Goal: Complete application form: Complete application form

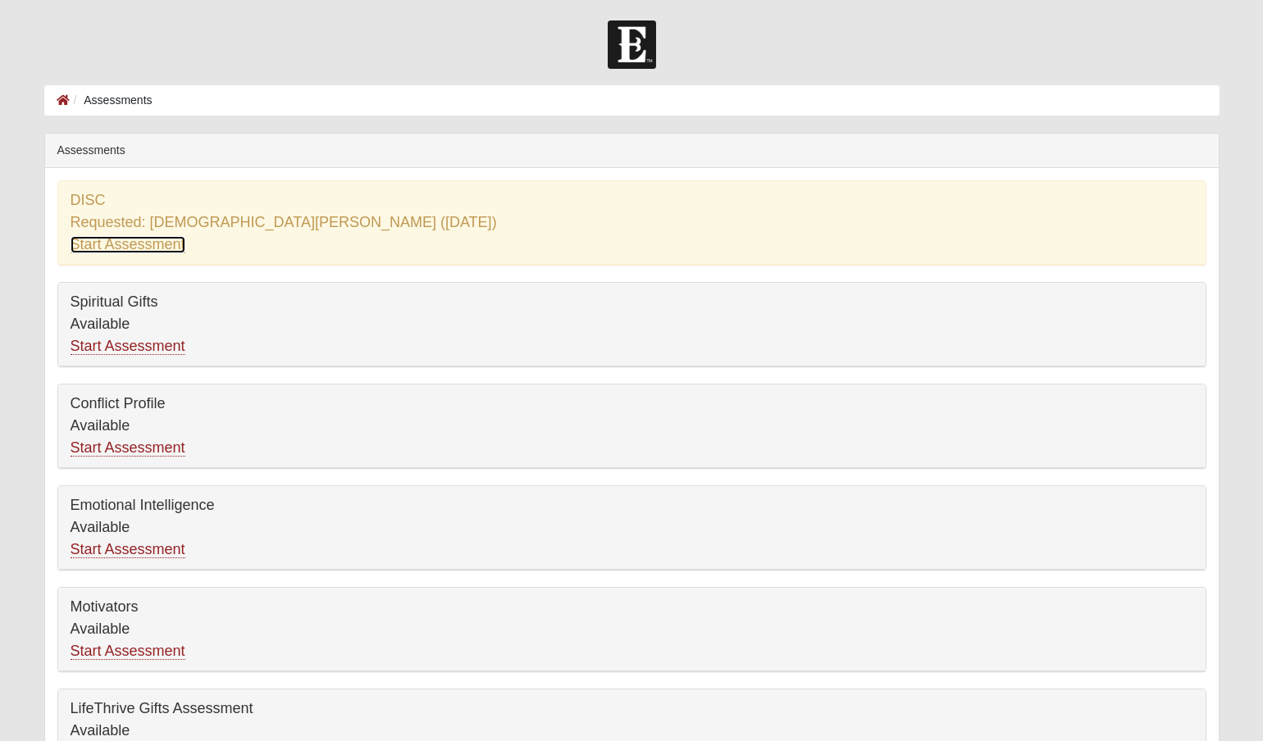
click at [109, 251] on link "Start Assessment" at bounding box center [128, 244] width 115 height 17
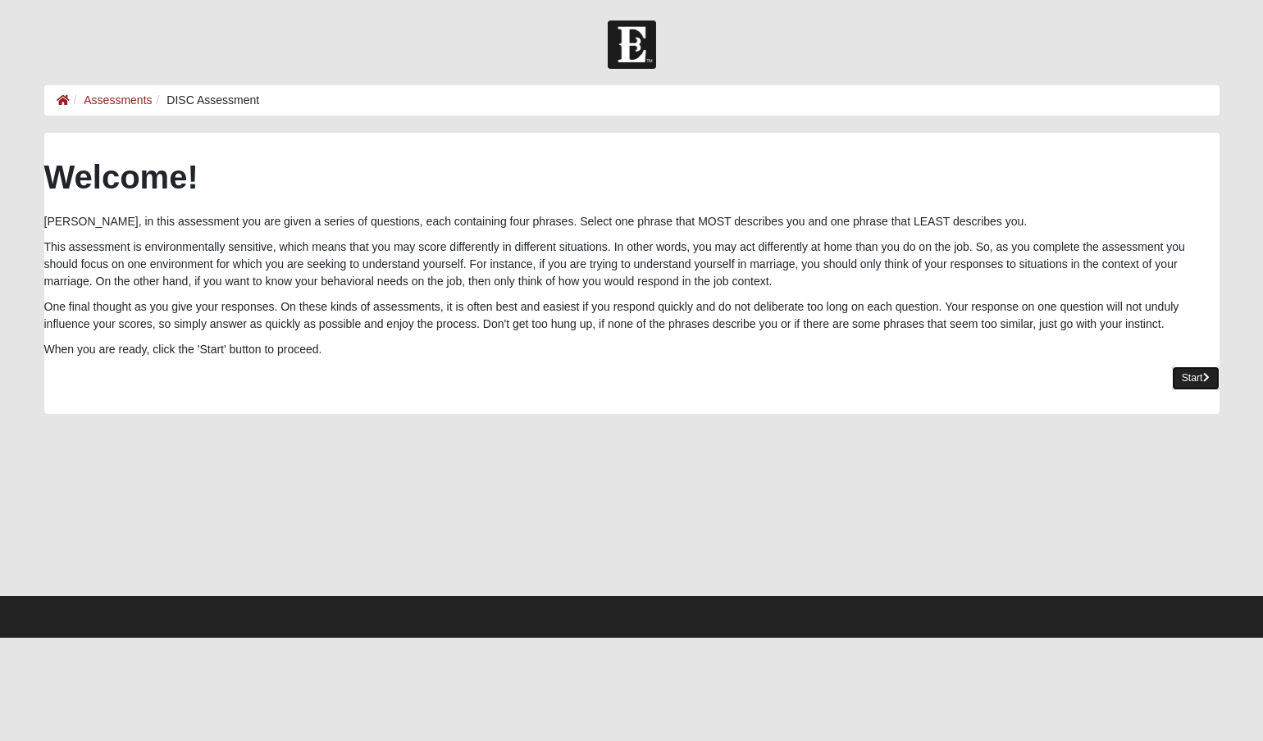
click at [1182, 371] on link "Start" at bounding box center [1196, 379] width 48 height 24
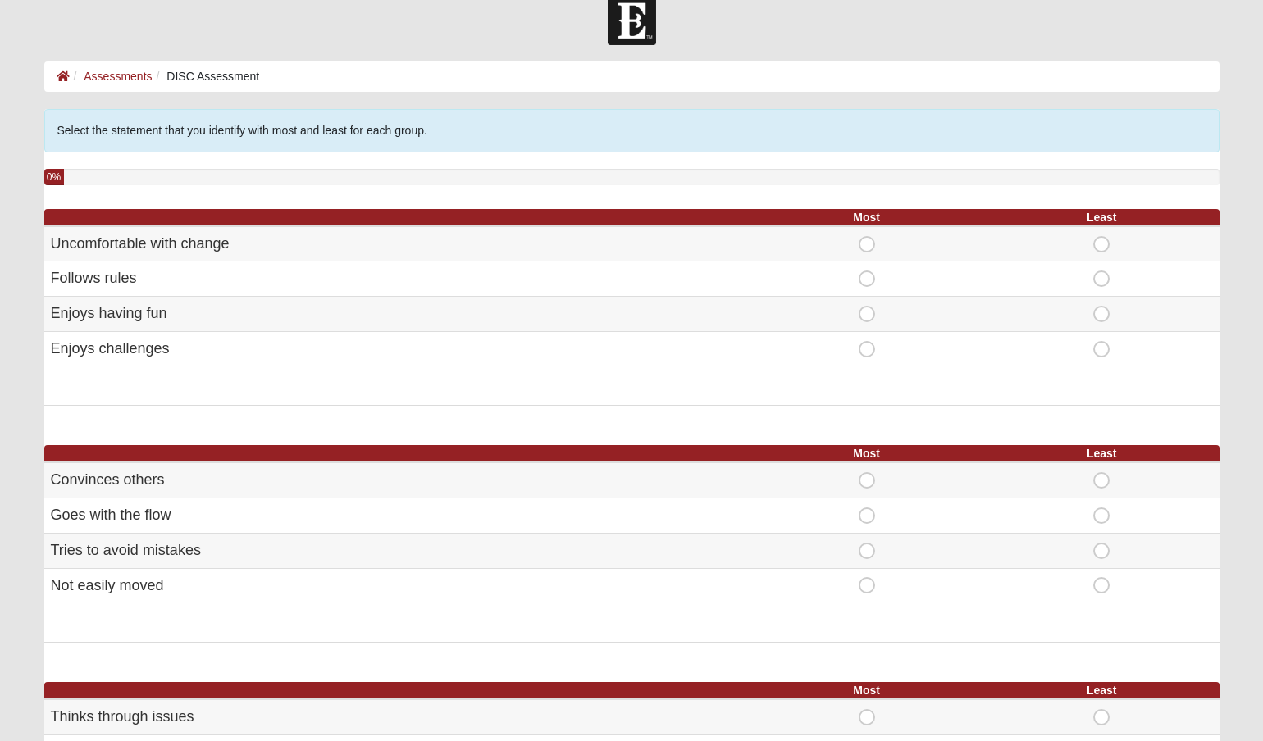
scroll to position [26, 0]
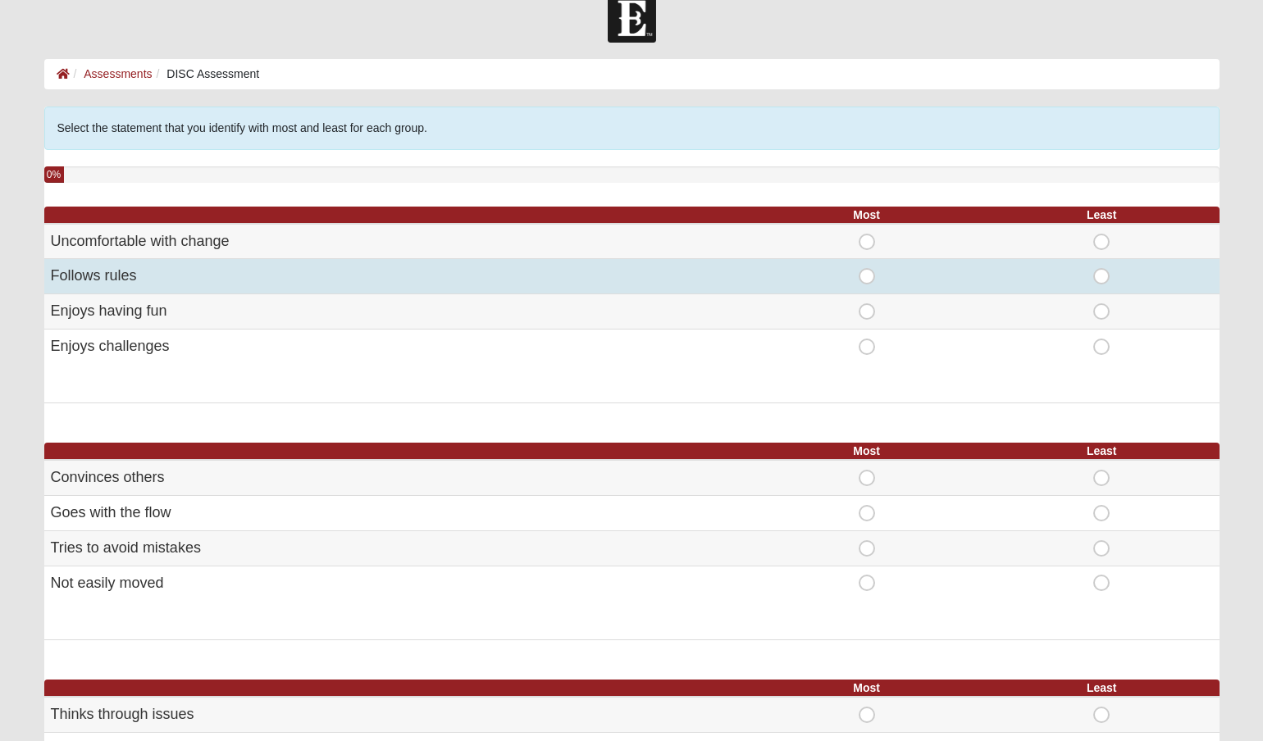
click at [867, 268] on span "Most" at bounding box center [867, 268] width 0 height 0
click at [867, 276] on input "Most" at bounding box center [872, 276] width 11 height 16
radio input "true"
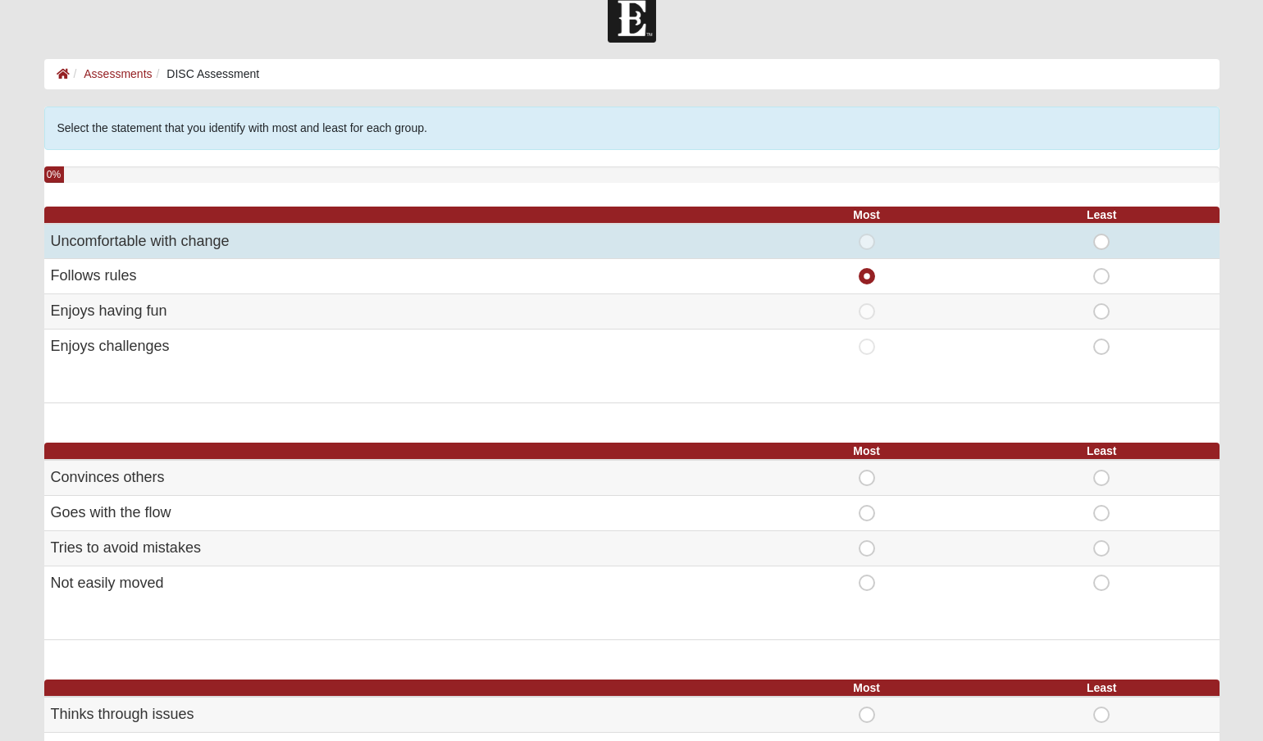
click at [1102, 234] on span "Least" at bounding box center [1102, 234] width 0 height 0
click at [1102, 243] on input "Least" at bounding box center [1107, 242] width 11 height 16
radio input "true"
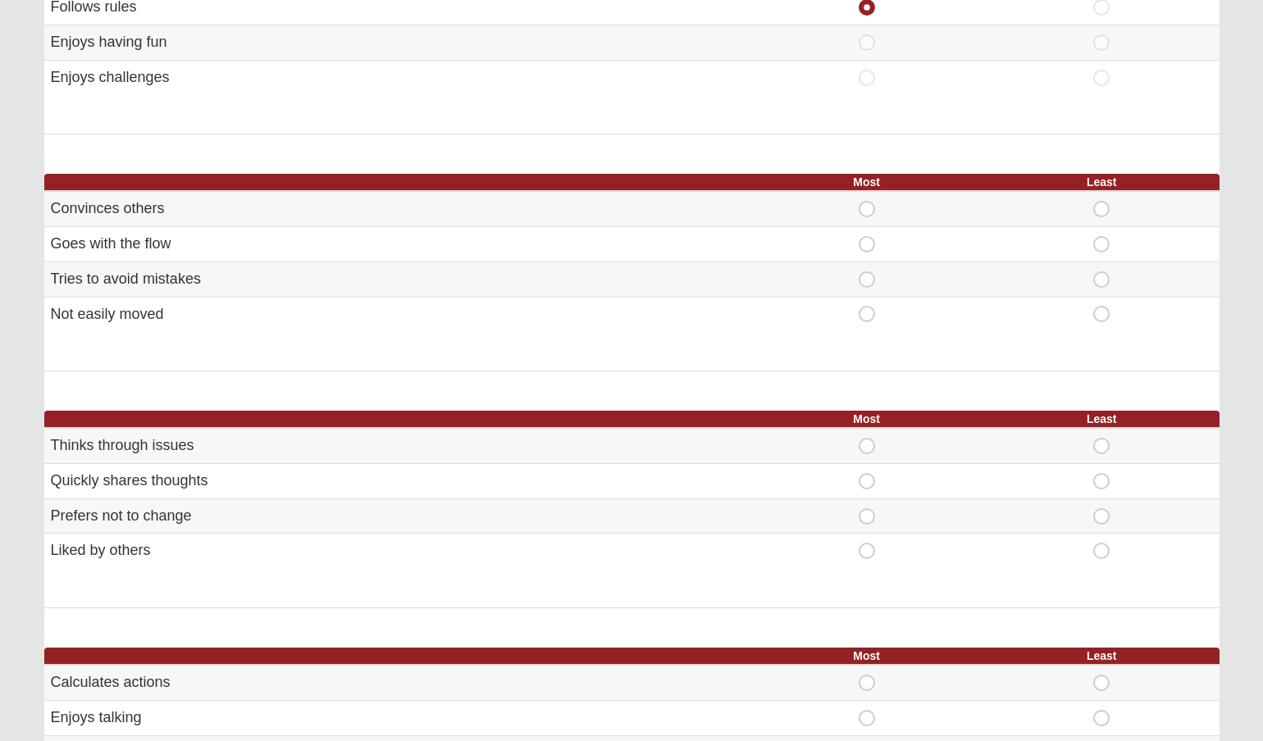
scroll to position [296, 0]
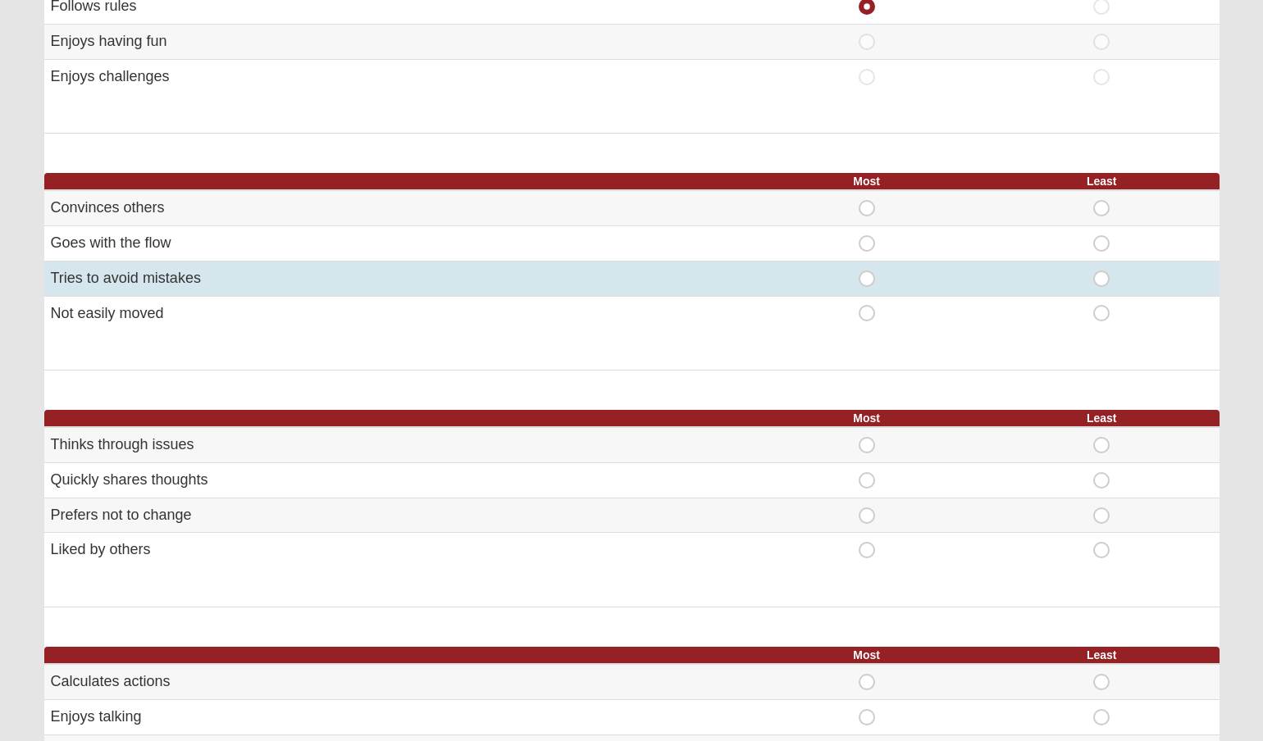
click at [867, 271] on span "Most" at bounding box center [867, 271] width 0 height 0
click at [867, 277] on input "Most" at bounding box center [872, 279] width 11 height 16
radio input "true"
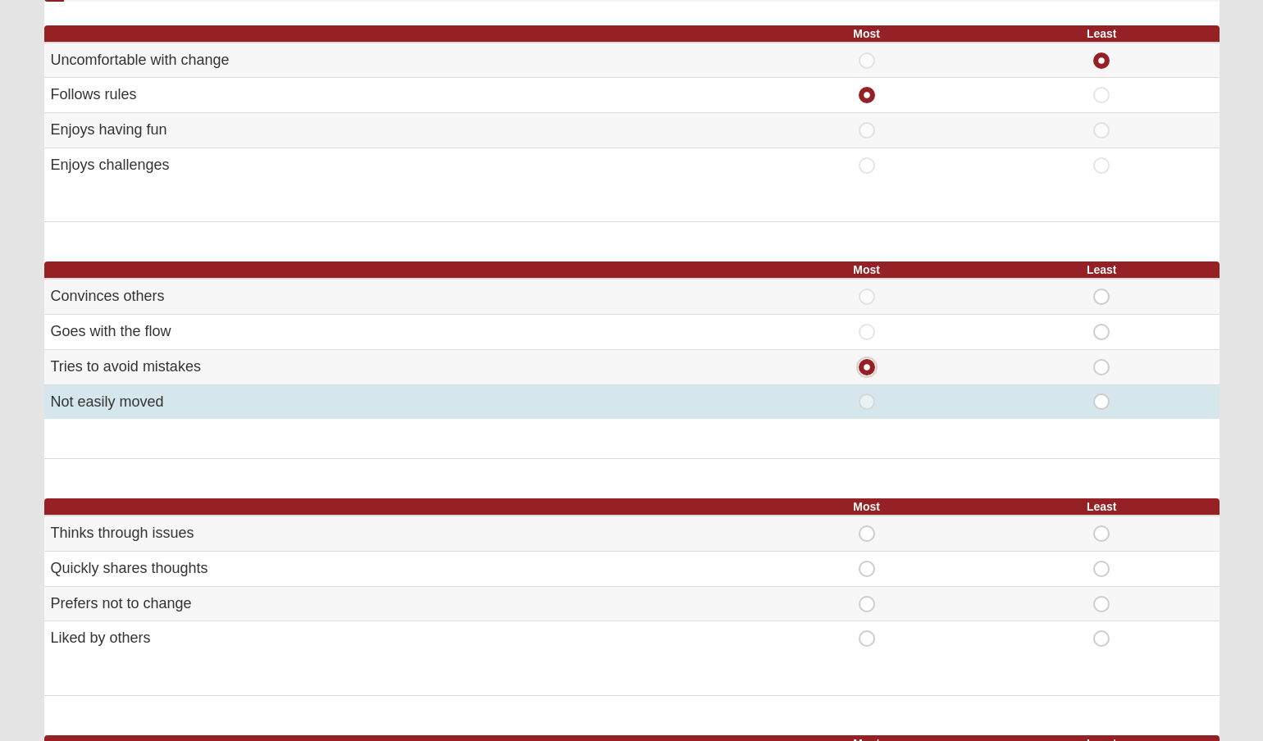
scroll to position [214, 0]
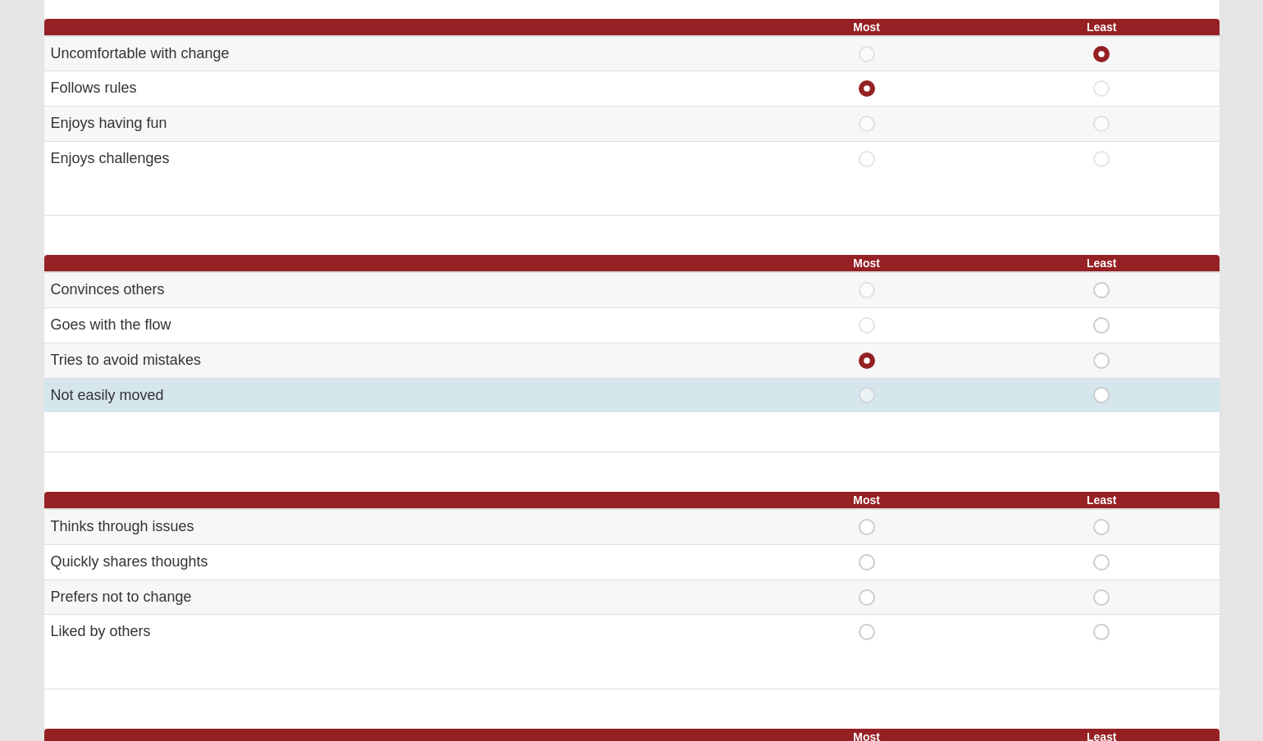
click at [1102, 387] on span "Least" at bounding box center [1102, 387] width 0 height 0
click at [1102, 398] on input "Least" at bounding box center [1107, 395] width 11 height 16
radio input "true"
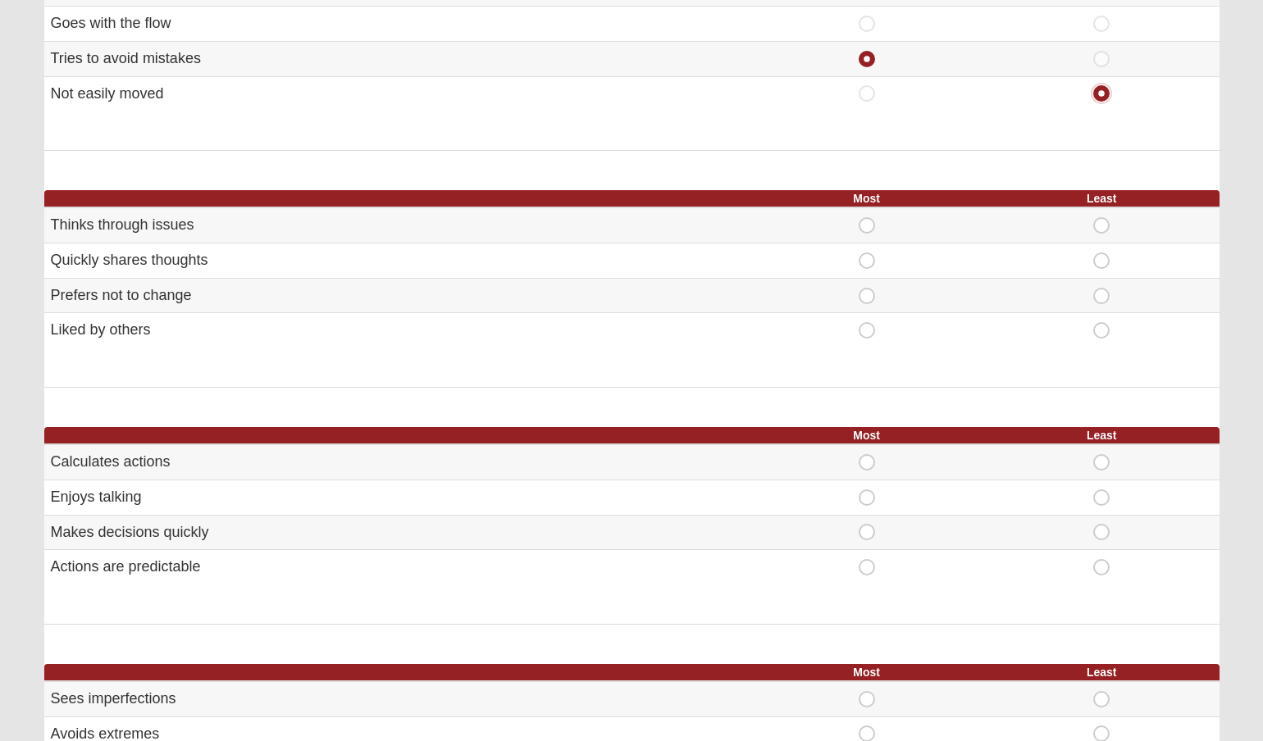
scroll to position [523, 0]
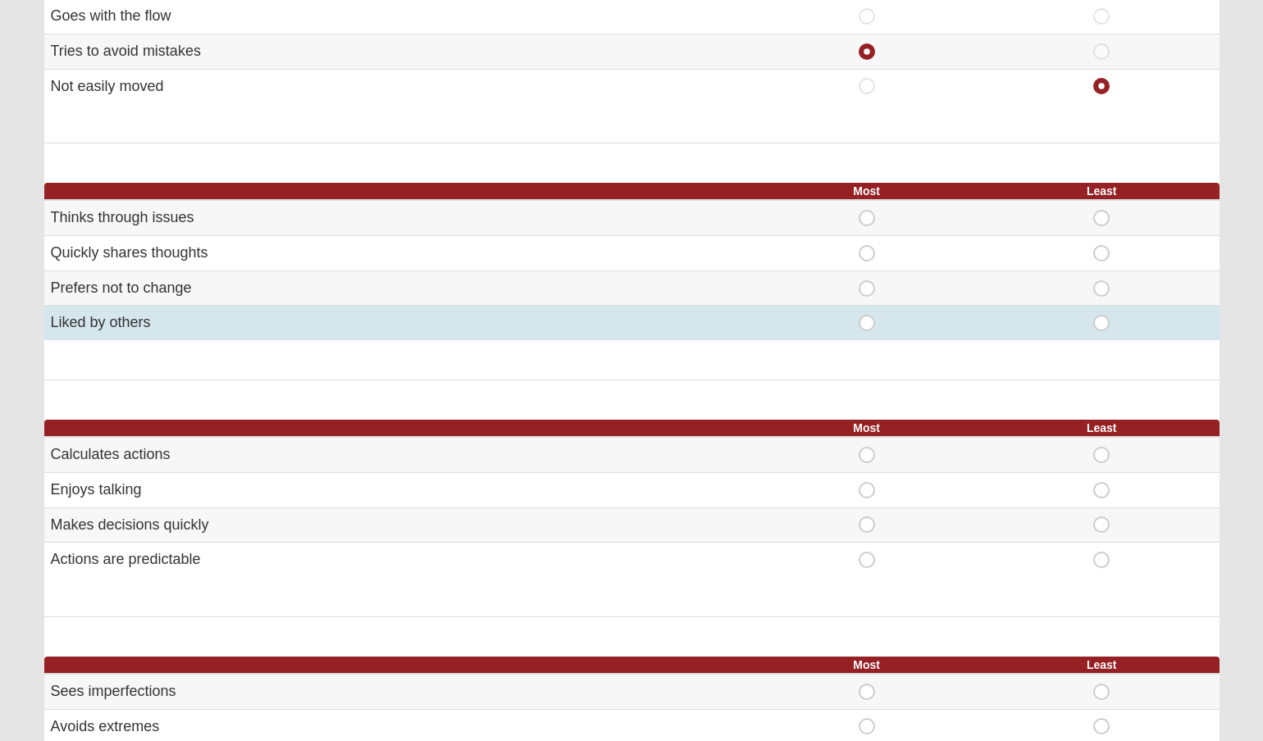
click at [867, 315] on span "Most" at bounding box center [867, 315] width 0 height 0
click at [867, 324] on input "Most" at bounding box center [872, 323] width 11 height 16
radio input "true"
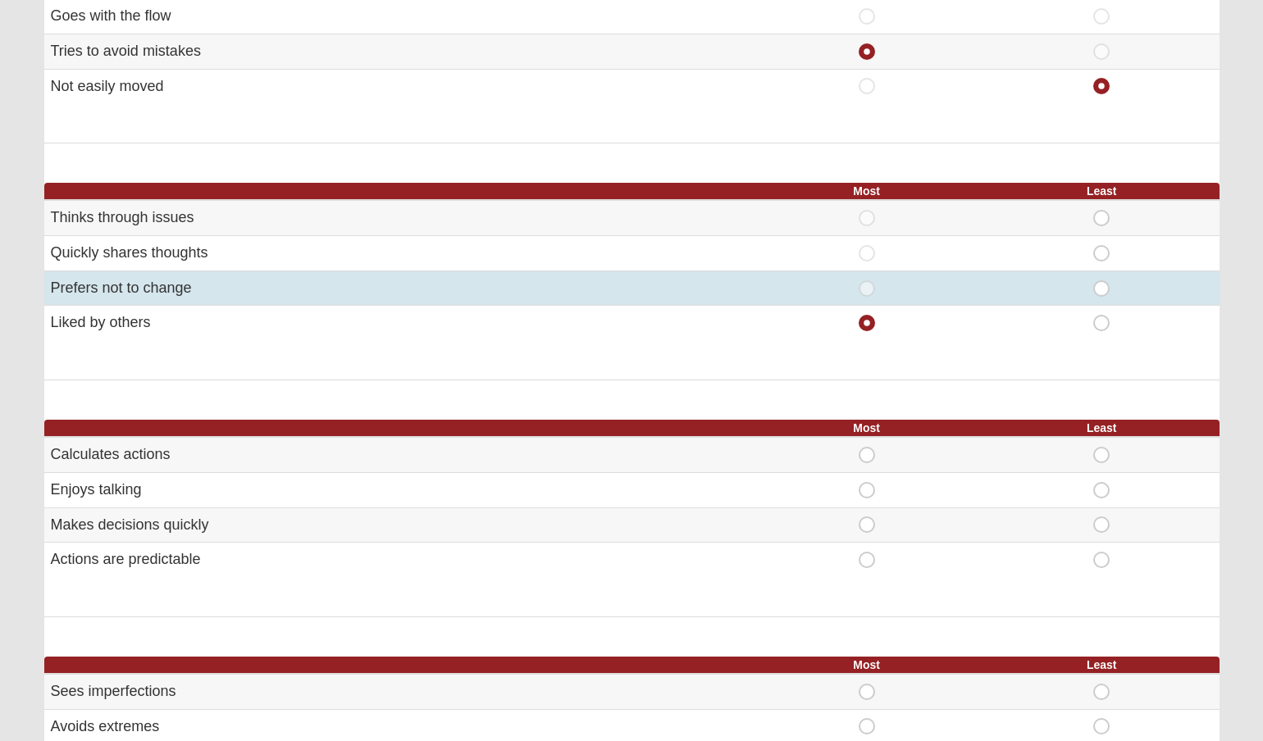
click at [1102, 281] on span "Least" at bounding box center [1102, 281] width 0 height 0
click at [1102, 281] on input "Least" at bounding box center [1107, 289] width 11 height 16
radio input "true"
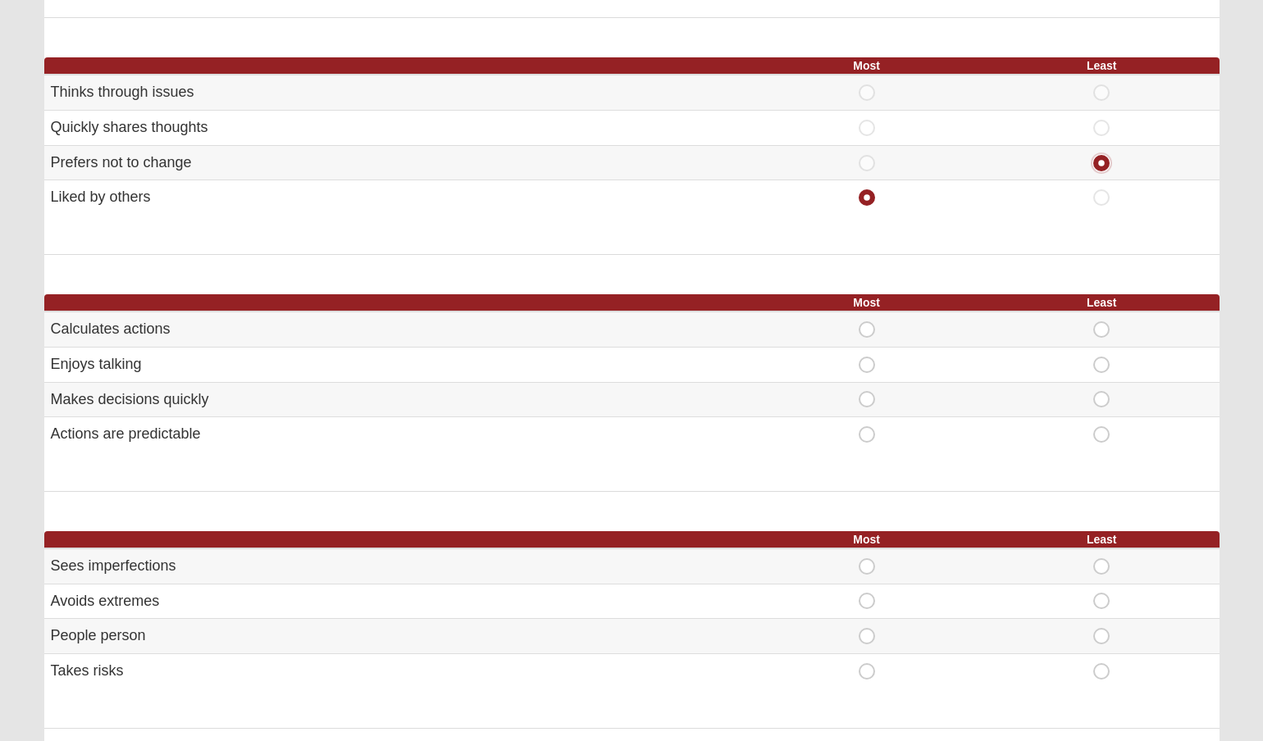
scroll to position [632, 0]
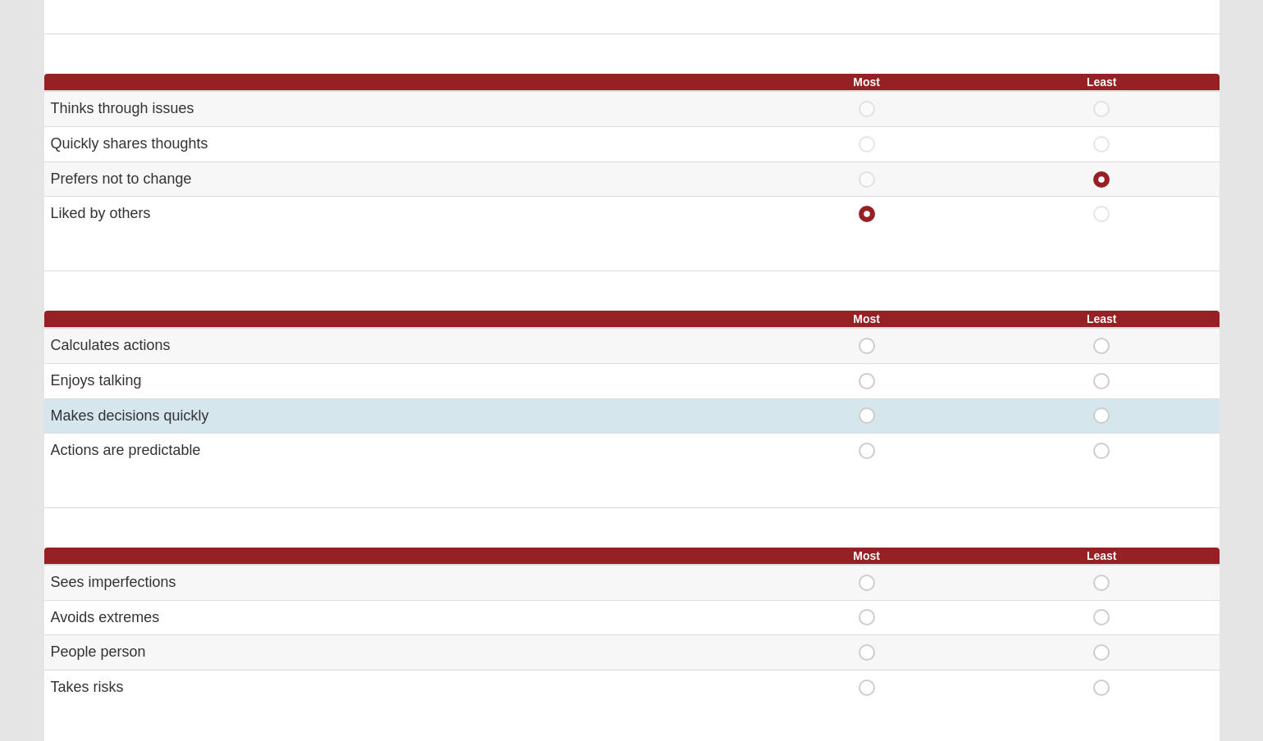
click at [867, 408] on span "Most" at bounding box center [867, 408] width 0 height 0
click at [867, 410] on input "Most" at bounding box center [872, 416] width 11 height 16
radio input "true"
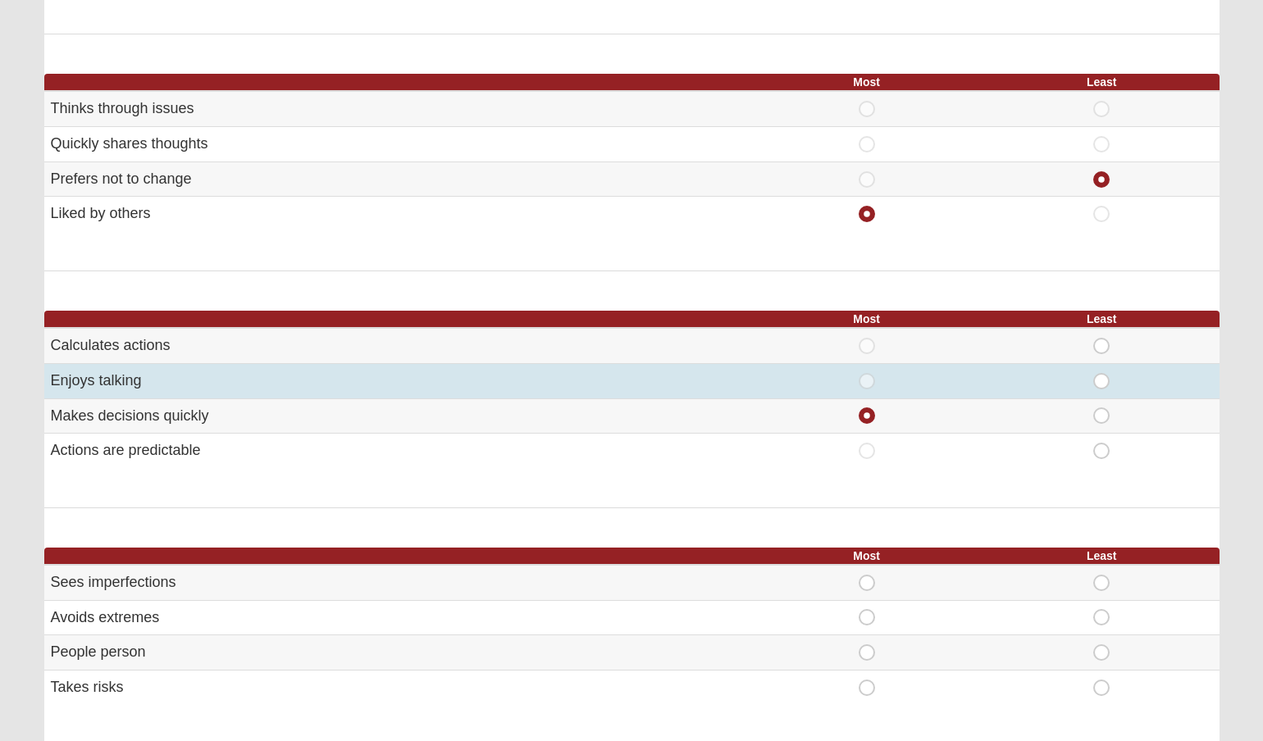
click at [867, 373] on span "Most" at bounding box center [867, 373] width 0 height 0
click at [873, 375] on input "Most" at bounding box center [872, 381] width 11 height 16
radio input "true"
radio input "false"
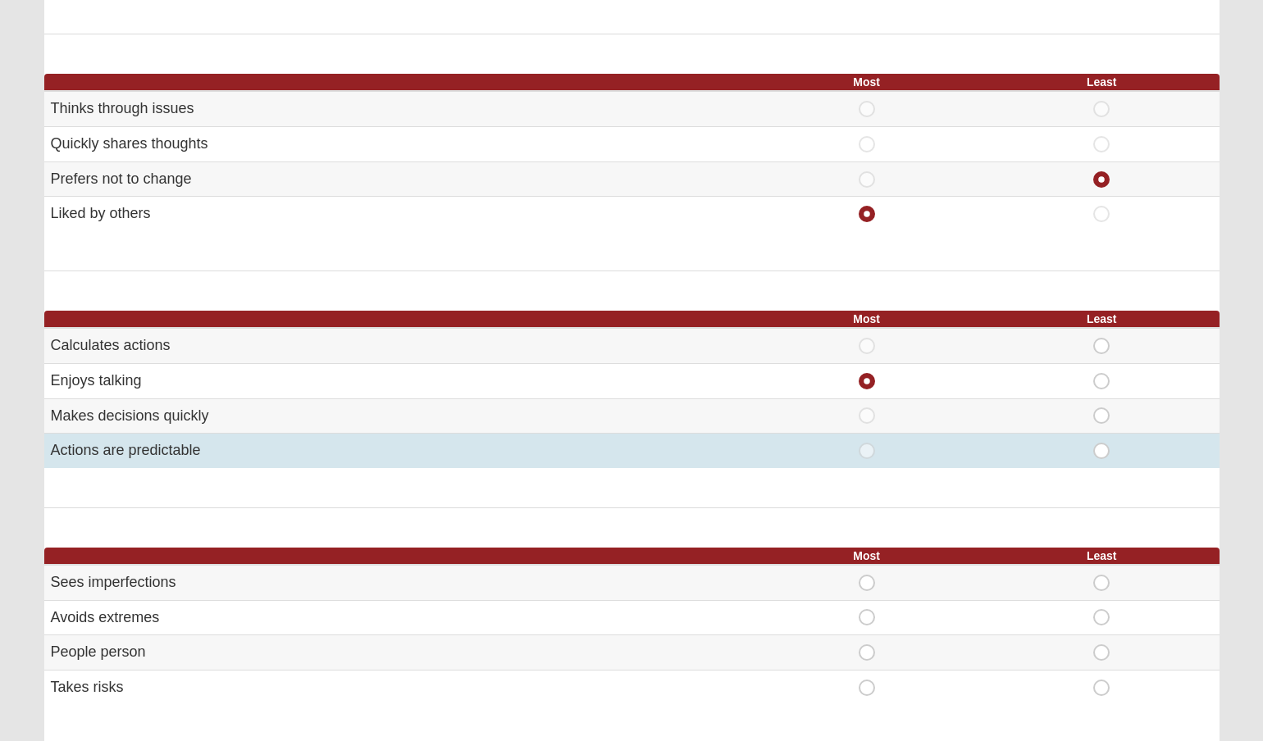
click at [1102, 443] on span "Least" at bounding box center [1102, 443] width 0 height 0
click at [1102, 443] on input "Least" at bounding box center [1107, 451] width 11 height 16
radio input "true"
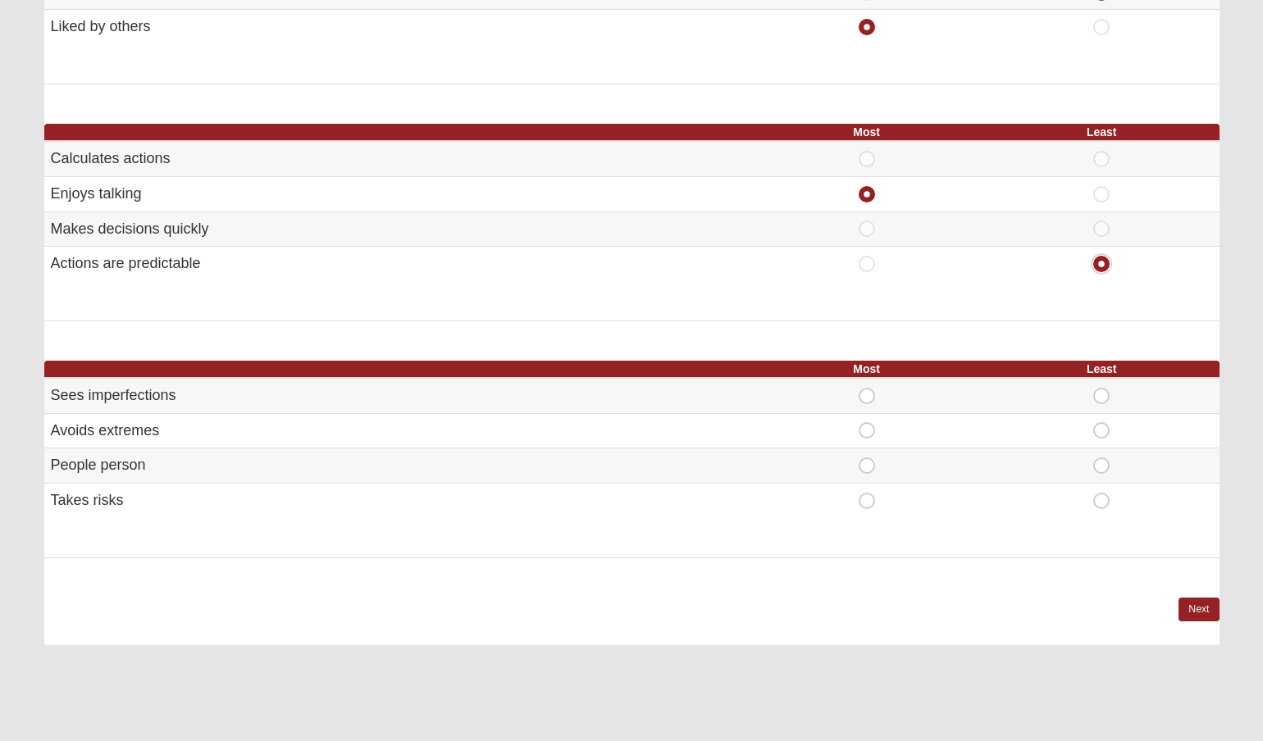
scroll to position [825, 0]
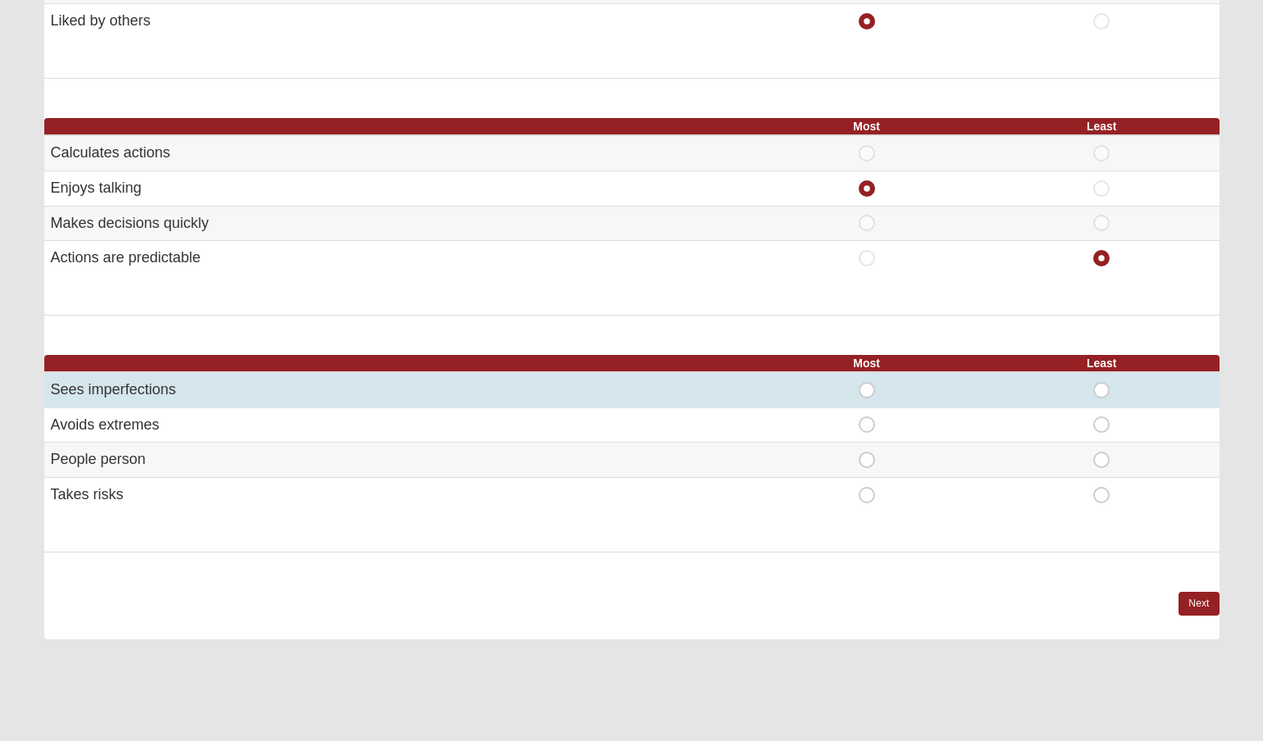
click at [867, 382] on span "Most" at bounding box center [867, 382] width 0 height 0
click at [867, 382] on input "Most" at bounding box center [872, 390] width 11 height 16
radio input "true"
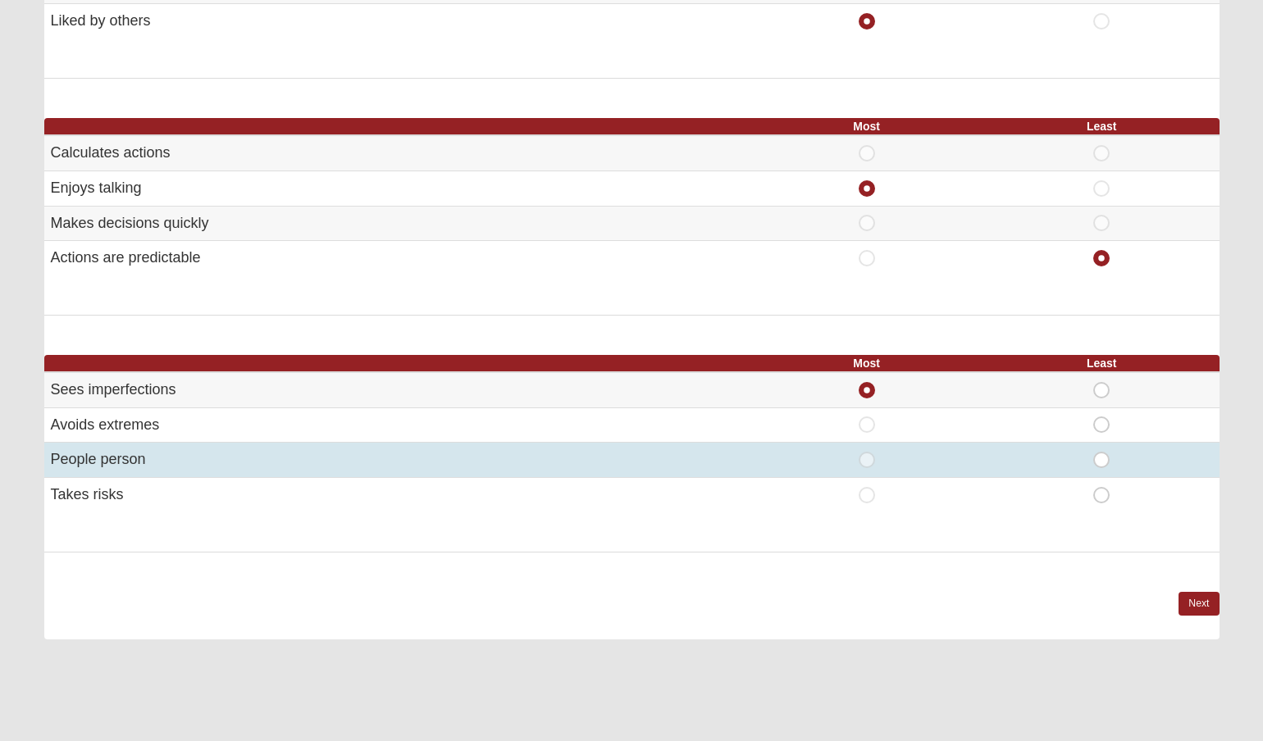
click at [855, 464] on td "Most" at bounding box center [866, 460] width 235 height 35
click at [883, 445] on td "Most" at bounding box center [866, 460] width 235 height 35
click at [875, 452] on input "Most" at bounding box center [872, 460] width 11 height 16
radio input "true"
click at [867, 452] on span "Most" at bounding box center [867, 452] width 0 height 0
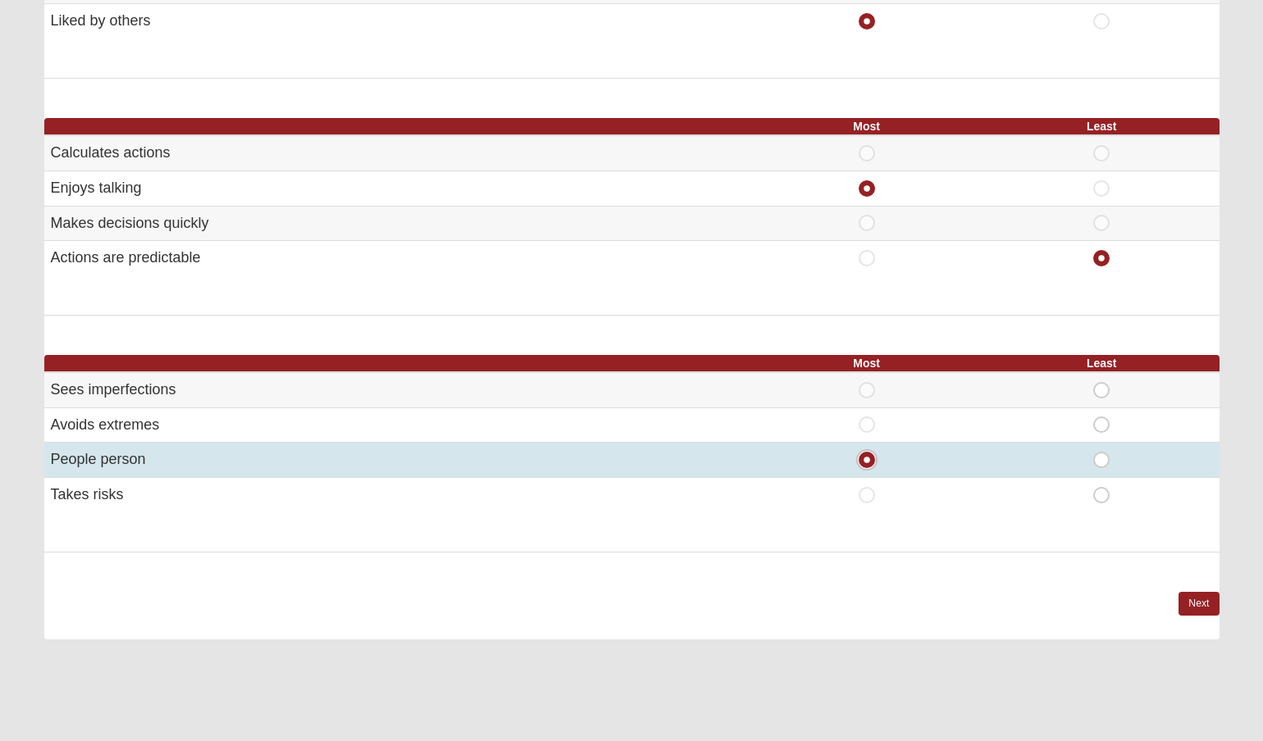
click at [867, 453] on input "Most" at bounding box center [872, 460] width 11 height 16
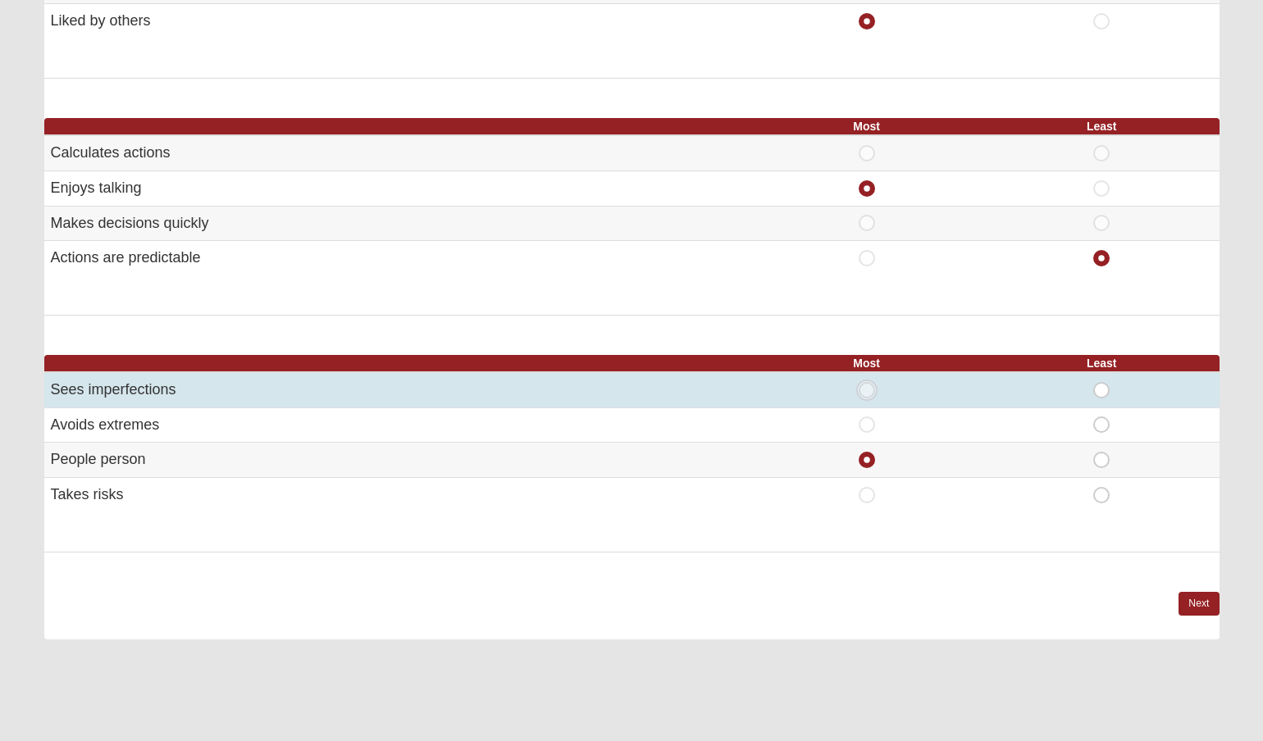
click at [875, 382] on input "Most" at bounding box center [872, 390] width 11 height 16
radio input "true"
radio input "false"
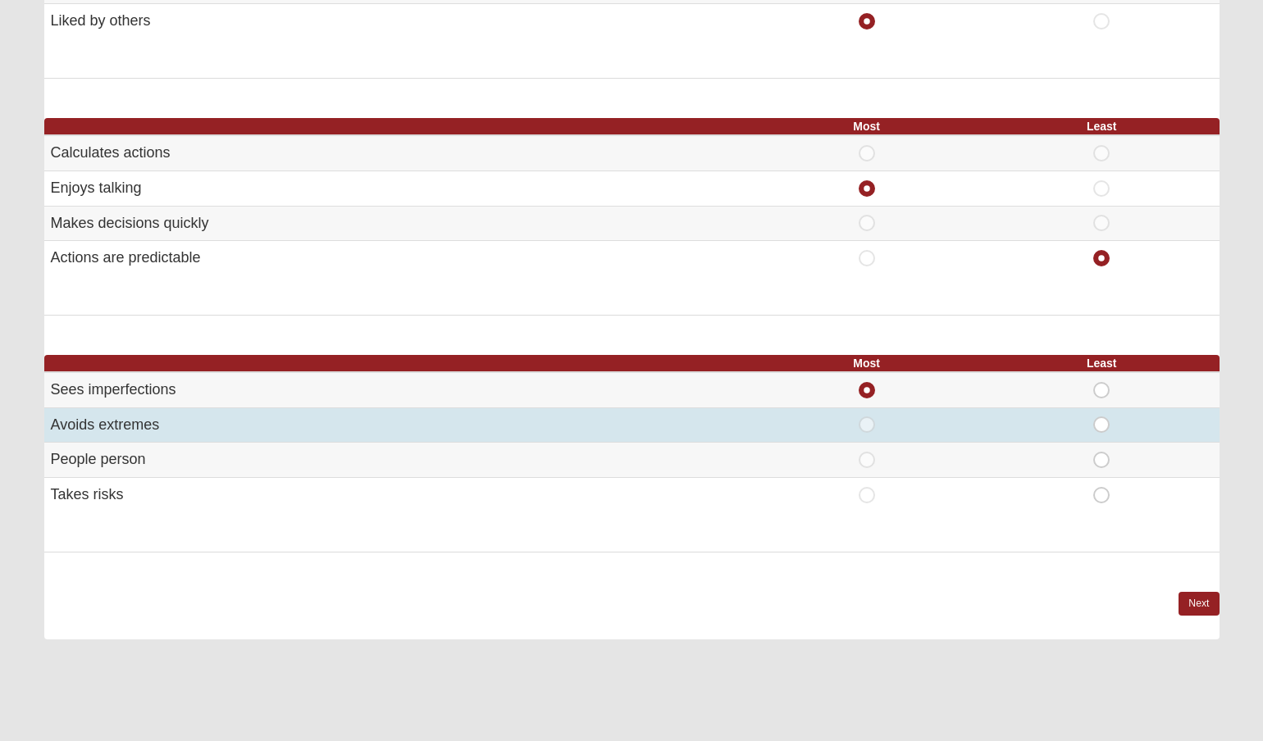
click at [1102, 417] on span "Least" at bounding box center [1102, 417] width 0 height 0
click at [1102, 423] on input "Least" at bounding box center [1107, 425] width 11 height 16
radio input "true"
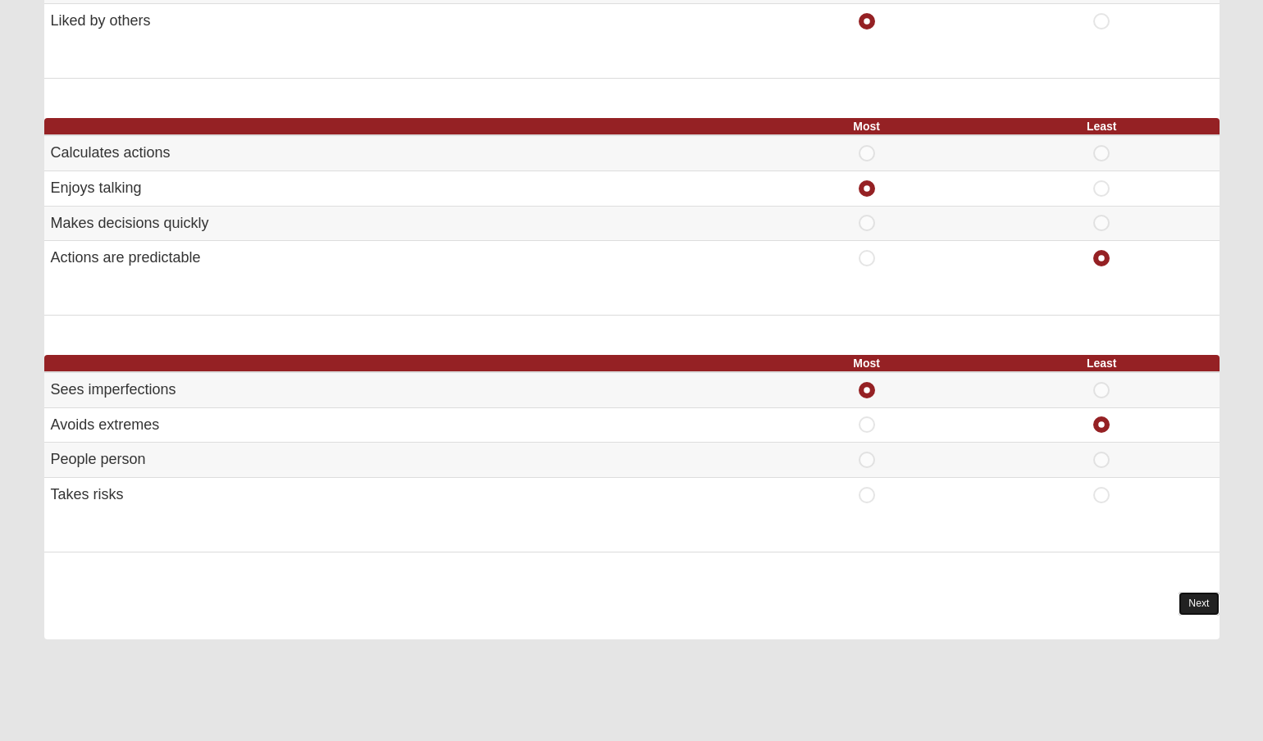
click at [1186, 602] on link "Next" at bounding box center [1199, 604] width 40 height 24
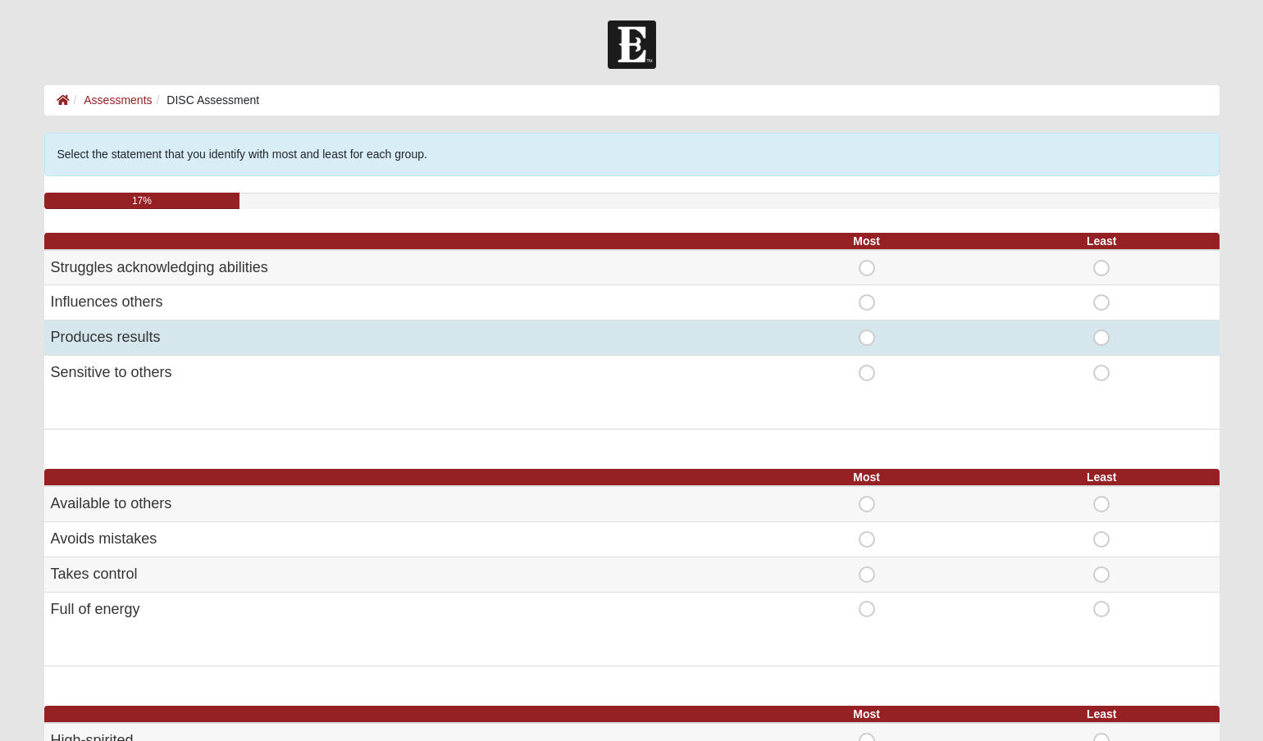
click at [867, 330] on span "Most" at bounding box center [867, 330] width 0 height 0
click at [869, 335] on input "Most" at bounding box center [872, 338] width 11 height 16
radio input "true"
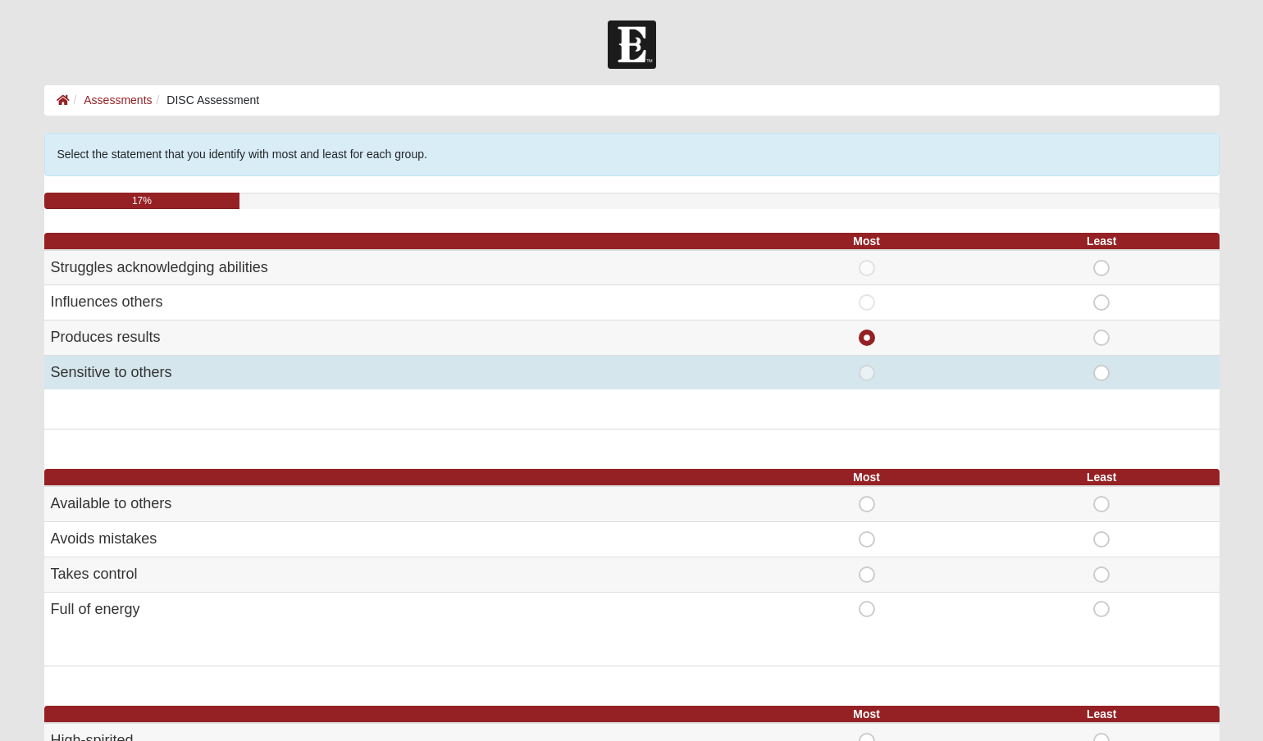
click at [1102, 365] on span "Least" at bounding box center [1102, 365] width 0 height 0
click at [1102, 371] on input "Least" at bounding box center [1107, 373] width 11 height 16
radio input "true"
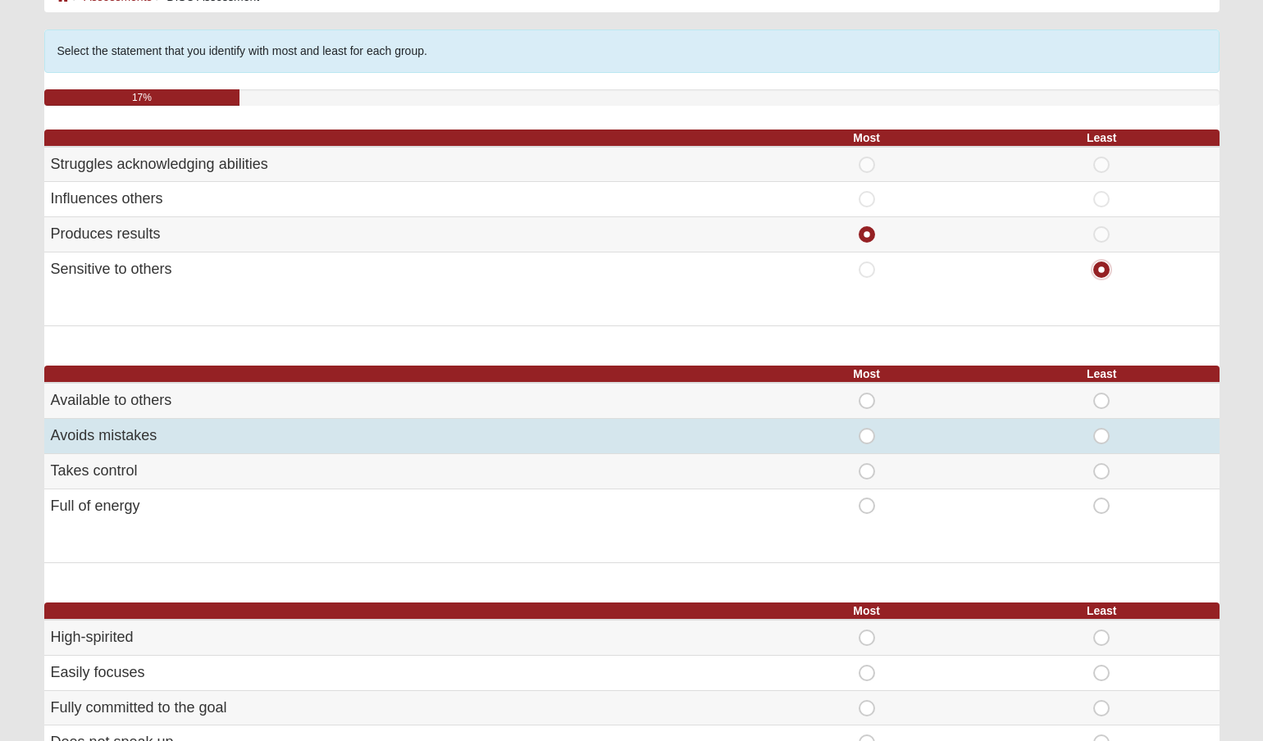
scroll to position [267, 0]
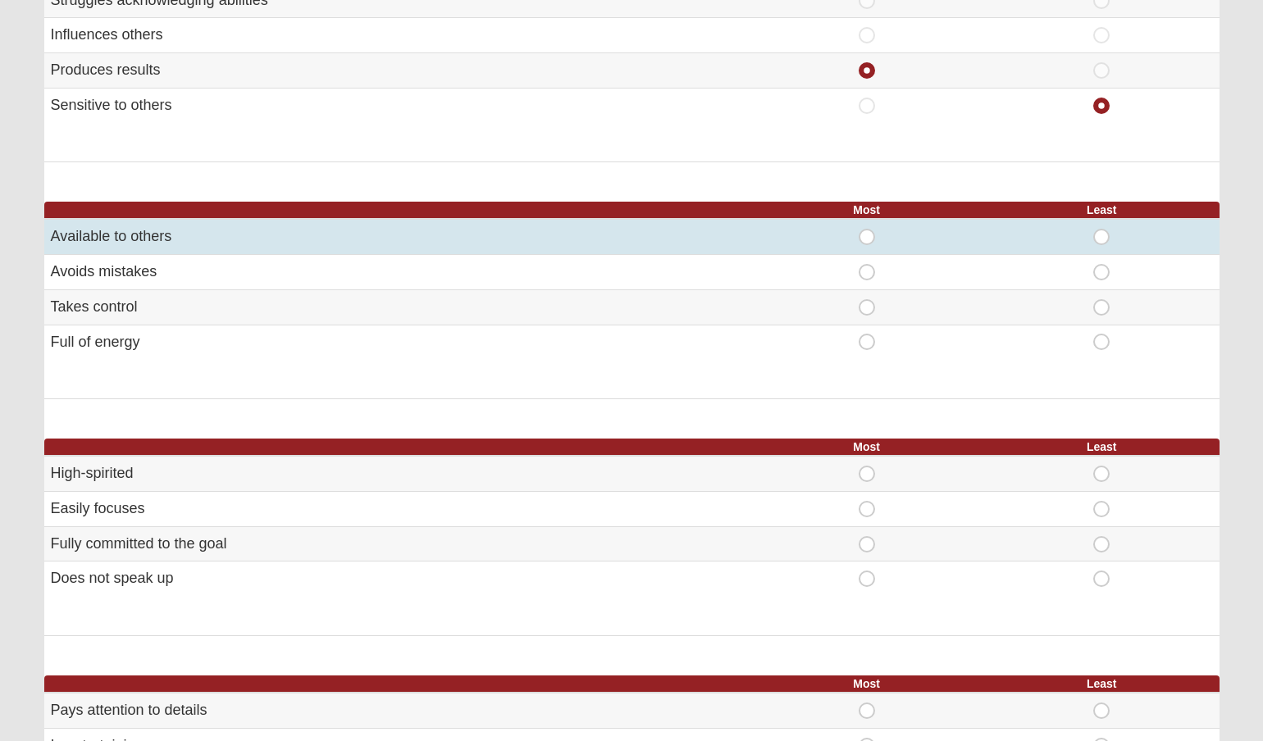
click at [867, 229] on span "Most" at bounding box center [867, 229] width 0 height 0
click at [867, 238] on input "Most" at bounding box center [872, 237] width 11 height 16
radio input "true"
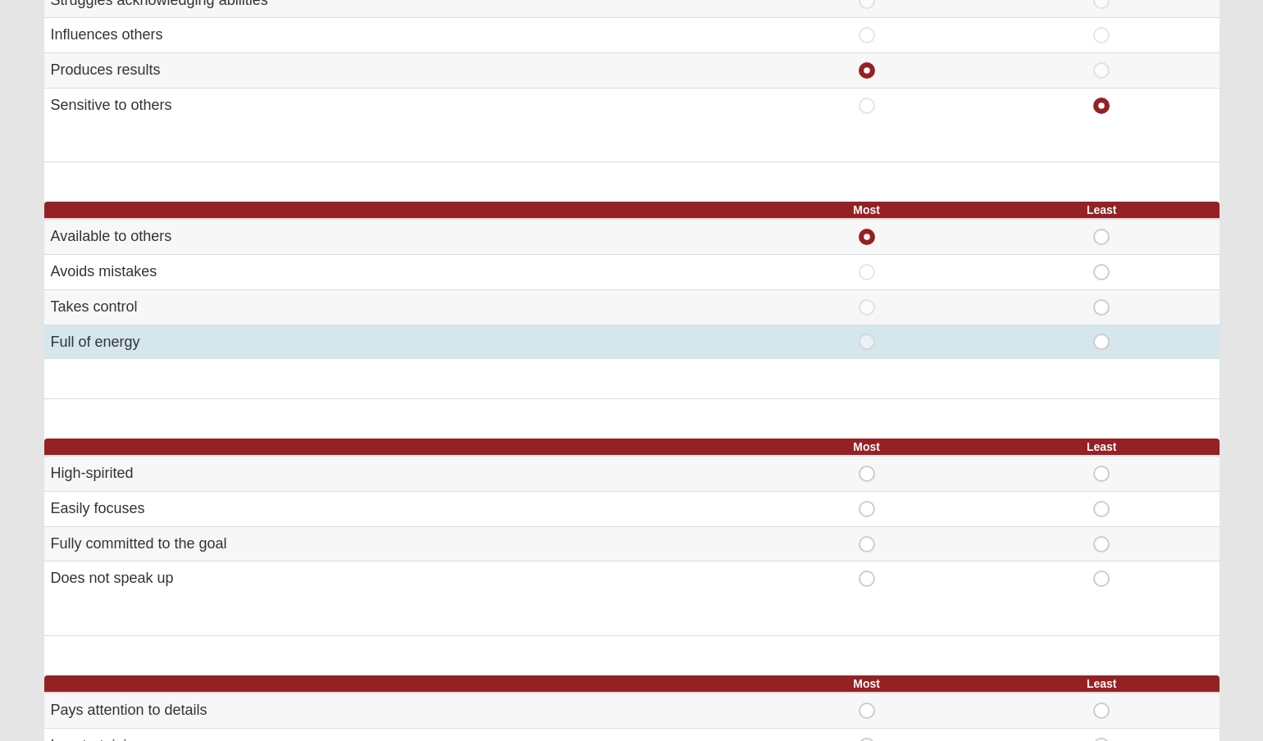
click at [867, 334] on span "Most" at bounding box center [867, 334] width 0 height 0
click at [867, 335] on input "Most" at bounding box center [872, 342] width 11 height 16
radio input "true"
radio input "false"
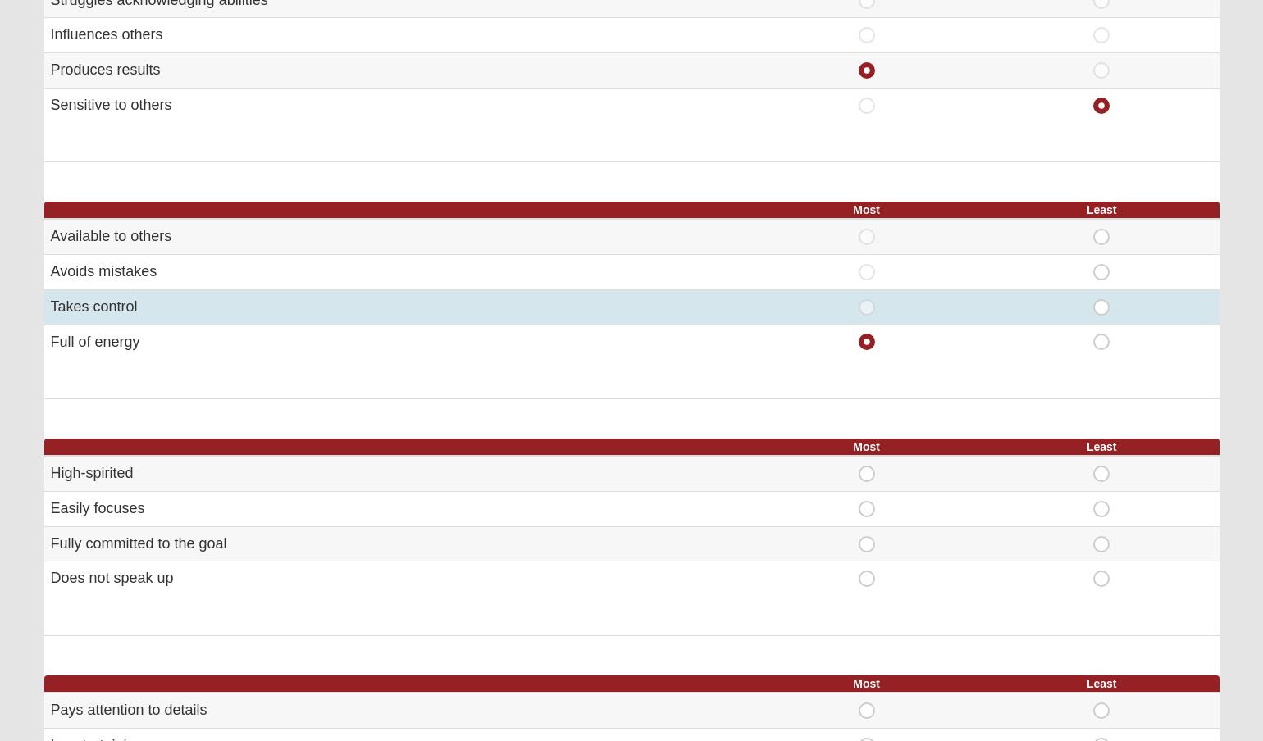
click at [1102, 299] on span "Least" at bounding box center [1102, 299] width 0 height 0
click at [1102, 306] on input "Least" at bounding box center [1107, 307] width 11 height 16
radio input "true"
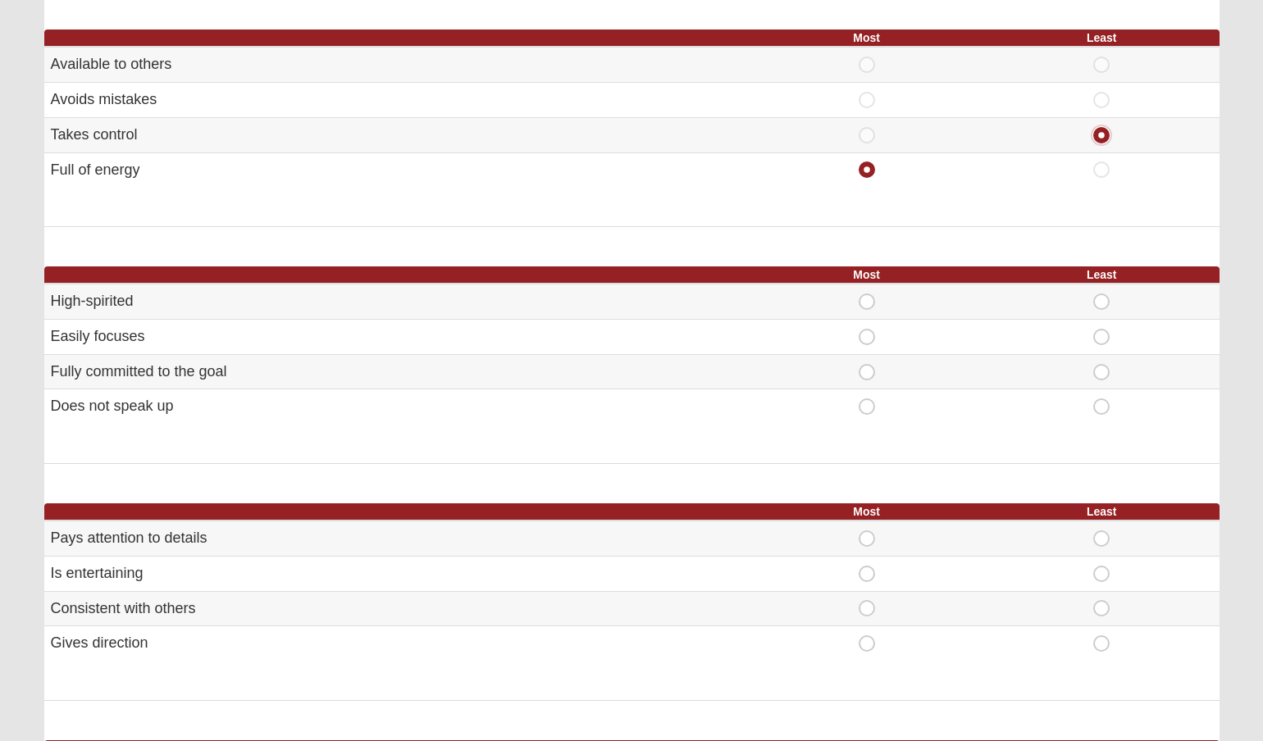
scroll to position [444, 0]
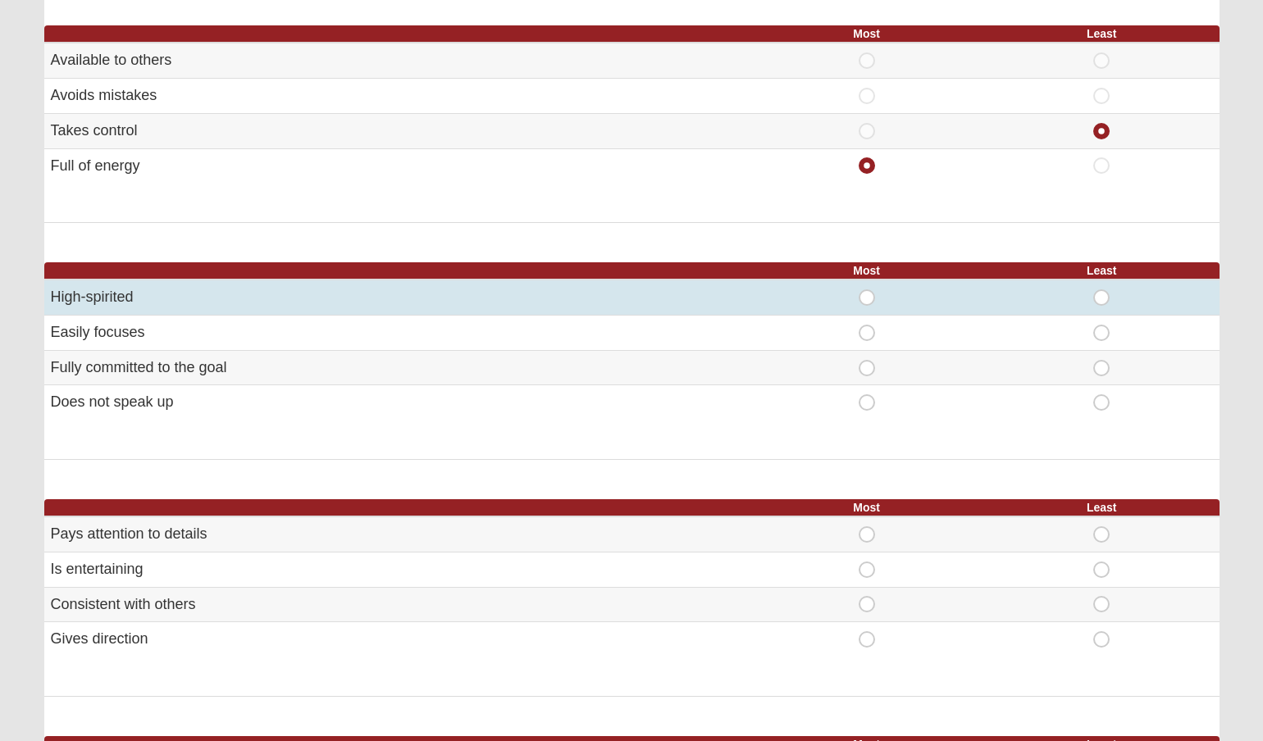
click at [867, 290] on span "Most" at bounding box center [867, 290] width 0 height 0
click at [867, 292] on input "Most" at bounding box center [872, 298] width 11 height 16
radio input "true"
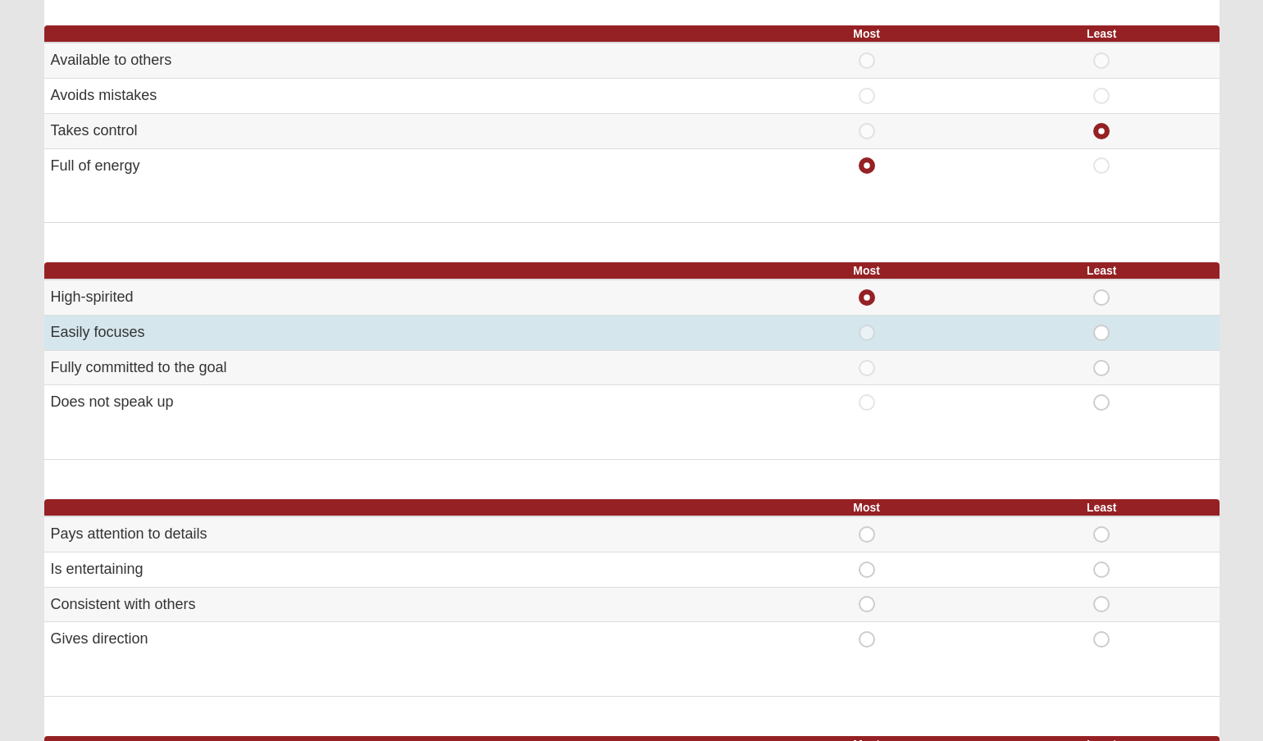
click at [1102, 325] on span "Least" at bounding box center [1102, 325] width 0 height 0
click at [1102, 326] on input "Least" at bounding box center [1107, 333] width 11 height 16
radio input "true"
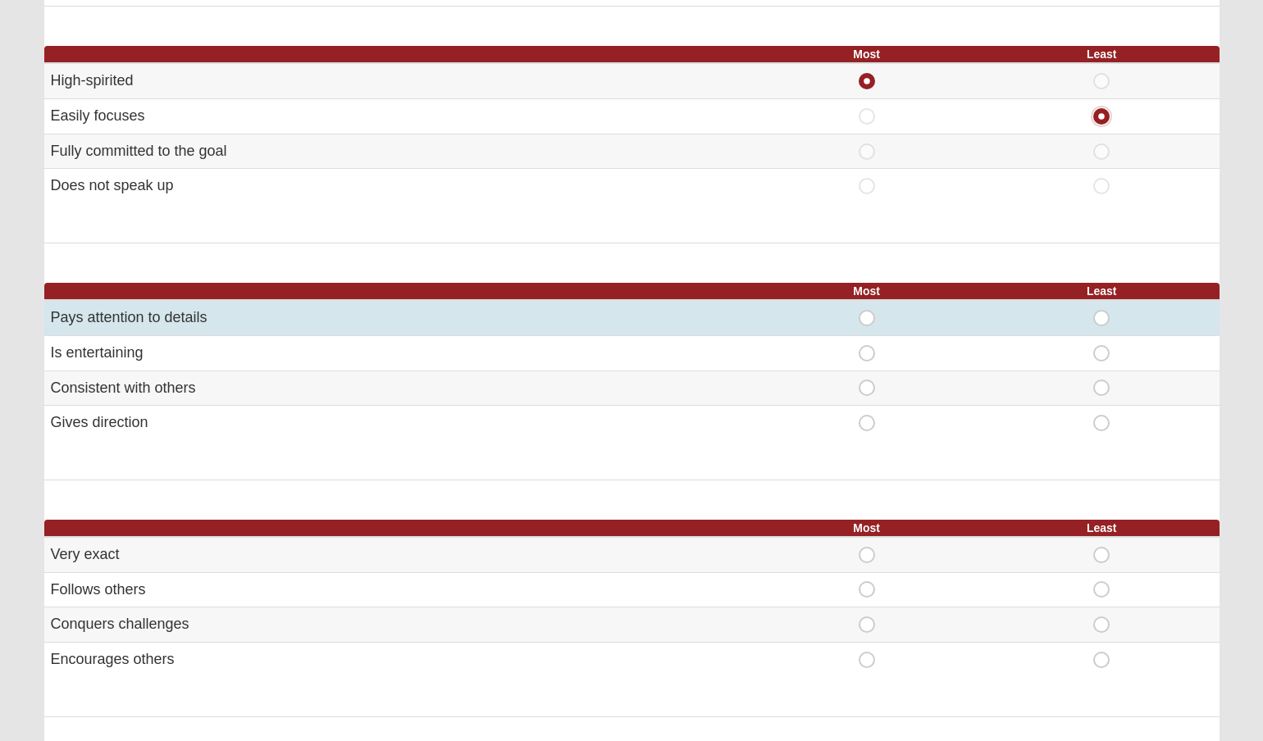
scroll to position [661, 0]
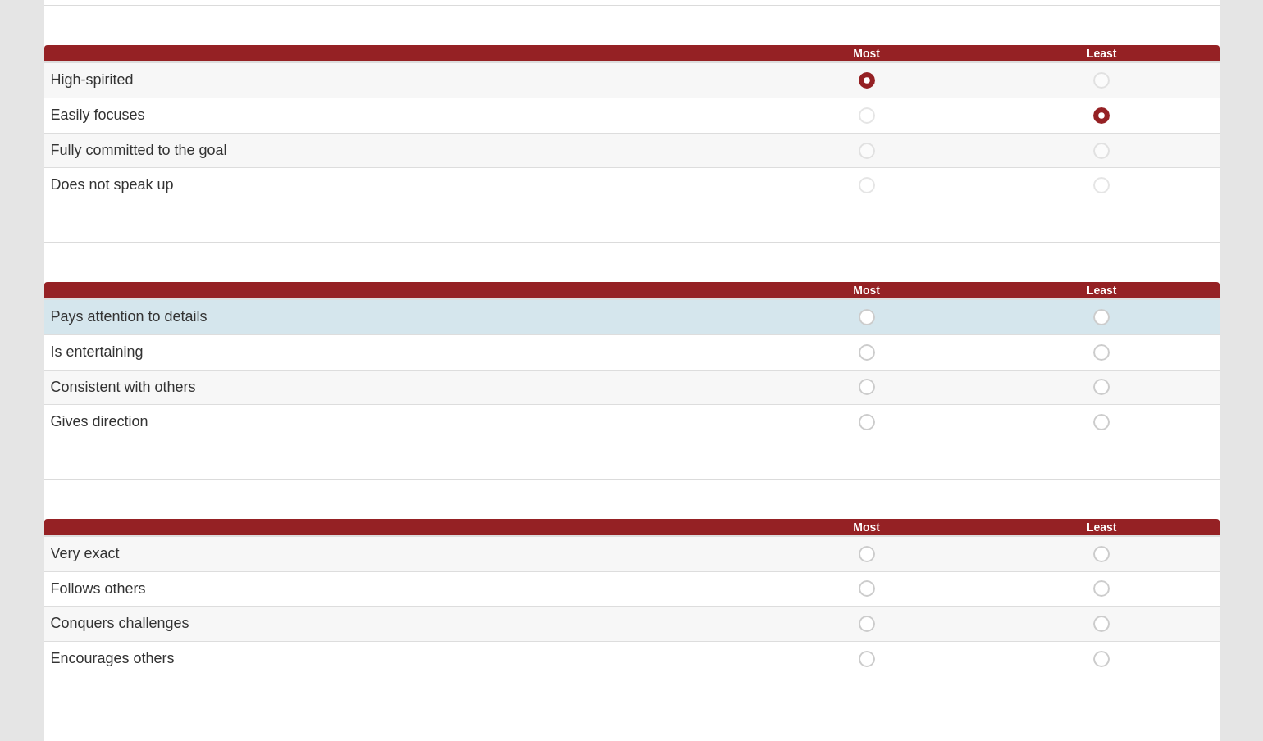
click at [867, 309] on span "Most" at bounding box center [867, 309] width 0 height 0
click at [867, 309] on input "Most" at bounding box center [872, 317] width 11 height 16
radio input "true"
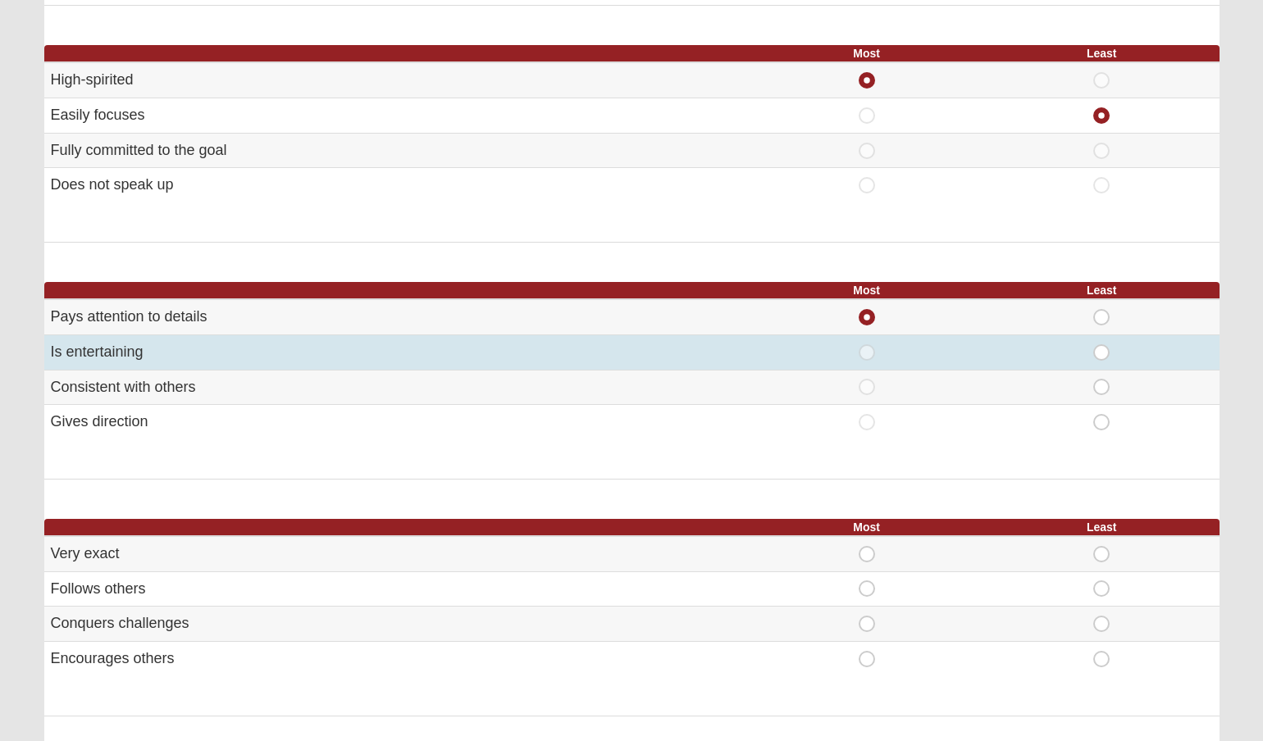
click at [1102, 344] on span "Least" at bounding box center [1102, 344] width 0 height 0
click at [1102, 350] on input "Least" at bounding box center [1107, 352] width 11 height 16
radio input "true"
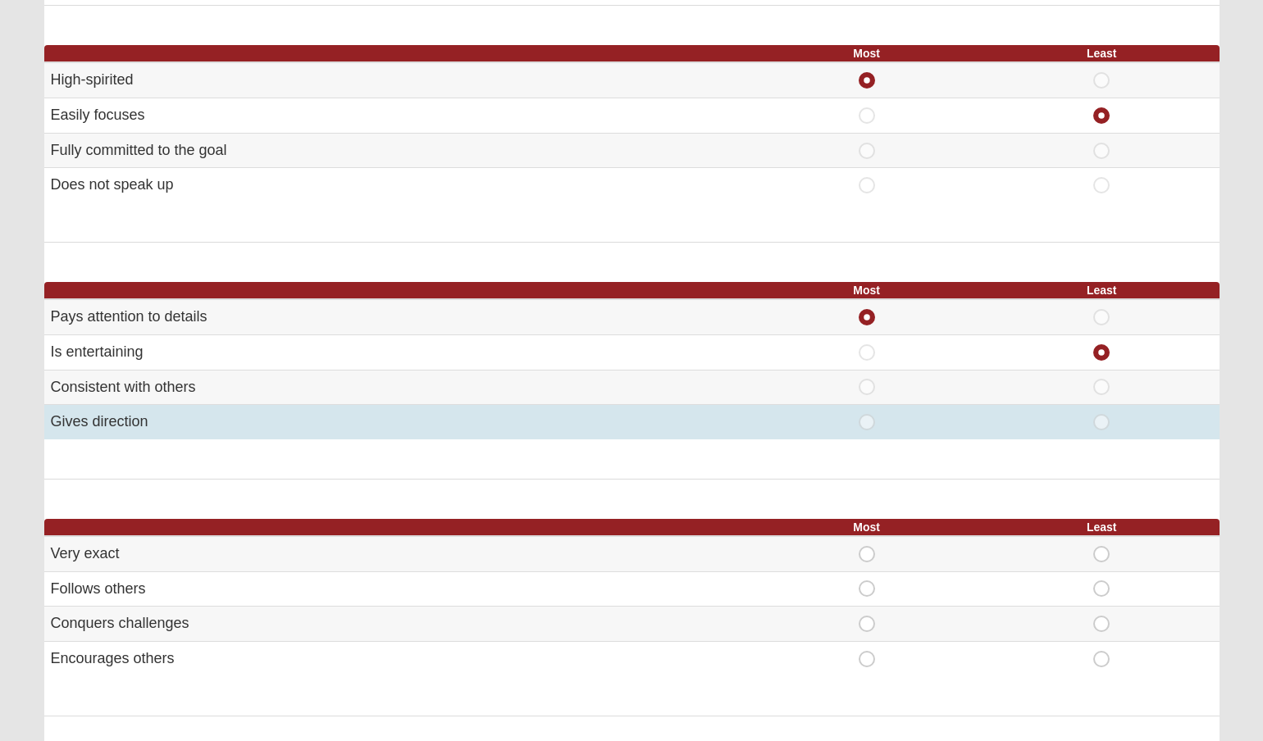
click at [1102, 414] on span "Least" at bounding box center [1102, 414] width 0 height 0
click at [1102, 414] on input "Least" at bounding box center [1107, 422] width 11 height 16
radio input "true"
radio input "false"
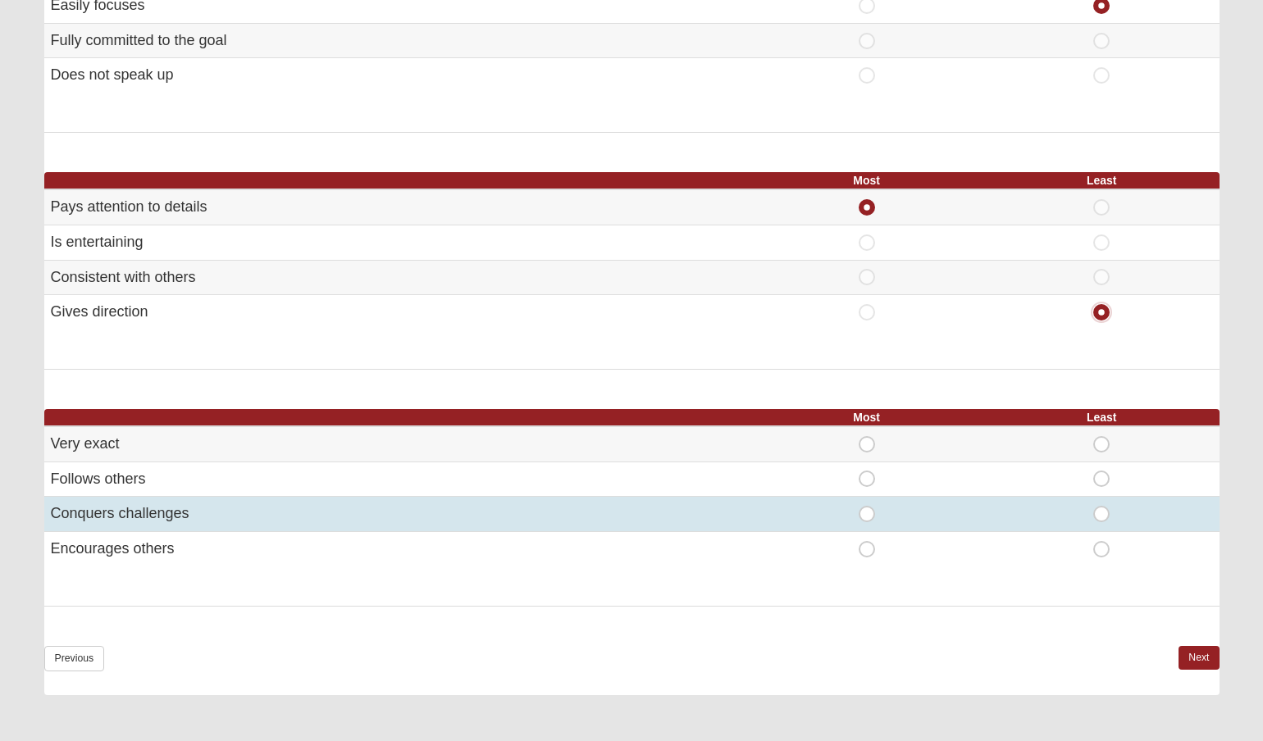
scroll to position [772, 0]
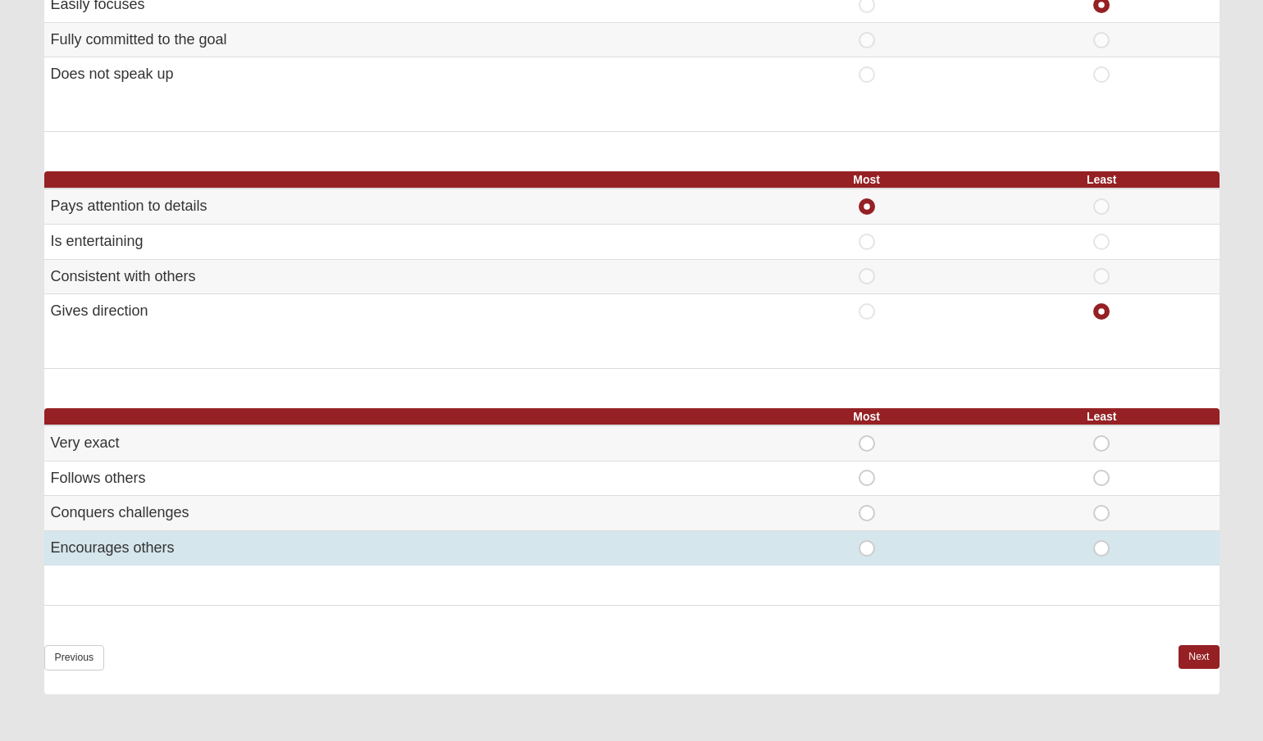
click at [867, 540] on span "Most" at bounding box center [867, 540] width 0 height 0
click at [867, 543] on input "Most" at bounding box center [872, 548] width 11 height 16
radio input "true"
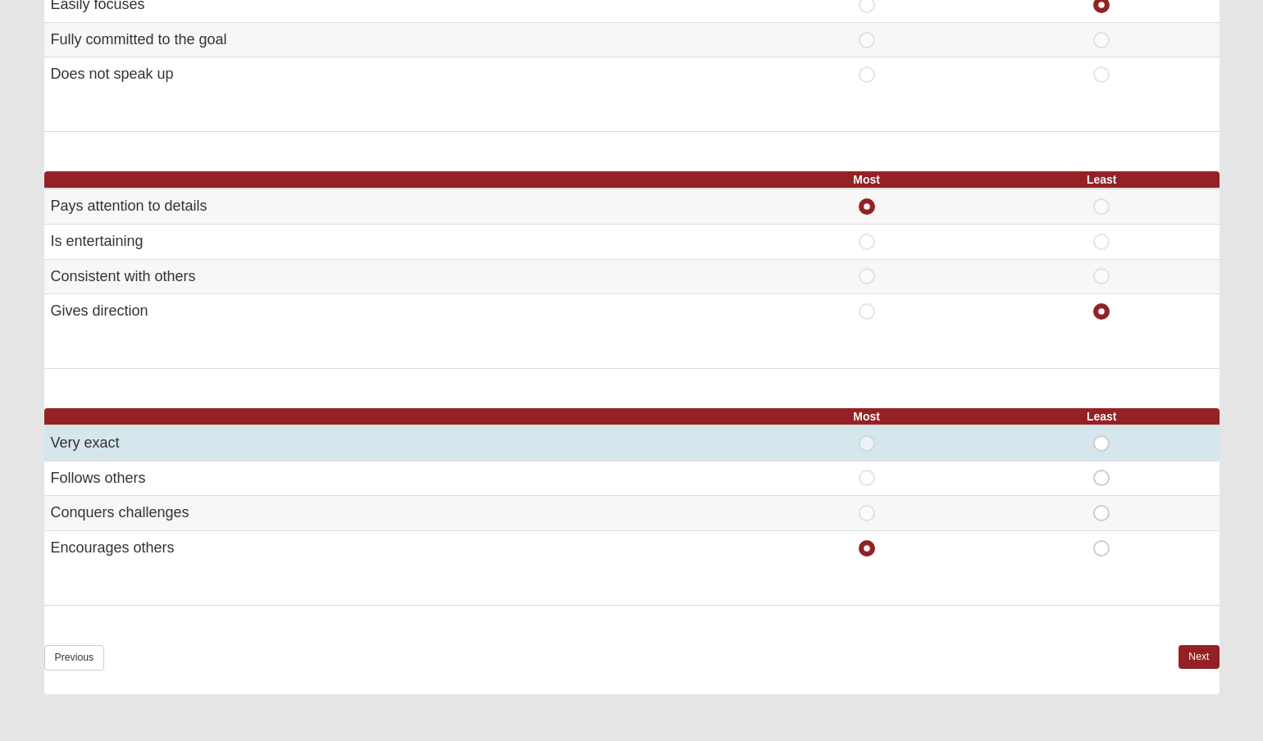
click at [1102, 436] on span "Least" at bounding box center [1102, 436] width 0 height 0
click at [1109, 439] on input "Least" at bounding box center [1107, 444] width 11 height 16
radio input "true"
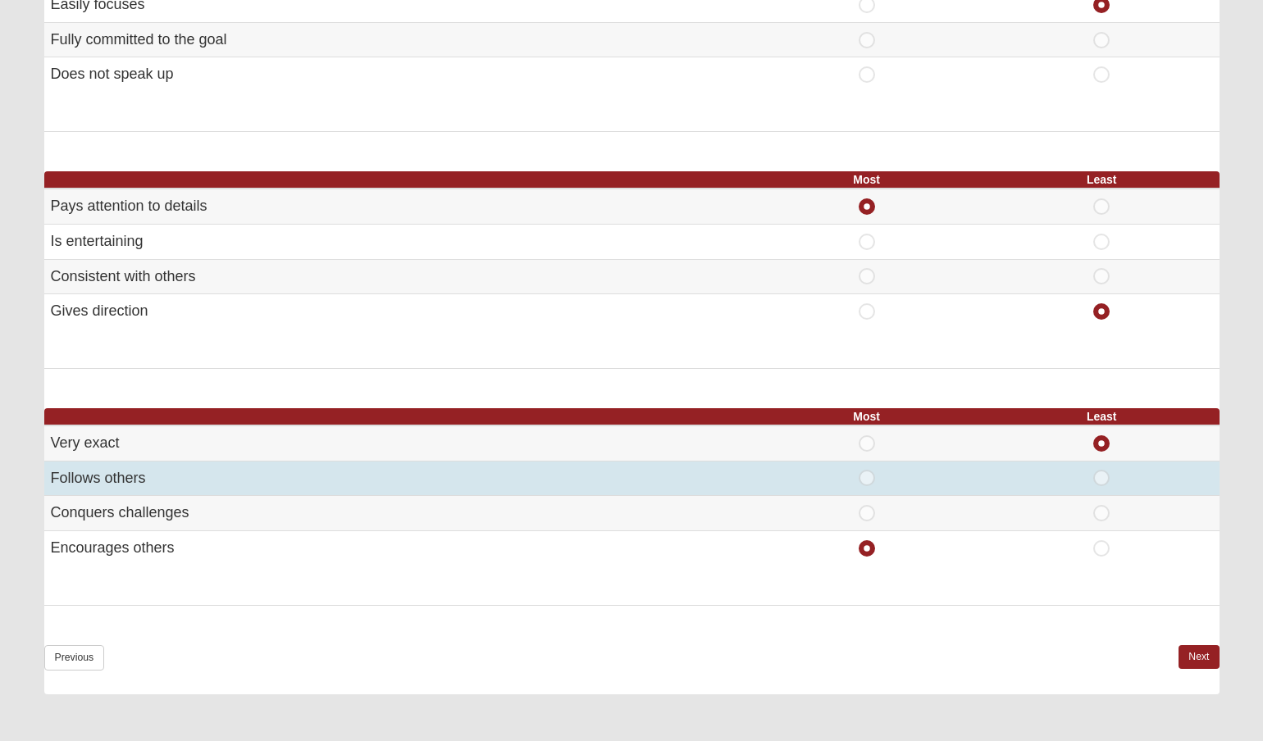
click at [1102, 470] on span "Least" at bounding box center [1102, 470] width 0 height 0
click at [1102, 477] on input "Least" at bounding box center [1107, 478] width 11 height 16
radio input "true"
radio input "false"
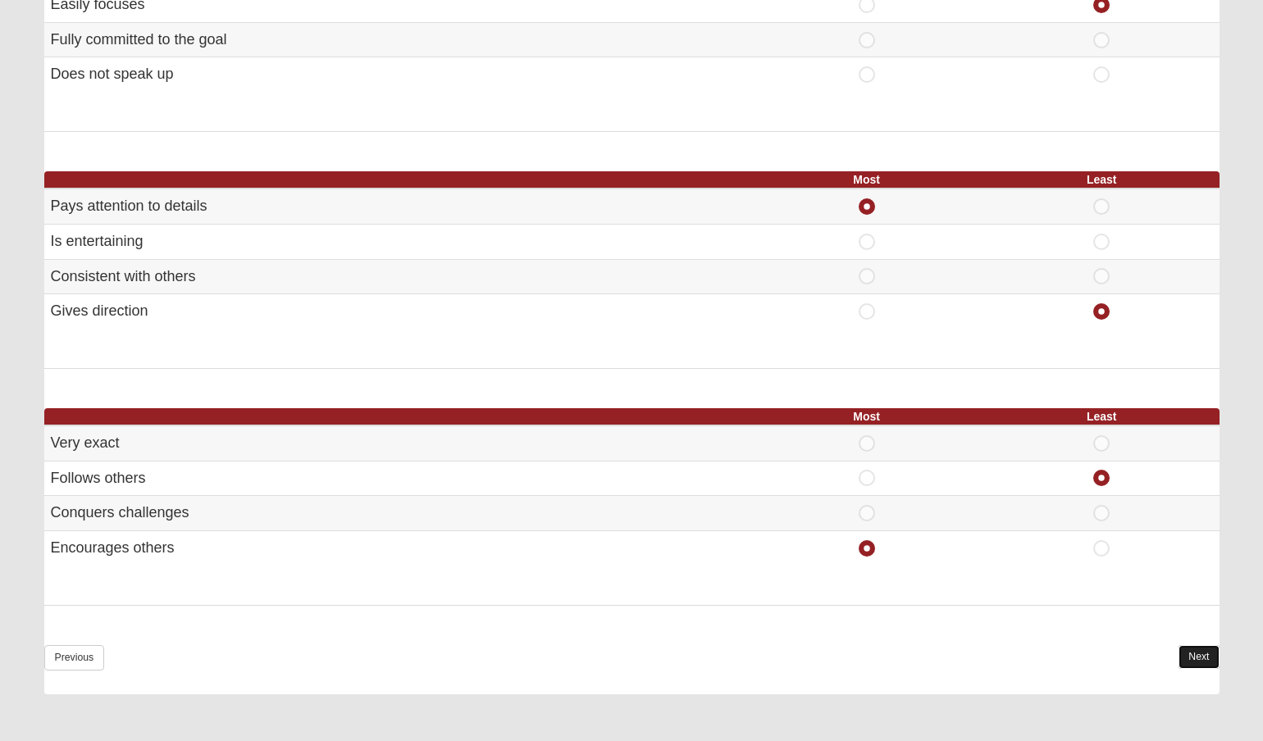
click at [1205, 650] on link "Next" at bounding box center [1199, 657] width 40 height 24
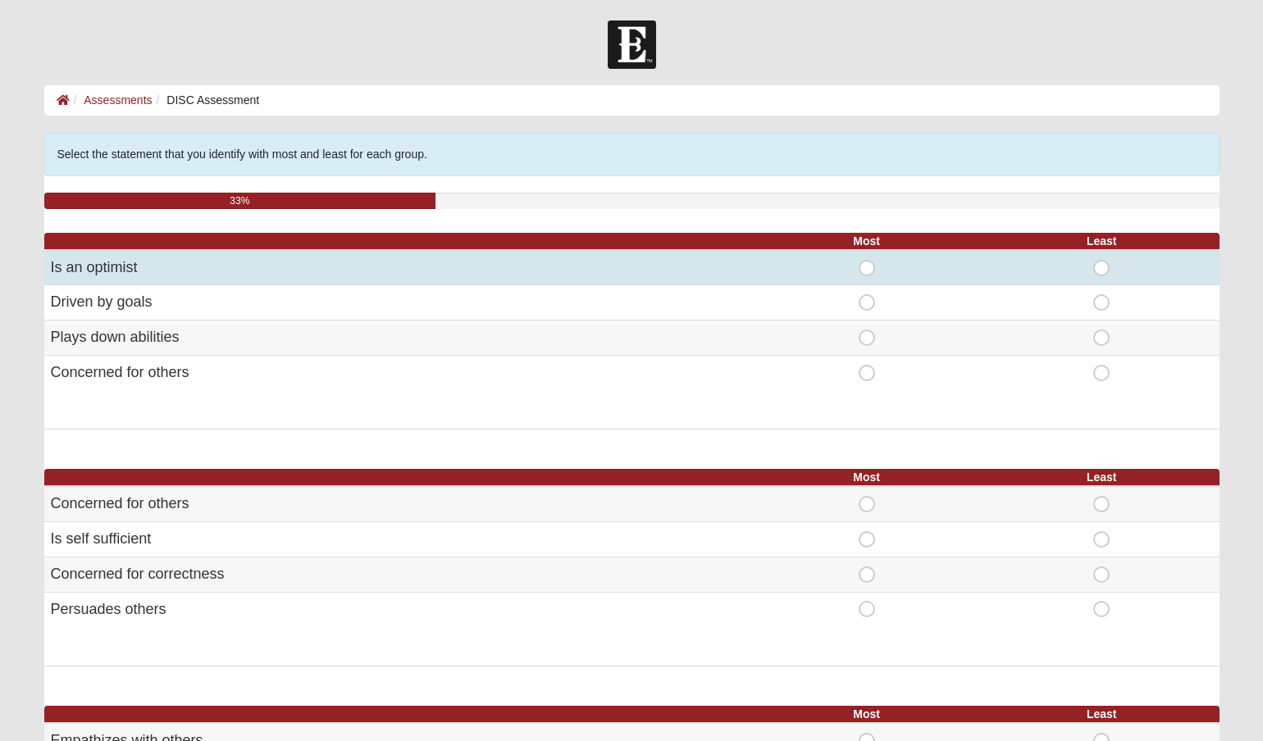
click at [867, 260] on span "Most" at bounding box center [867, 260] width 0 height 0
click at [867, 265] on input "Most" at bounding box center [872, 268] width 11 height 16
radio input "true"
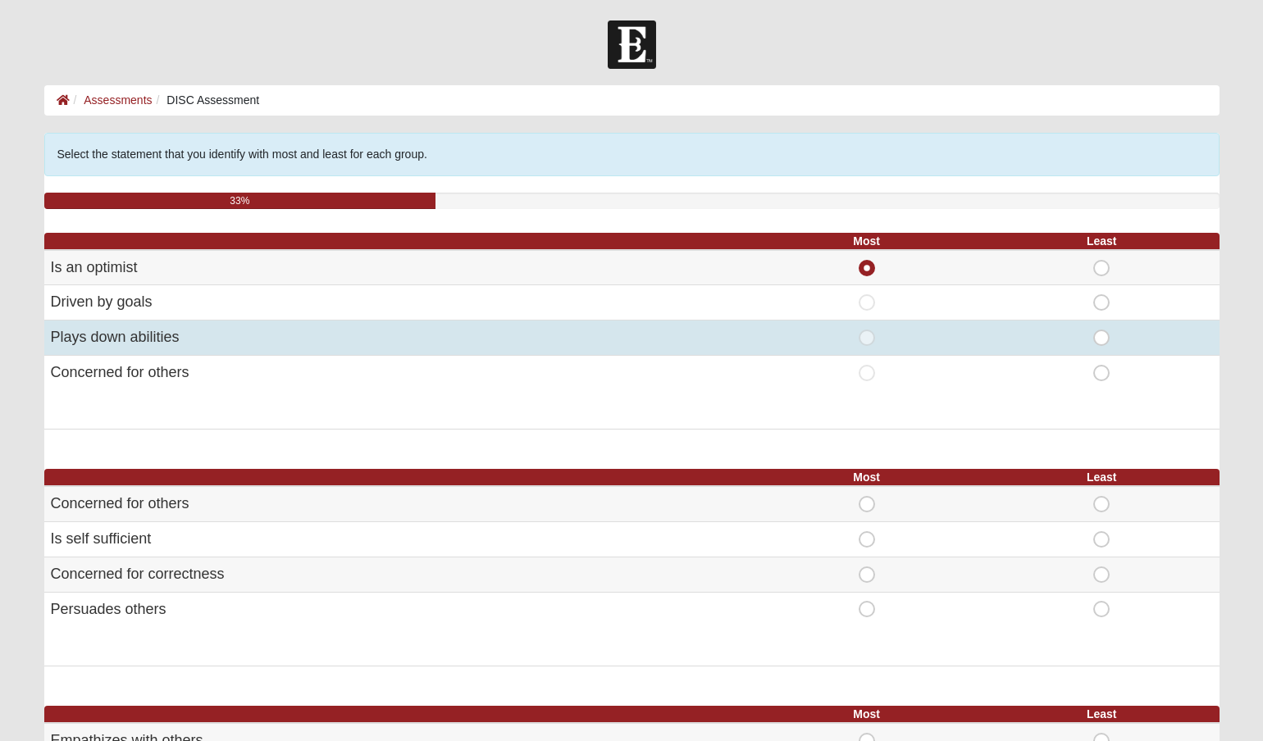
click at [867, 330] on span "Most" at bounding box center [867, 330] width 0 height 0
click at [867, 338] on input "Most" at bounding box center [872, 338] width 11 height 16
radio input "true"
radio input "false"
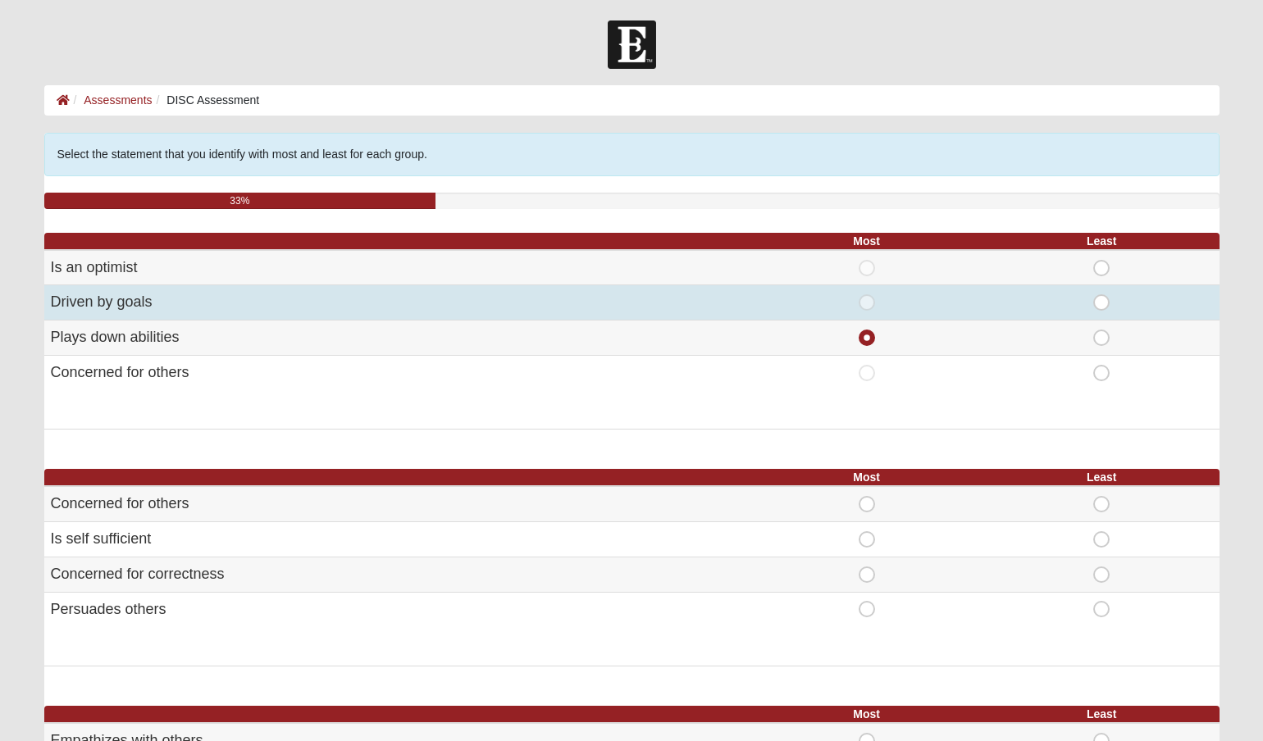
click at [1102, 294] on span "Least" at bounding box center [1102, 294] width 0 height 0
click at [1104, 306] on input "Least" at bounding box center [1107, 302] width 11 height 16
radio input "true"
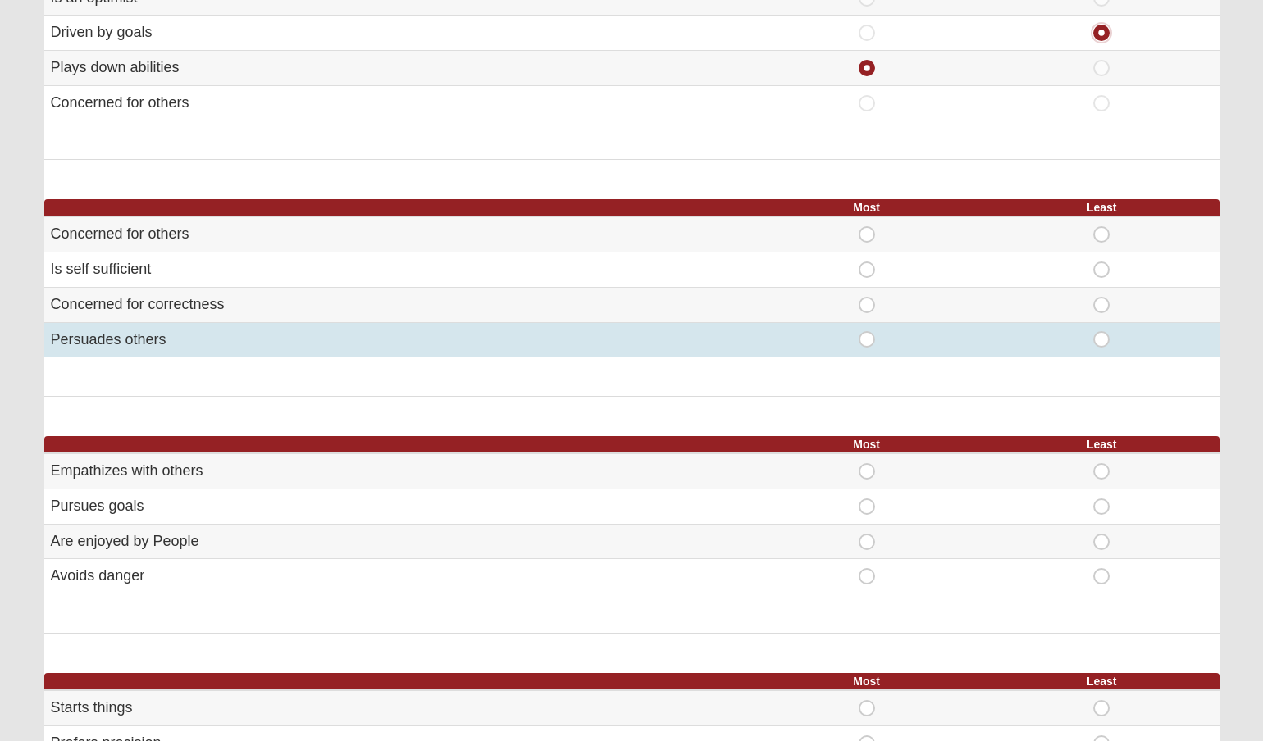
scroll to position [274, 0]
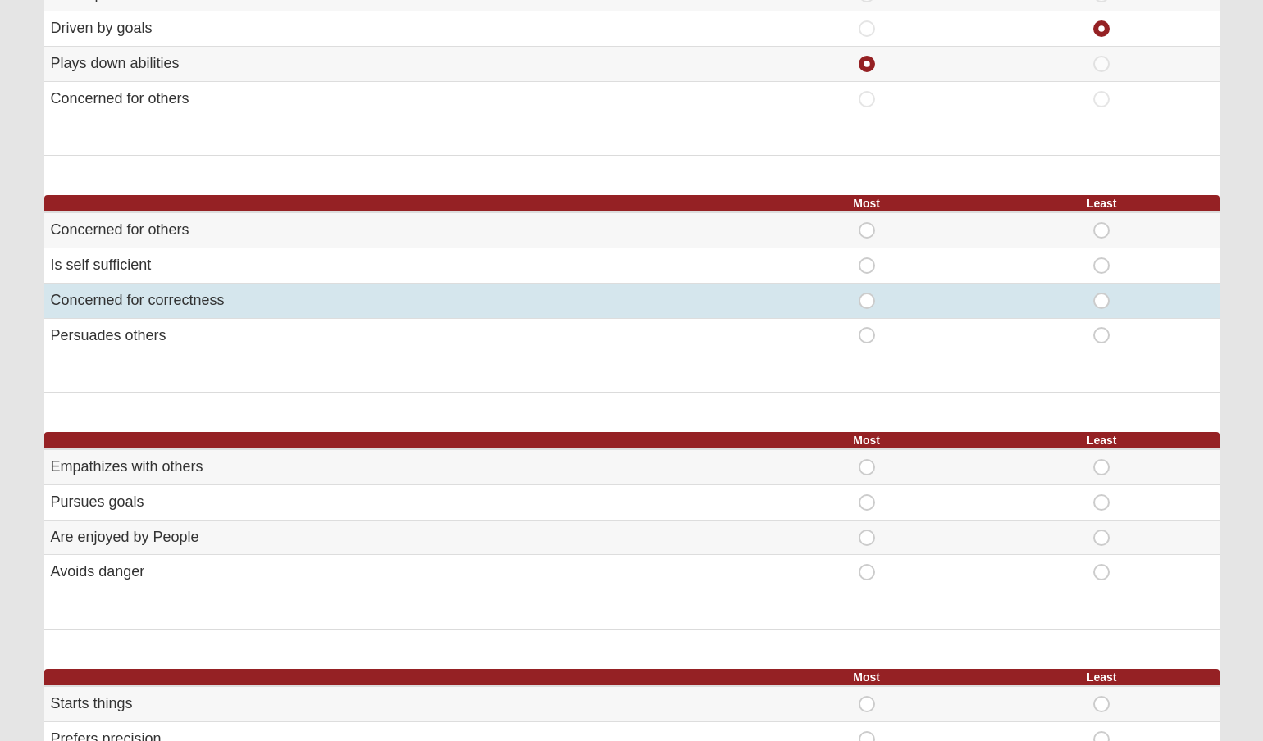
click at [867, 293] on span "Most" at bounding box center [867, 293] width 0 height 0
click at [867, 293] on input "Most" at bounding box center [872, 301] width 11 height 16
radio input "true"
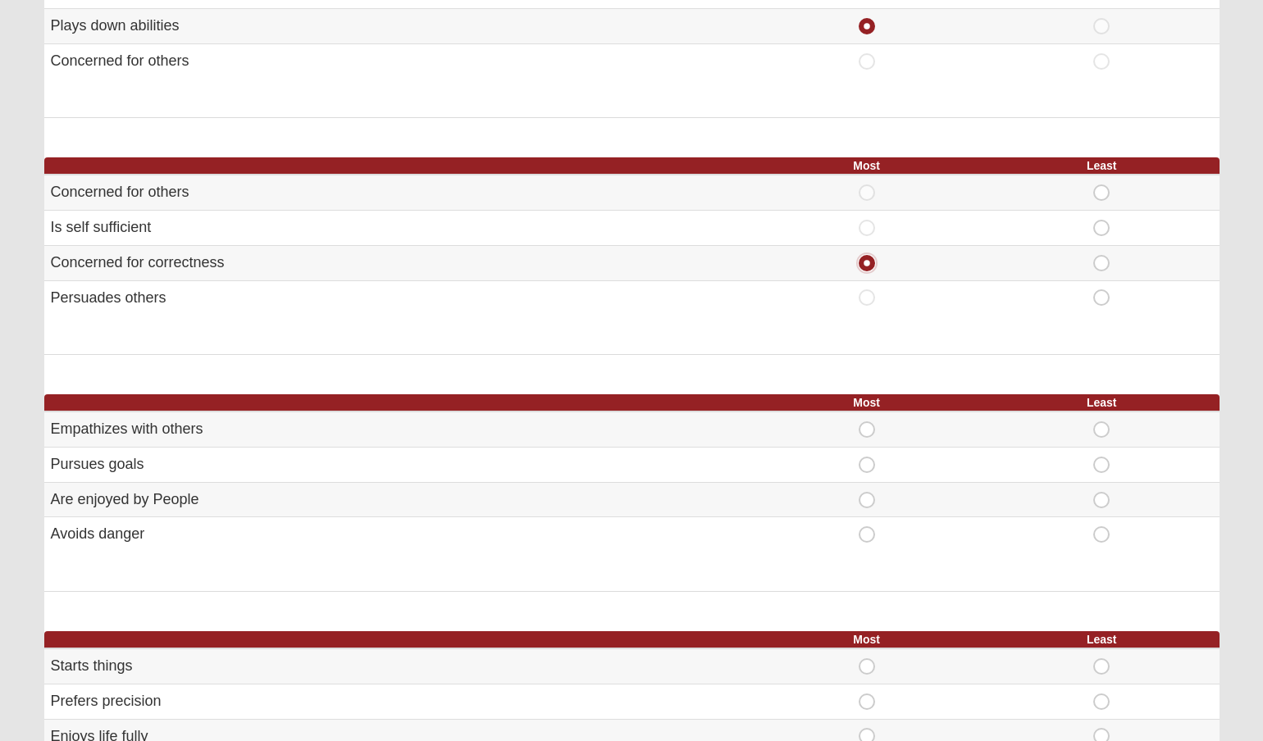
scroll to position [283, 0]
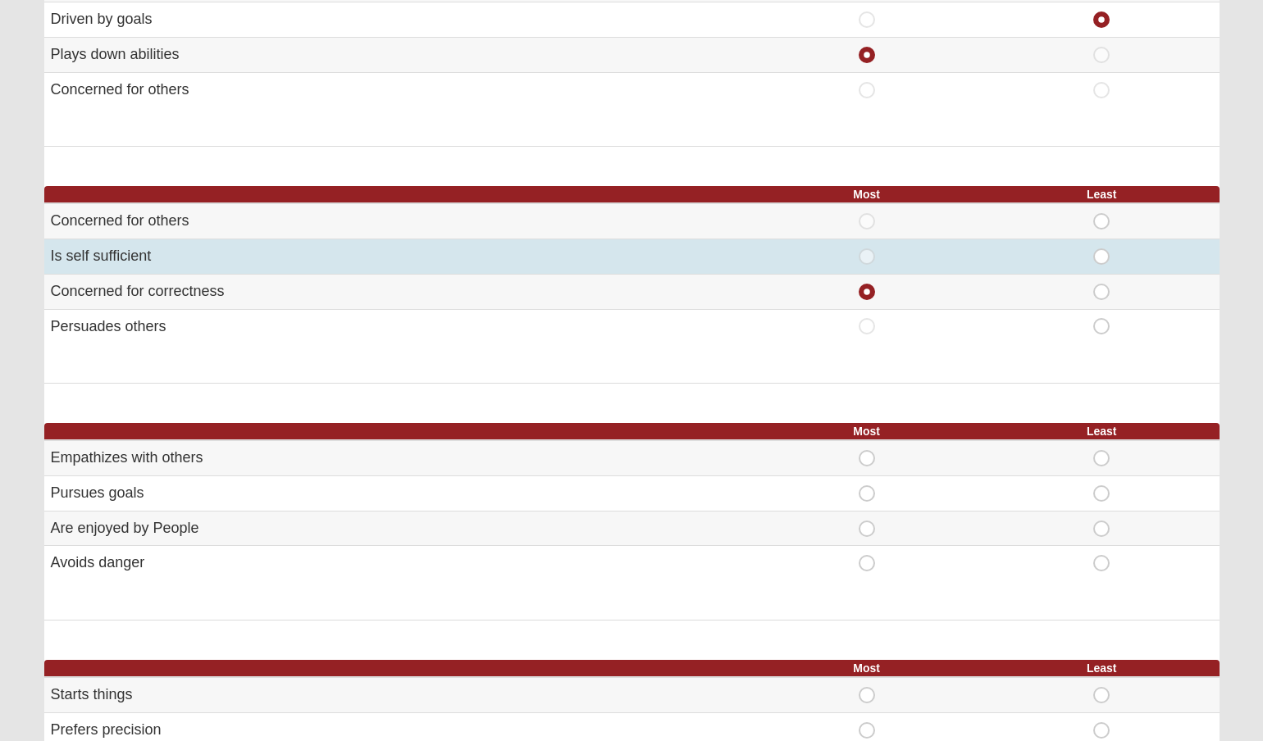
click at [867, 249] on span "Most" at bounding box center [867, 249] width 0 height 0
click at [867, 258] on input "Most" at bounding box center [872, 257] width 11 height 16
radio input "true"
radio input "false"
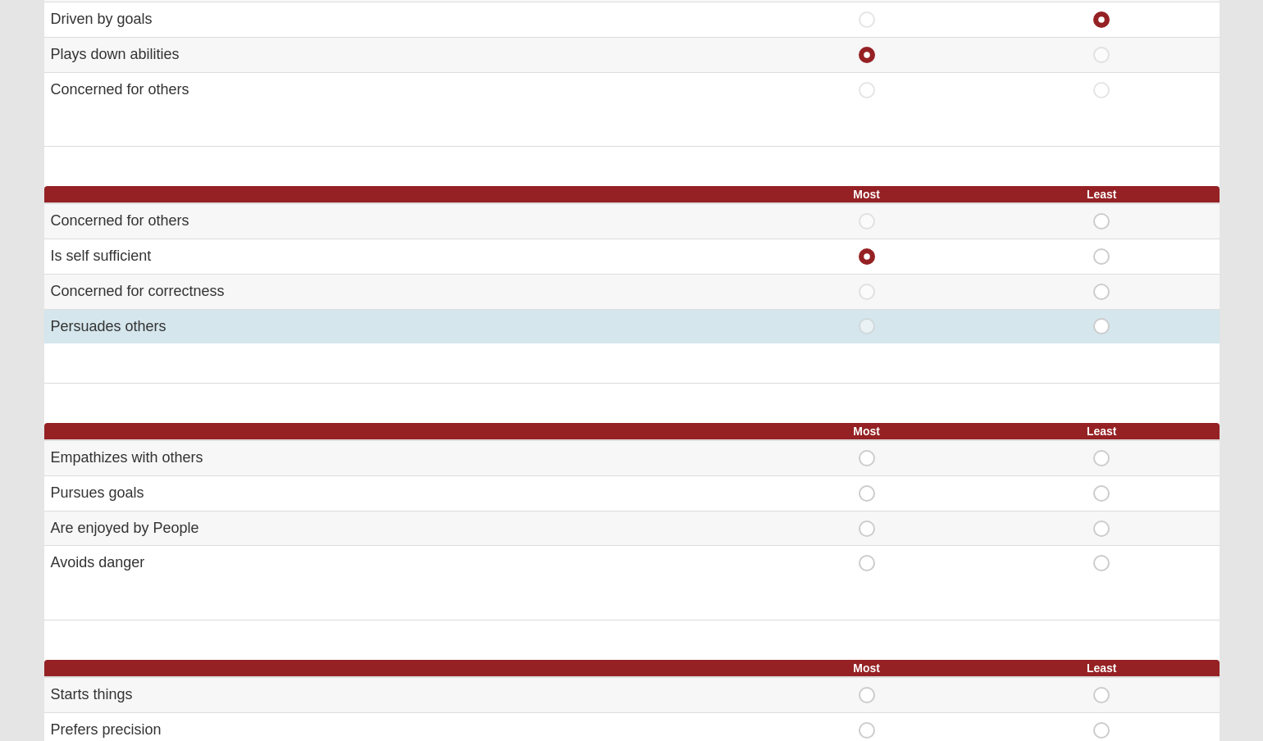
click at [1102, 318] on span "Least" at bounding box center [1102, 318] width 0 height 0
click at [1102, 318] on input "Least" at bounding box center [1107, 326] width 11 height 16
radio input "true"
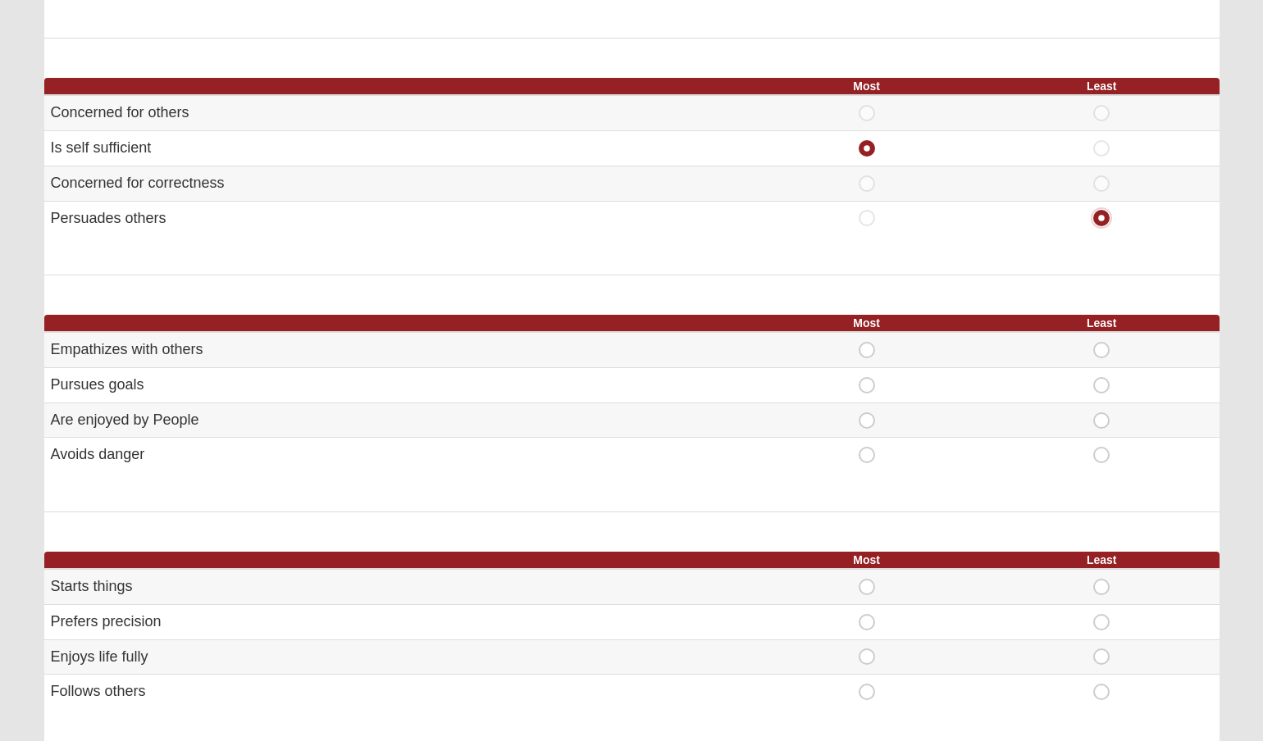
scroll to position [420, 0]
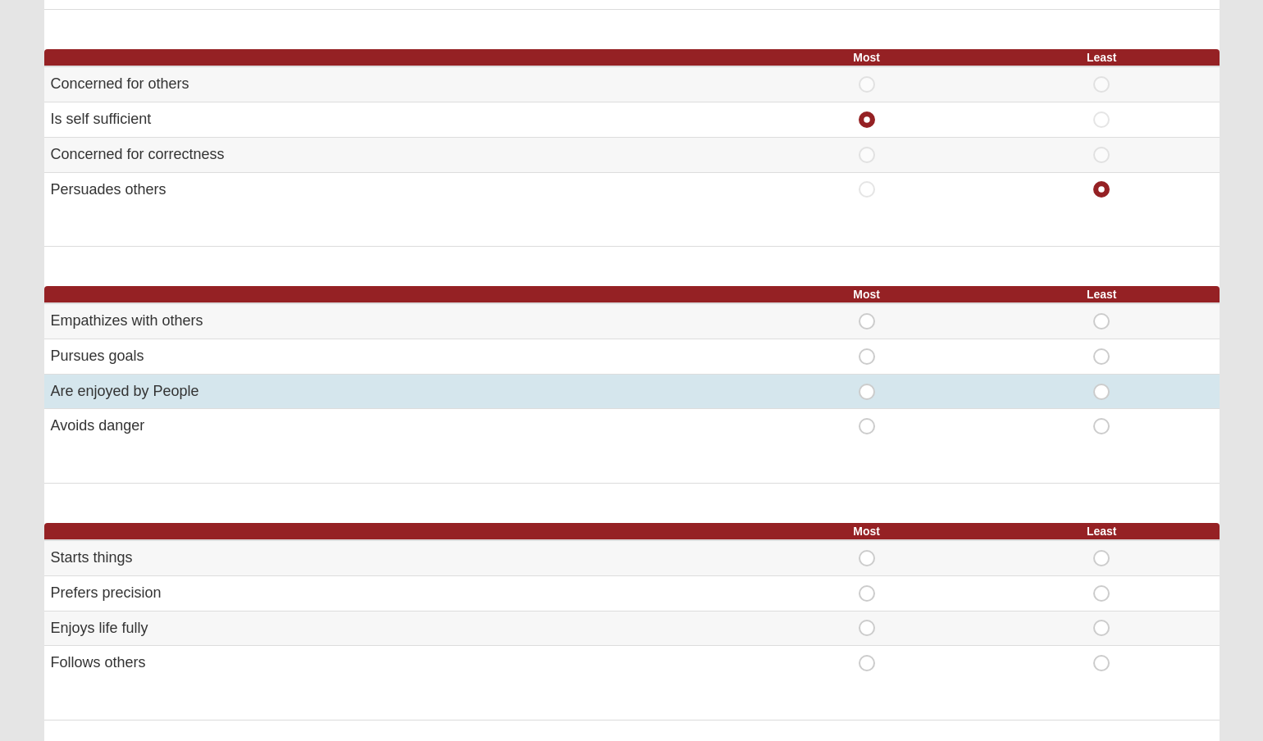
click at [867, 384] on span "Most" at bounding box center [867, 384] width 0 height 0
click at [867, 395] on input "Most" at bounding box center [872, 392] width 11 height 16
radio input "true"
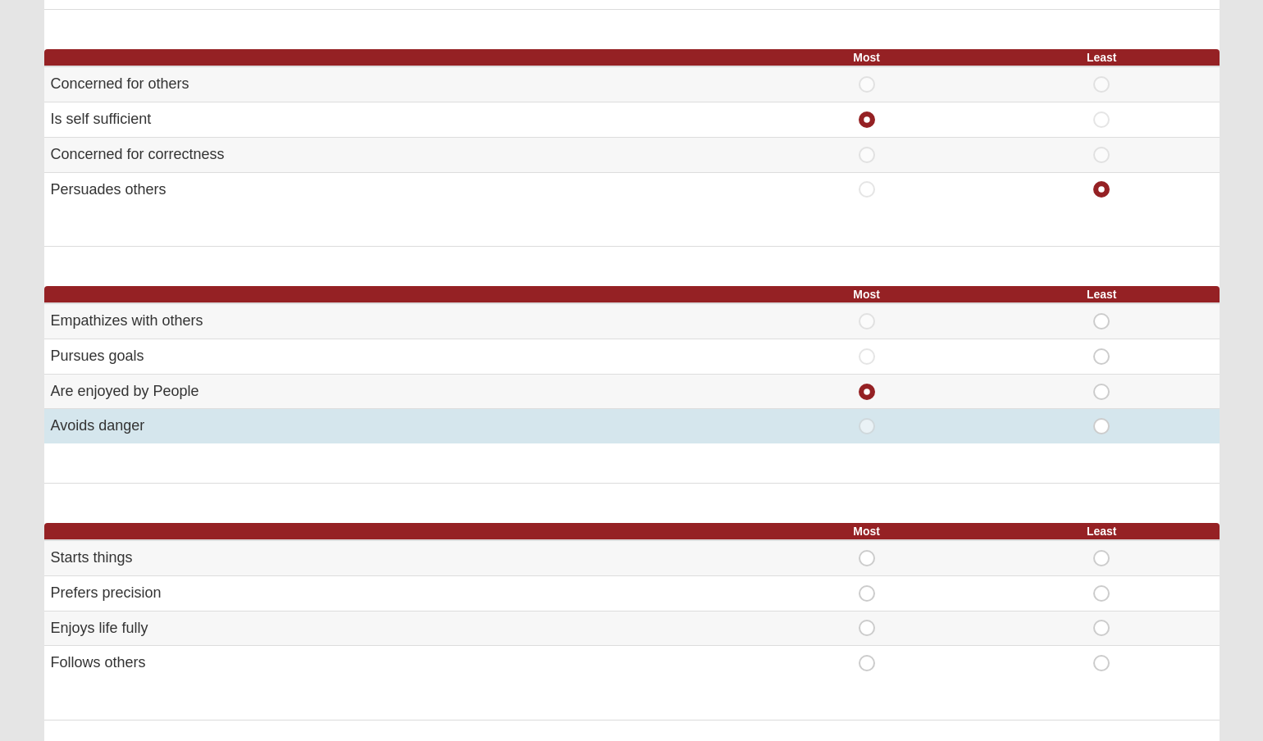
click at [1102, 418] on span "Least" at bounding box center [1102, 418] width 0 height 0
click at [1102, 422] on input "Least" at bounding box center [1107, 426] width 11 height 16
radio input "true"
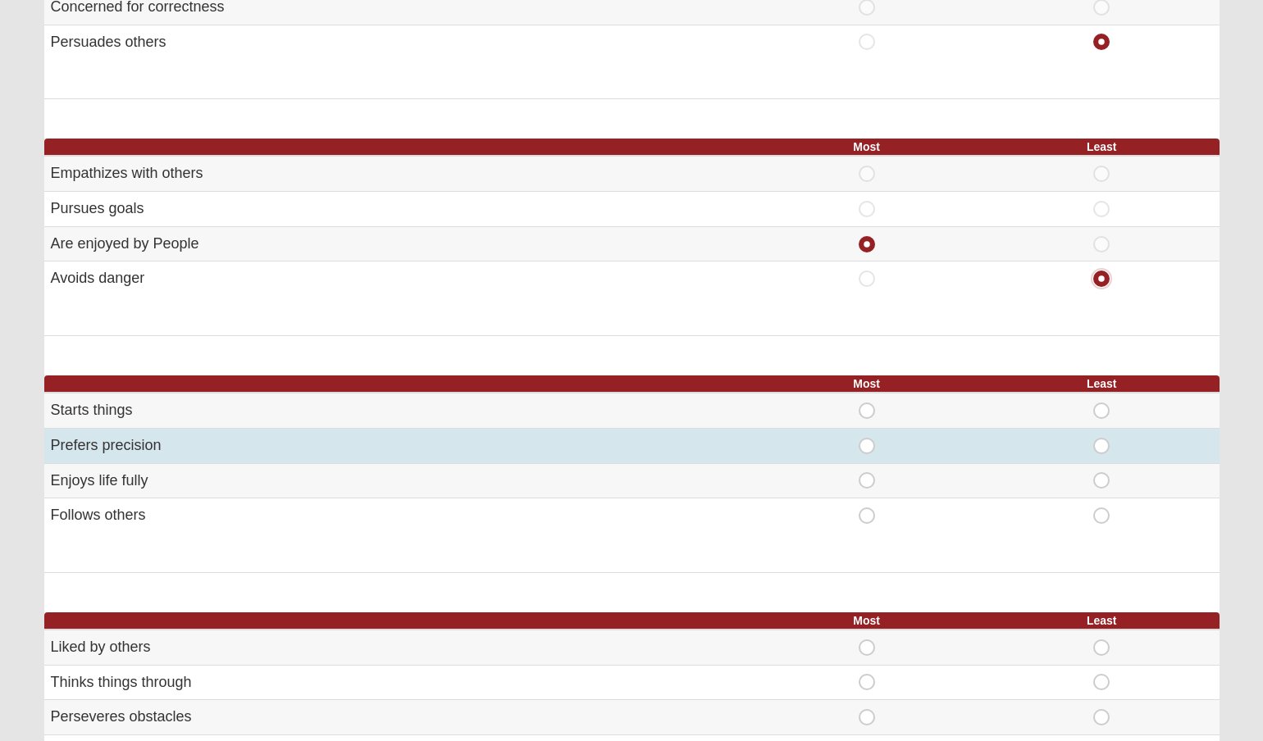
scroll to position [594, 0]
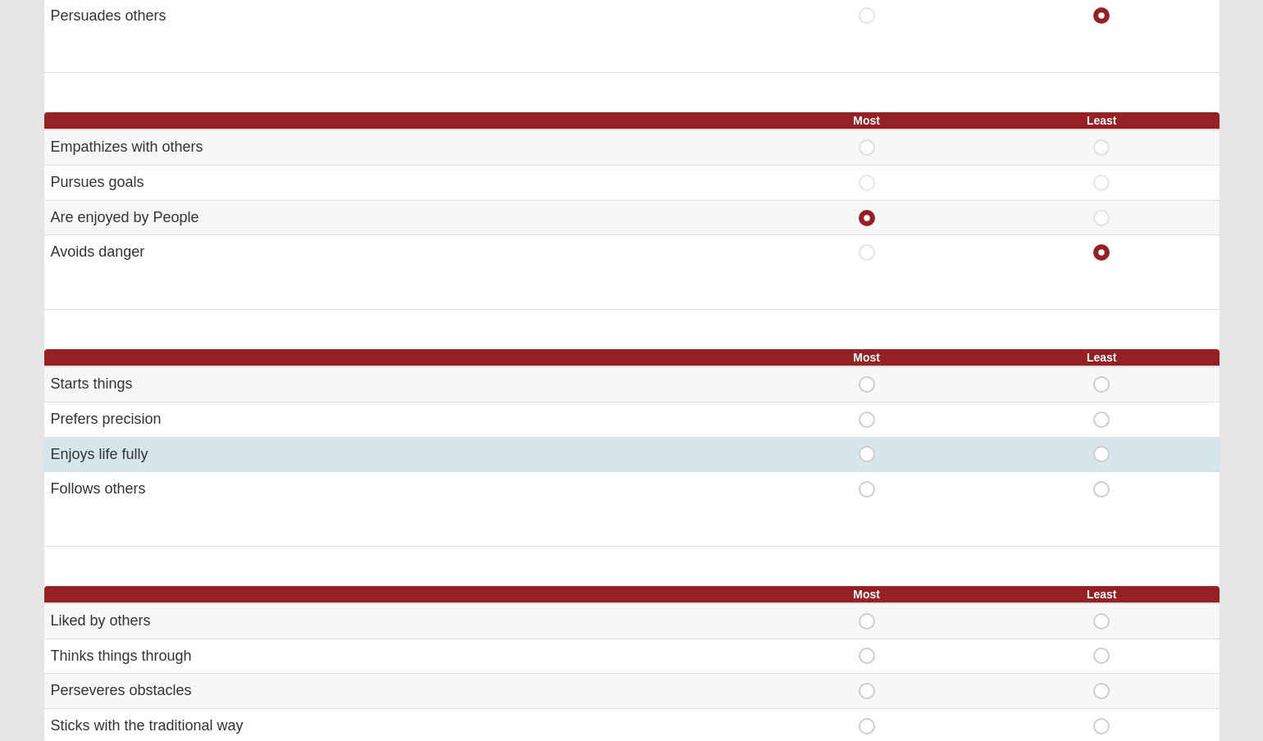
click at [867, 446] on span "Most" at bounding box center [867, 446] width 0 height 0
click at [867, 449] on input "Most" at bounding box center [872, 454] width 11 height 16
radio input "true"
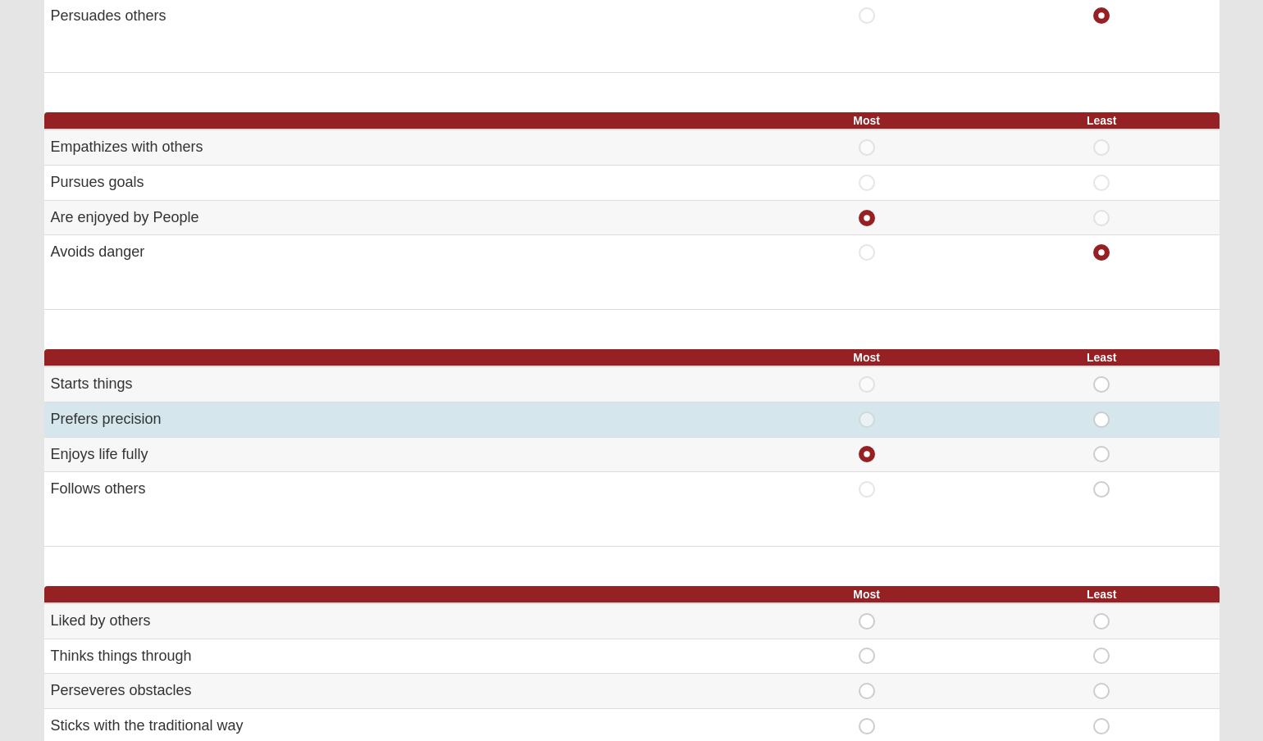
click at [1102, 412] on span "Least" at bounding box center [1102, 412] width 0 height 0
click at [1102, 412] on input "Least" at bounding box center [1107, 420] width 11 height 16
radio input "true"
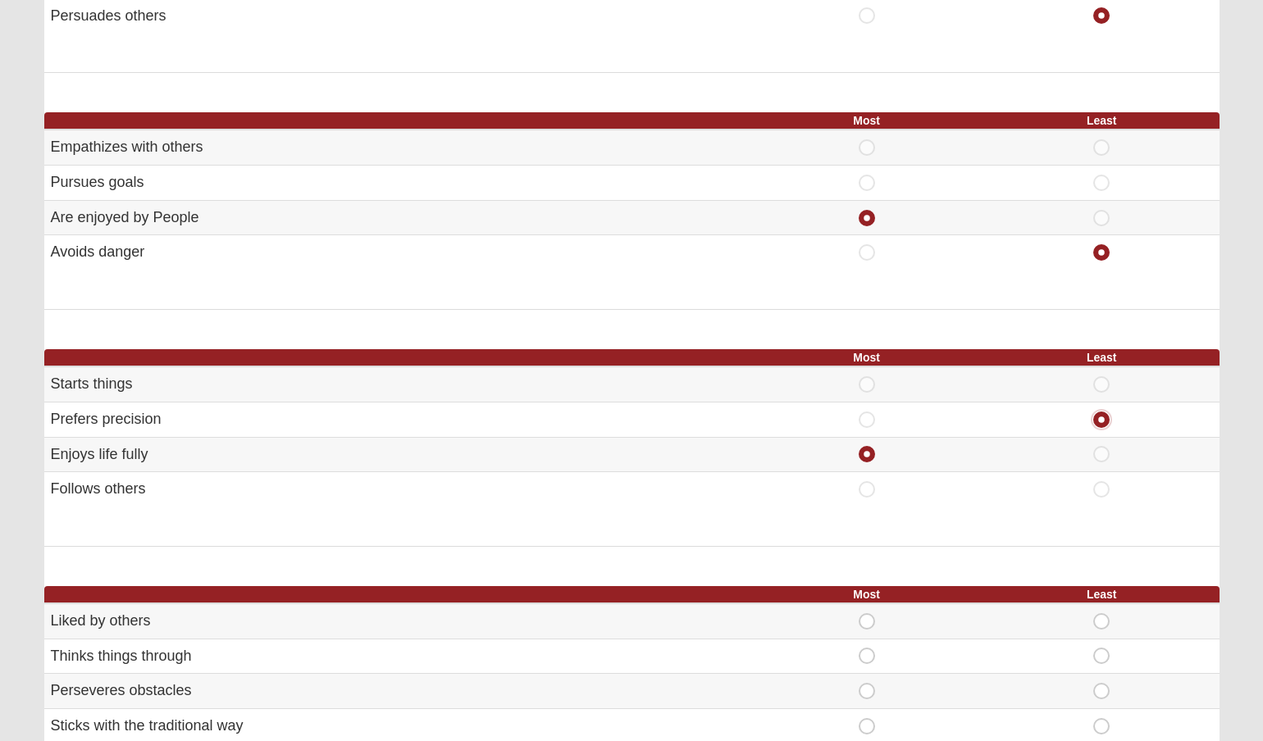
scroll to position [942, 0]
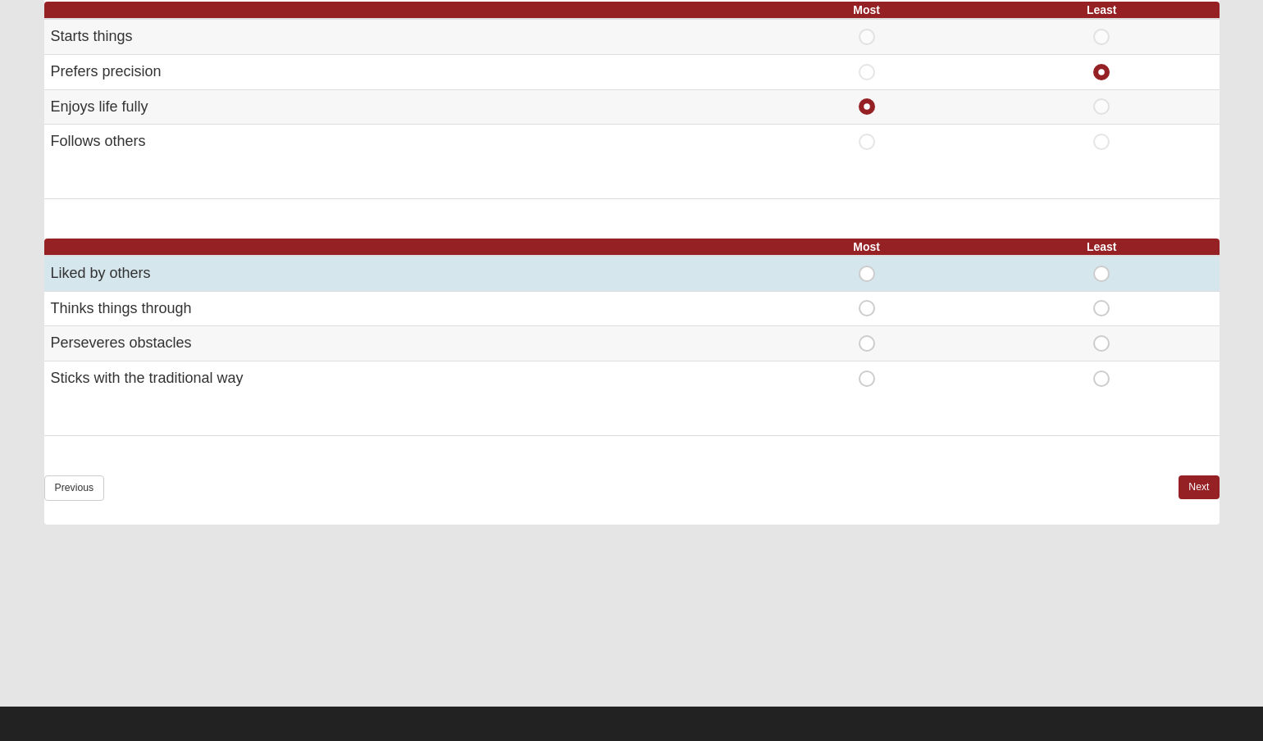
click at [867, 266] on span "Most" at bounding box center [867, 266] width 0 height 0
click at [867, 266] on input "Most" at bounding box center [872, 274] width 11 height 16
radio input "true"
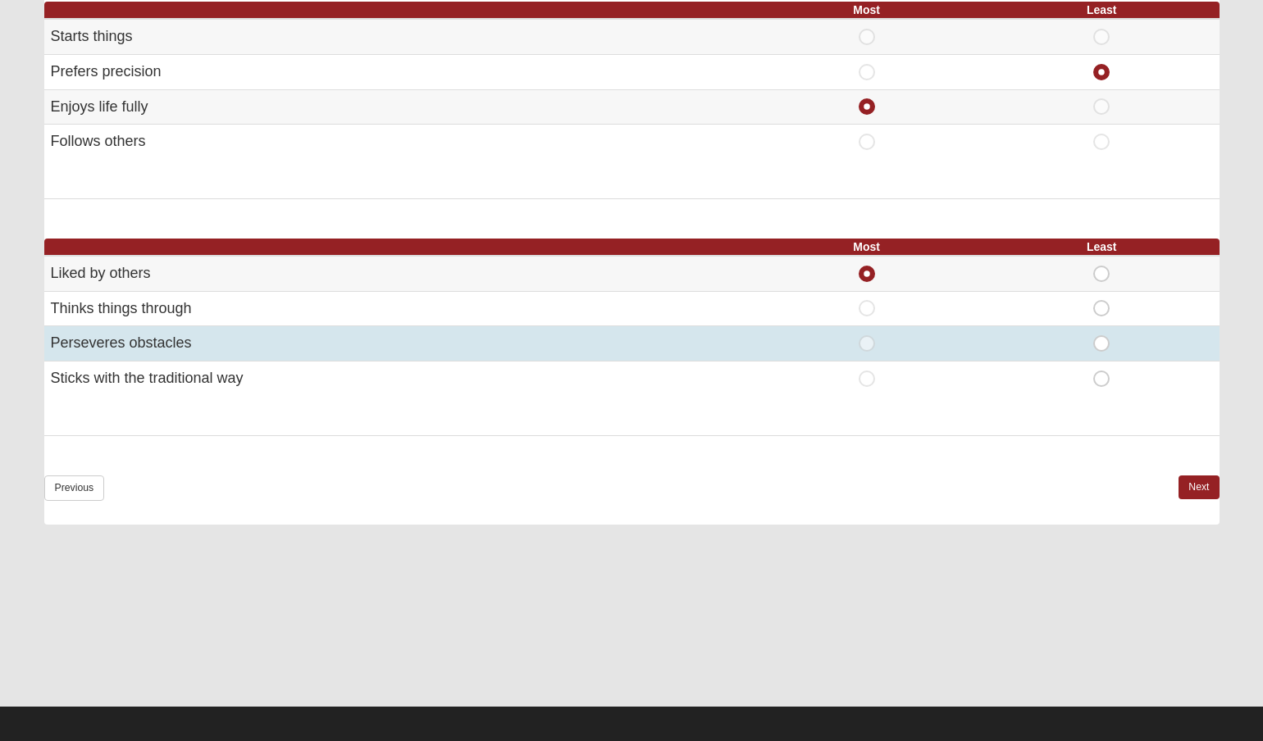
click at [1122, 342] on div "Least" at bounding box center [1102, 343] width 216 height 16
click at [1102, 335] on span "Least" at bounding box center [1102, 335] width 0 height 0
click at [1106, 339] on input "Least" at bounding box center [1107, 343] width 11 height 16
radio input "true"
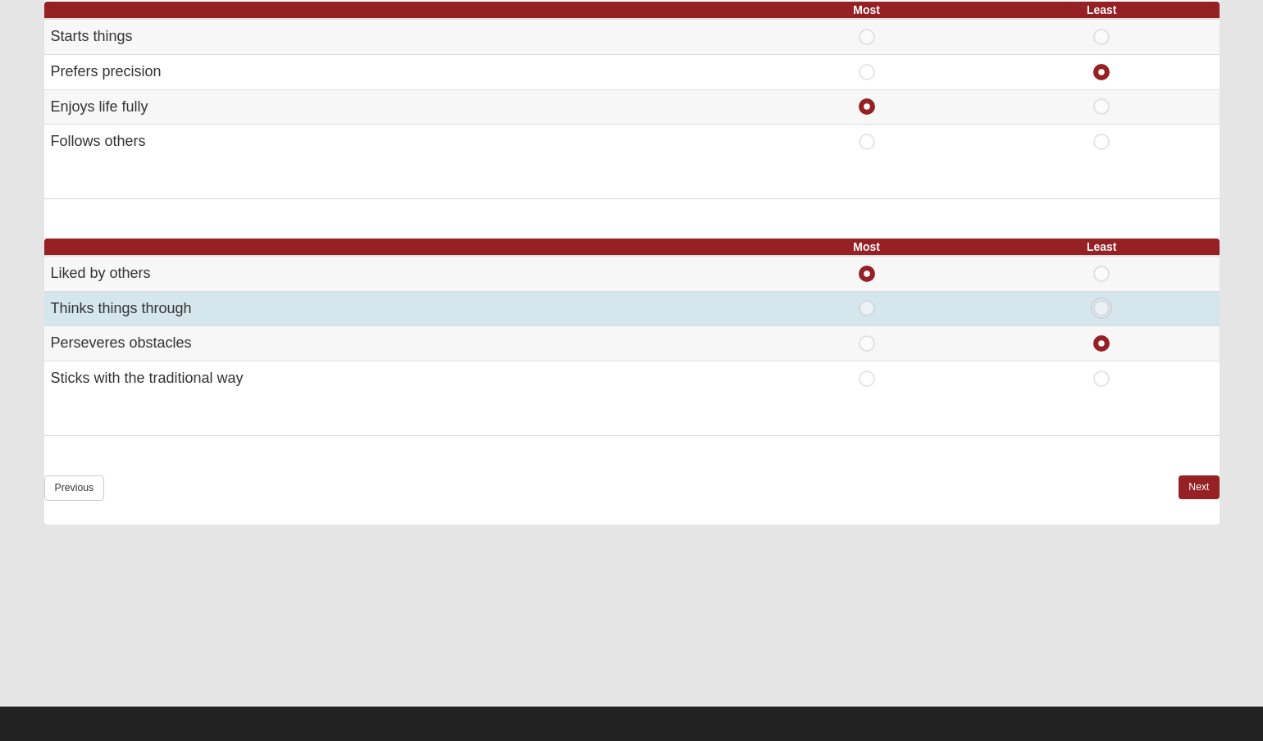
click at [1111, 300] on input "Least" at bounding box center [1107, 308] width 11 height 16
radio input "true"
radio input "false"
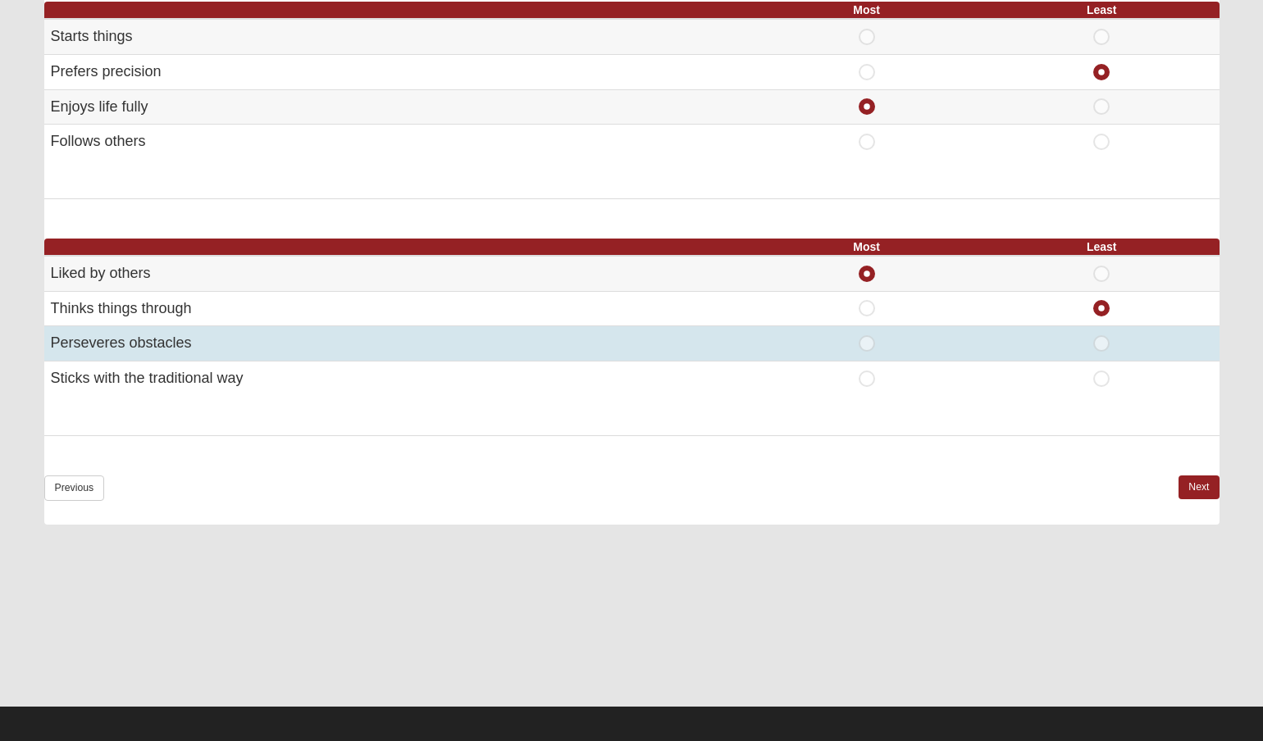
click at [1097, 350] on td "Least" at bounding box center [1101, 343] width 235 height 35
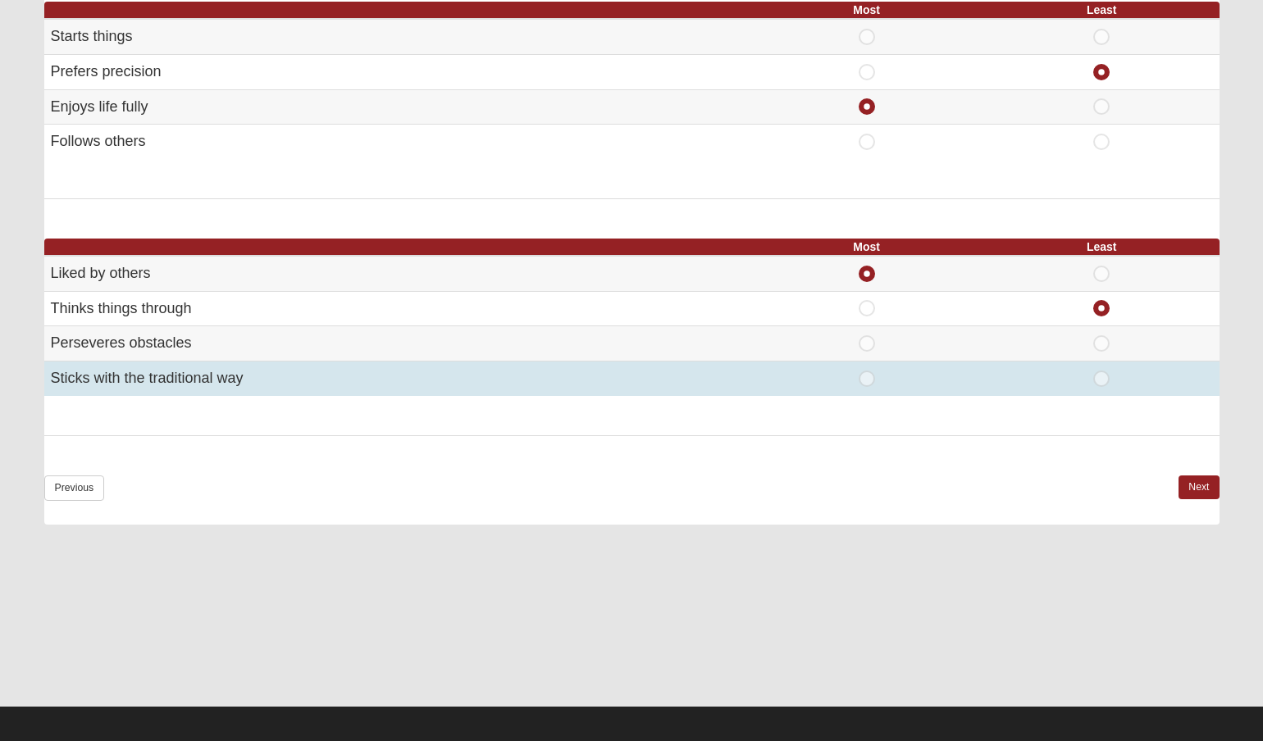
click at [1102, 371] on span "Least" at bounding box center [1102, 371] width 0 height 0
click at [1102, 371] on input "Least" at bounding box center [1107, 379] width 11 height 16
radio input "true"
radio input "false"
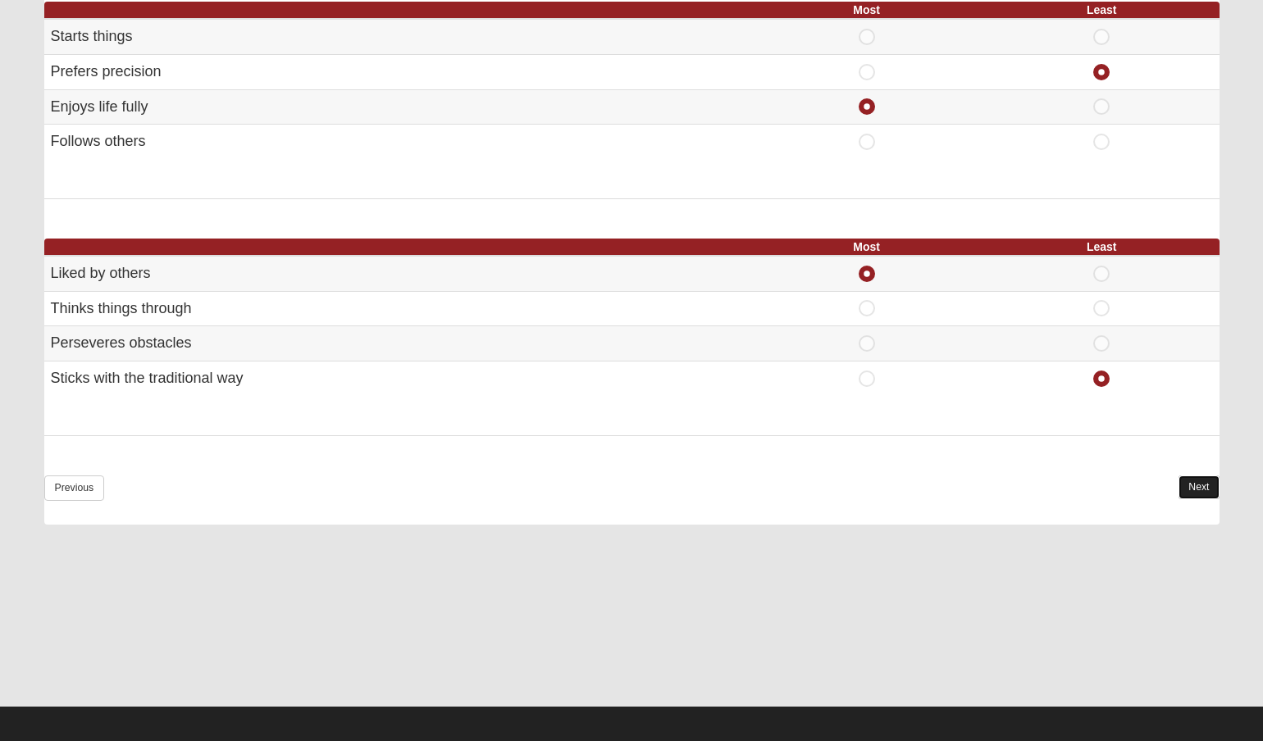
click at [1195, 481] on link "Next" at bounding box center [1199, 488] width 40 height 24
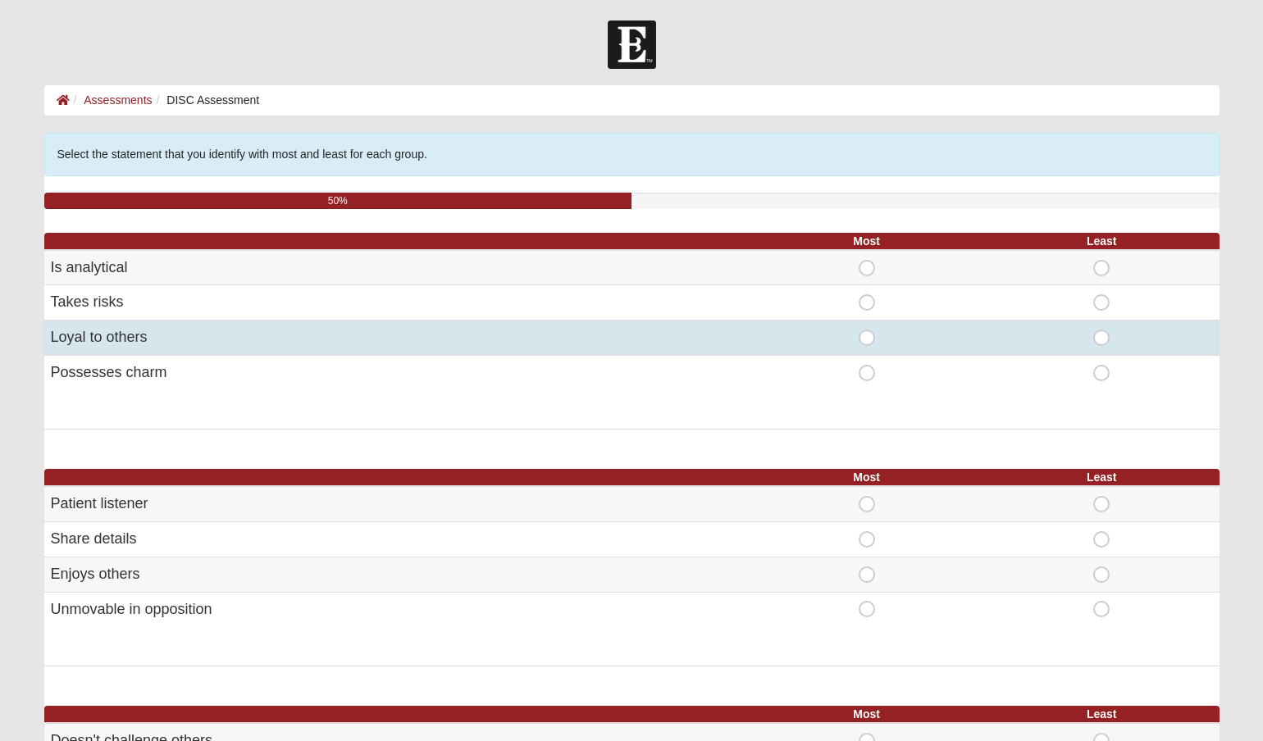
click at [867, 330] on span "Most" at bounding box center [867, 330] width 0 height 0
click at [867, 333] on input "Most" at bounding box center [872, 338] width 11 height 16
radio input "true"
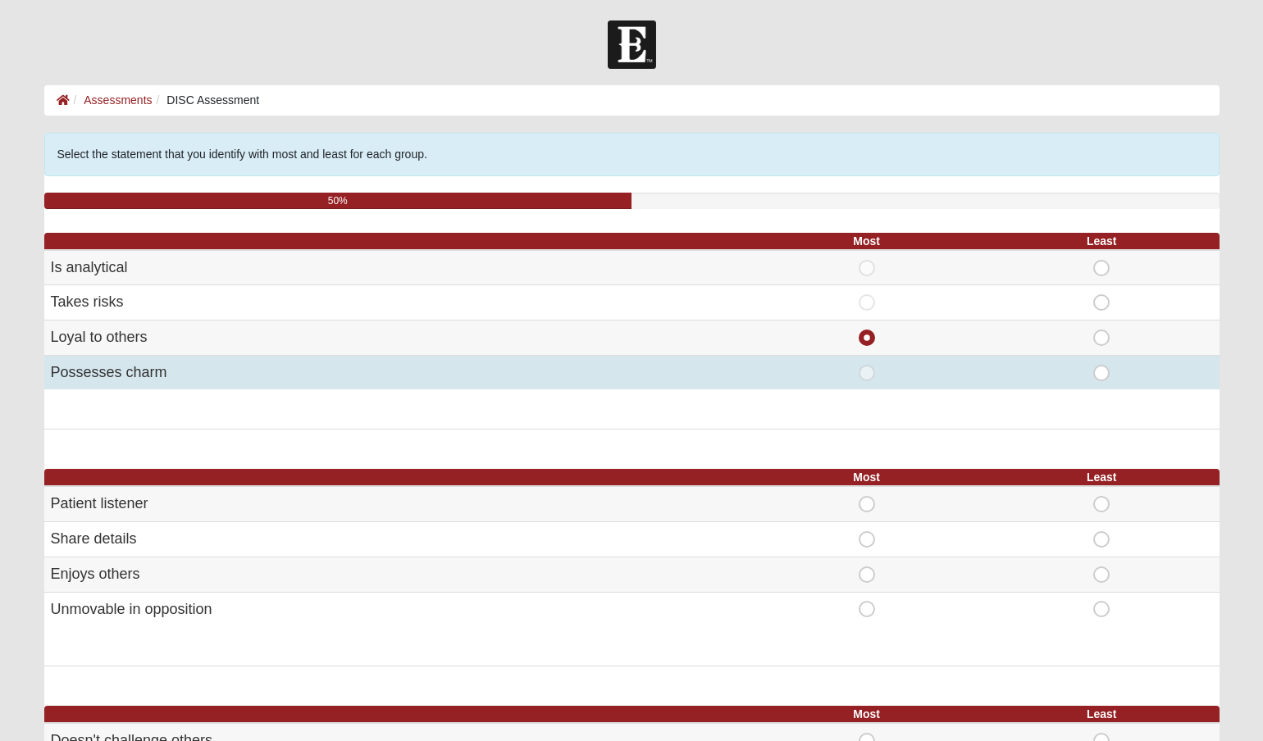
click at [1102, 365] on span "Least" at bounding box center [1102, 365] width 0 height 0
click at [1102, 365] on input "Least" at bounding box center [1107, 373] width 11 height 16
radio input "true"
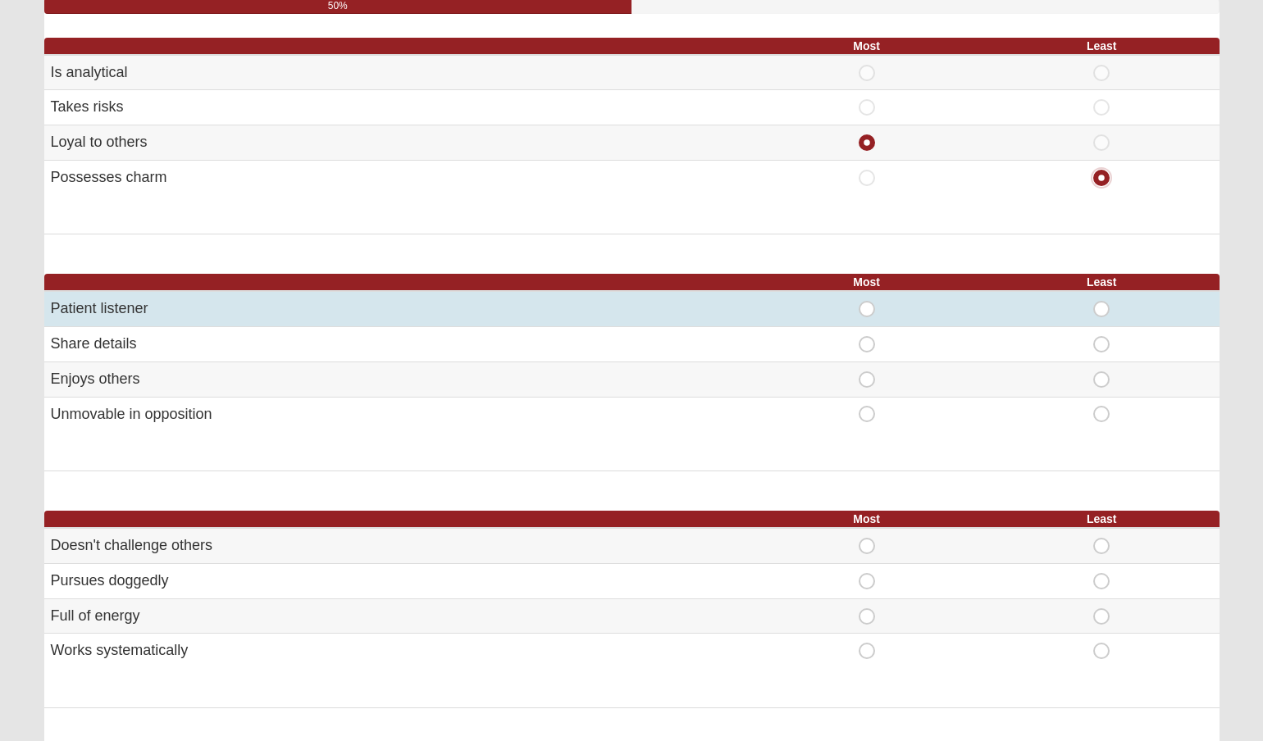
scroll to position [198, 0]
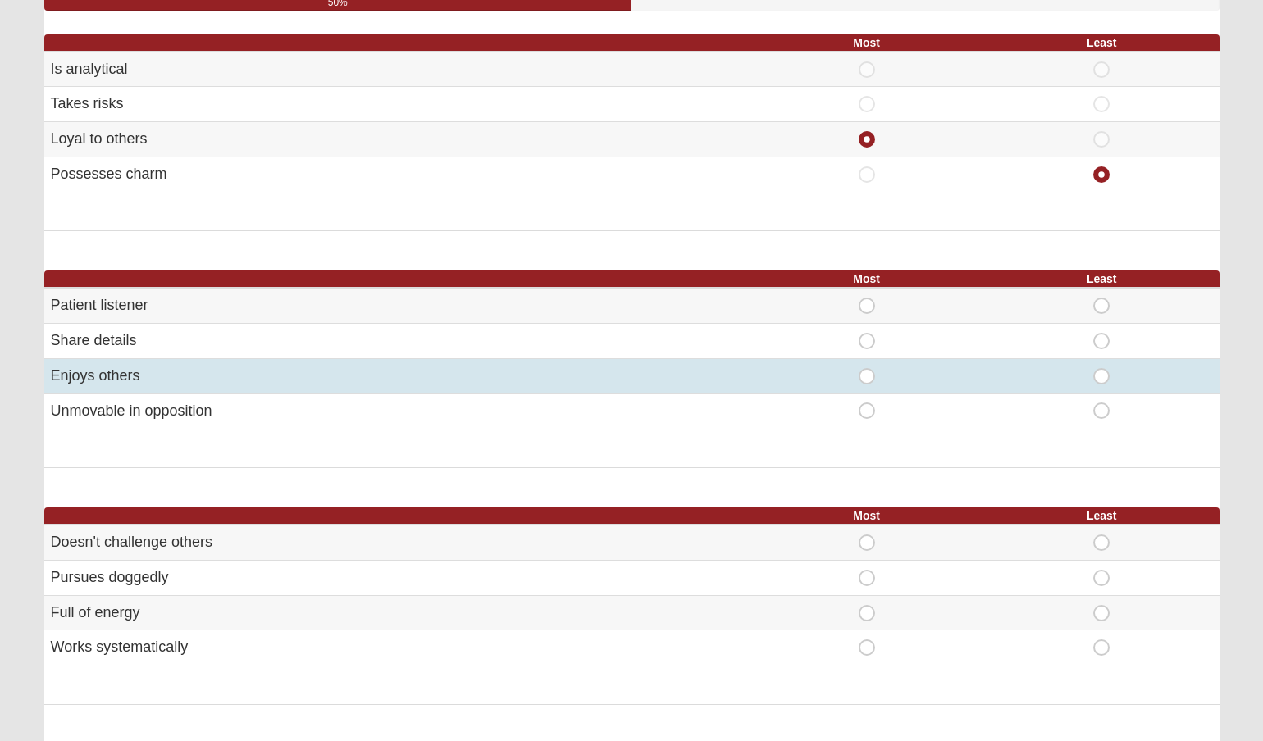
click at [869, 388] on td "Most" at bounding box center [866, 375] width 235 height 35
click at [867, 368] on span "Most" at bounding box center [867, 368] width 0 height 0
click at [869, 374] on input "Most" at bounding box center [872, 376] width 11 height 16
radio input "true"
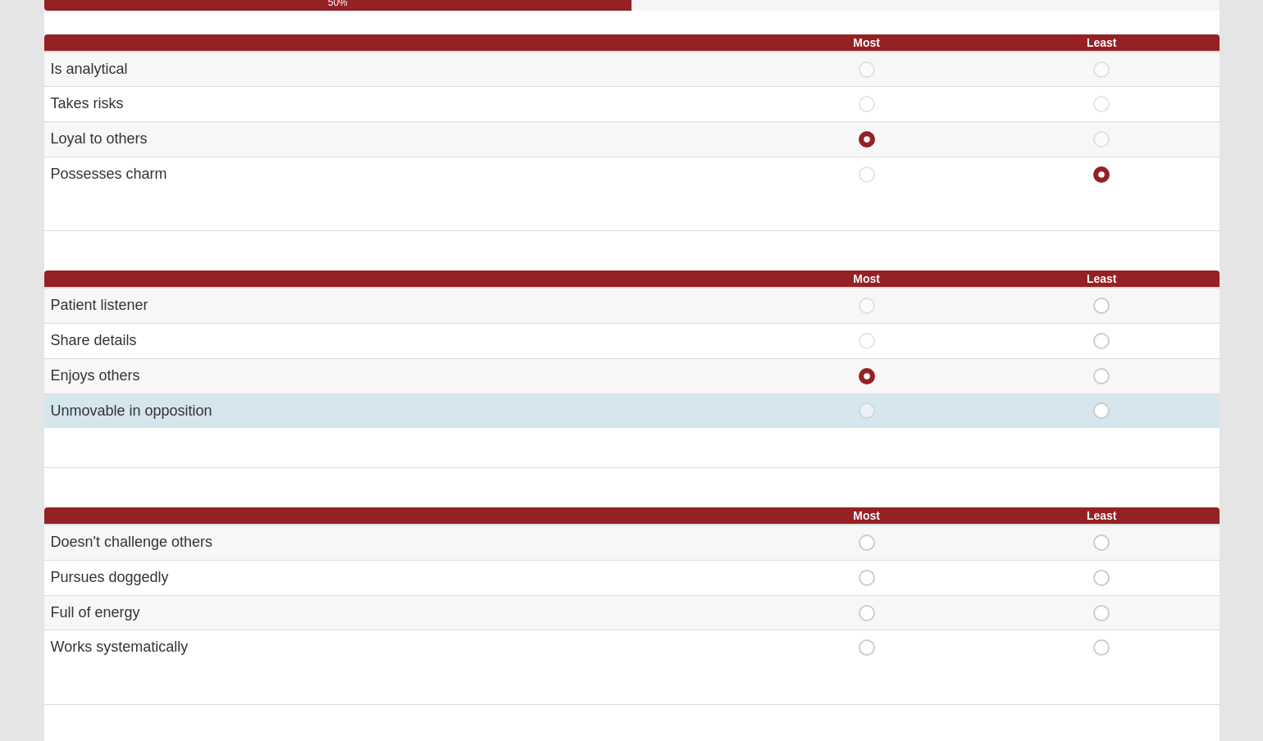
click at [1102, 403] on span "Least" at bounding box center [1102, 403] width 0 height 0
click at [1103, 404] on input "Least" at bounding box center [1107, 411] width 11 height 16
radio input "true"
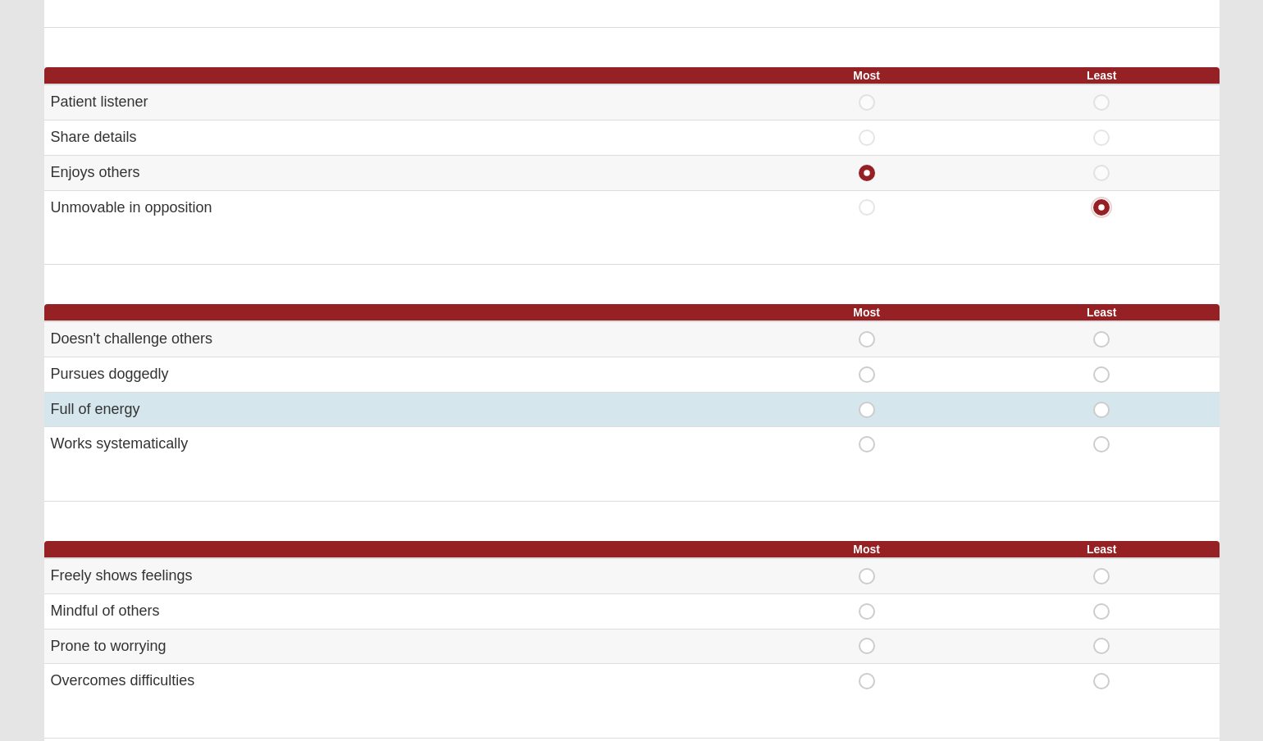
scroll to position [446, 0]
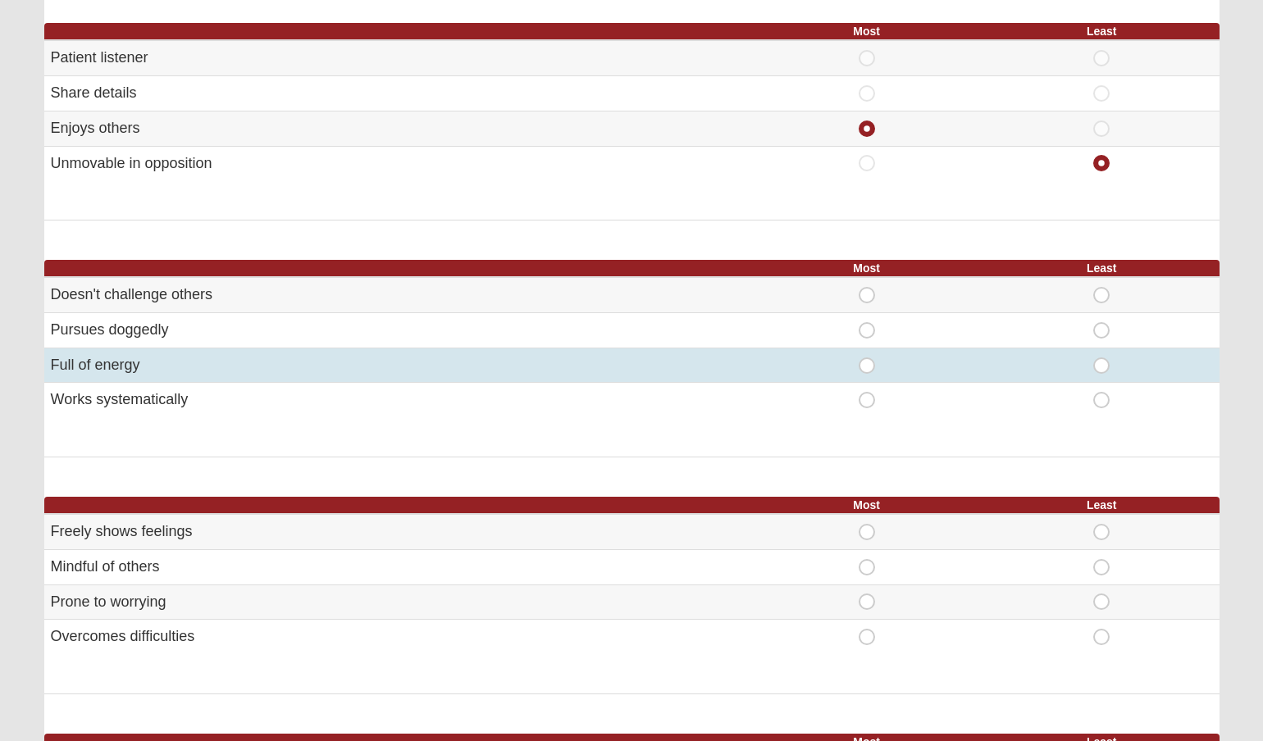
click at [867, 358] on span "Most" at bounding box center [867, 358] width 0 height 0
click at [867, 365] on input "Most" at bounding box center [872, 366] width 11 height 16
radio input "true"
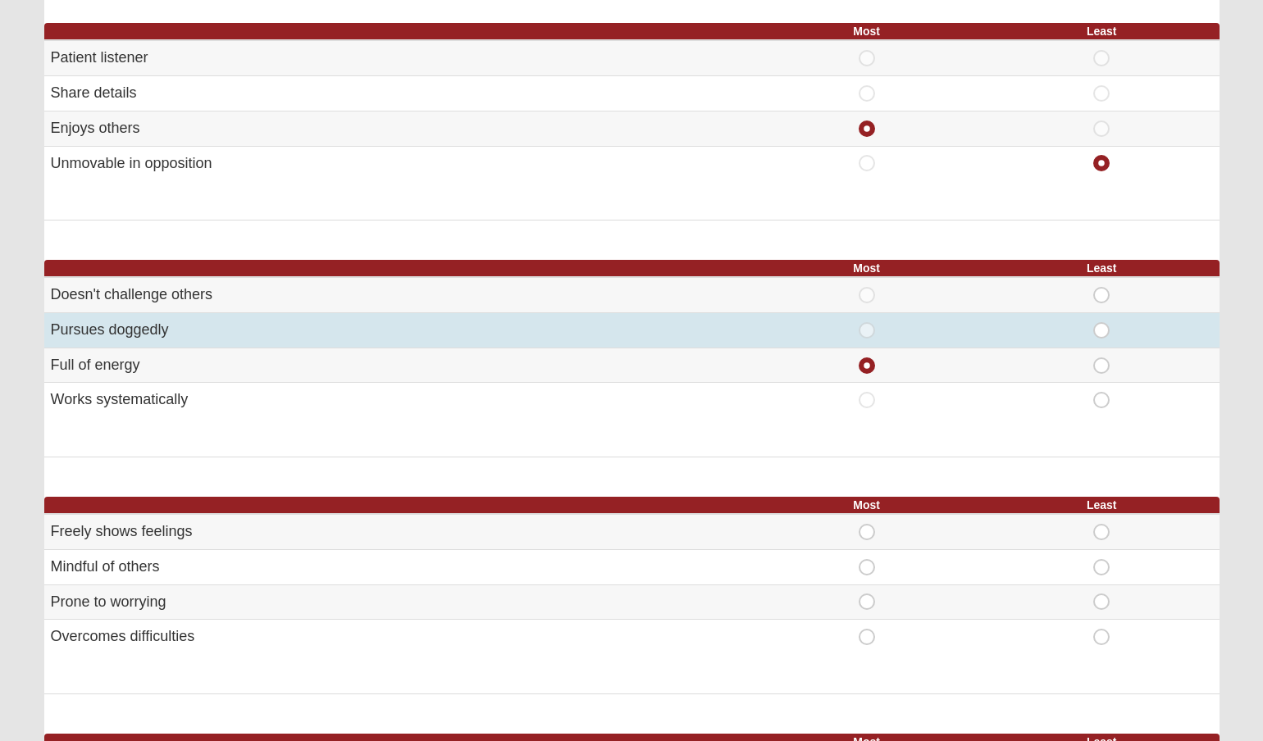
click at [1102, 322] on span "Least" at bounding box center [1102, 322] width 0 height 0
click at [1106, 330] on input "Least" at bounding box center [1107, 330] width 11 height 16
radio input "true"
click at [1102, 322] on span "Least" at bounding box center [1102, 322] width 0 height 0
click at [1106, 330] on input "Least" at bounding box center [1107, 330] width 11 height 16
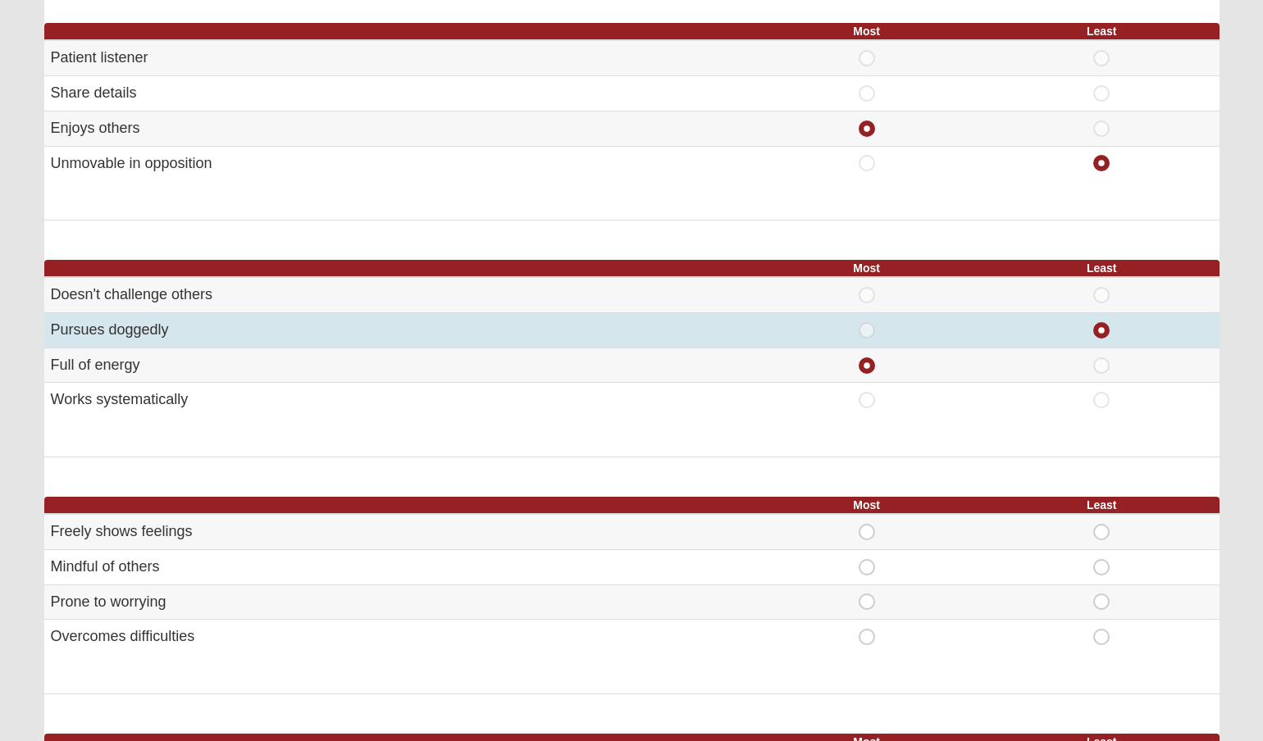
click at [1102, 322] on span "Least" at bounding box center [1102, 322] width 0 height 0
click at [1106, 330] on input "Least" at bounding box center [1107, 330] width 11 height 16
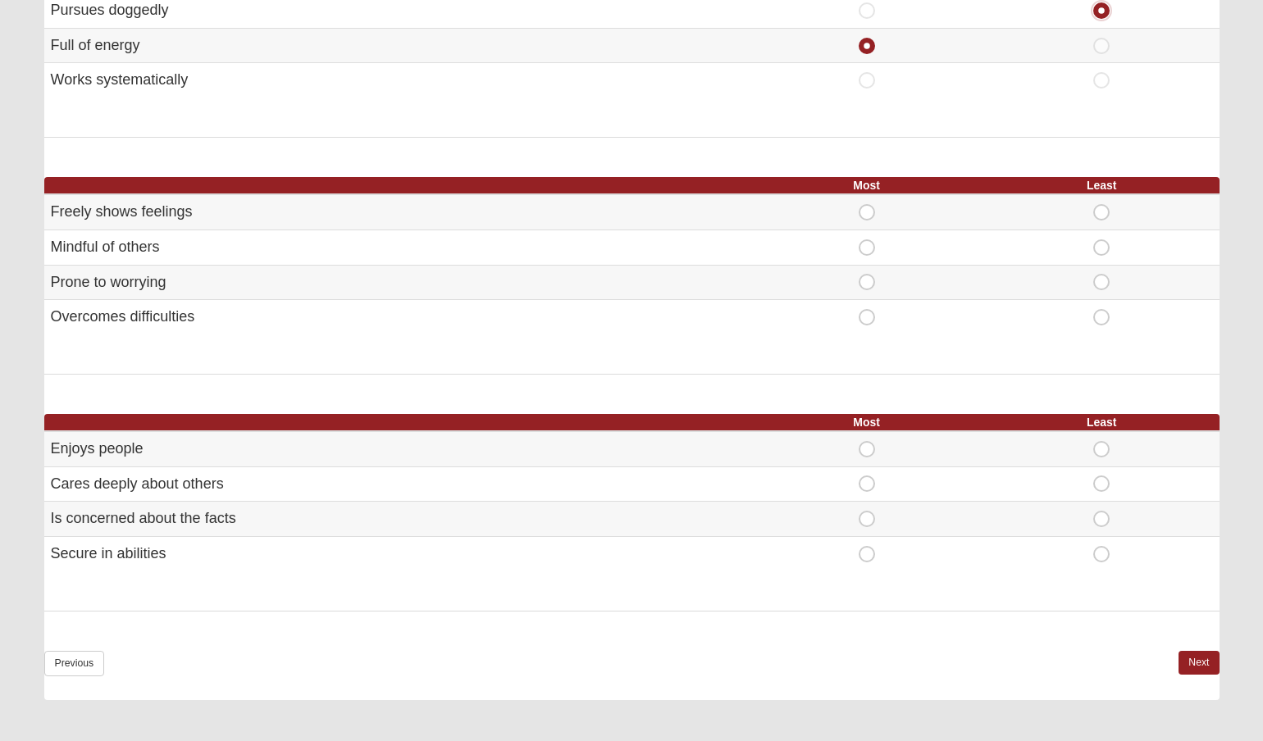
scroll to position [769, 0]
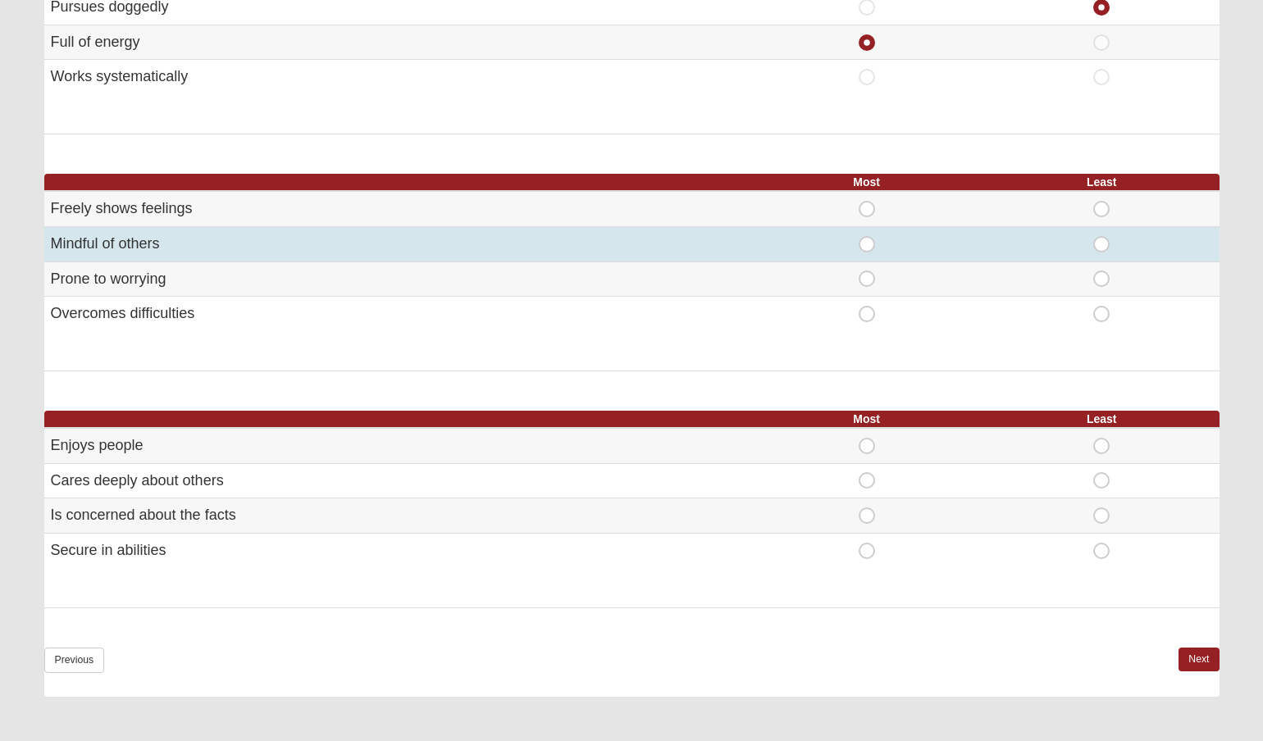
click at [864, 229] on td "Most" at bounding box center [866, 243] width 235 height 35
click at [867, 236] on span "Most" at bounding box center [867, 236] width 0 height 0
click at [867, 239] on input "Most" at bounding box center [872, 244] width 11 height 16
radio input "true"
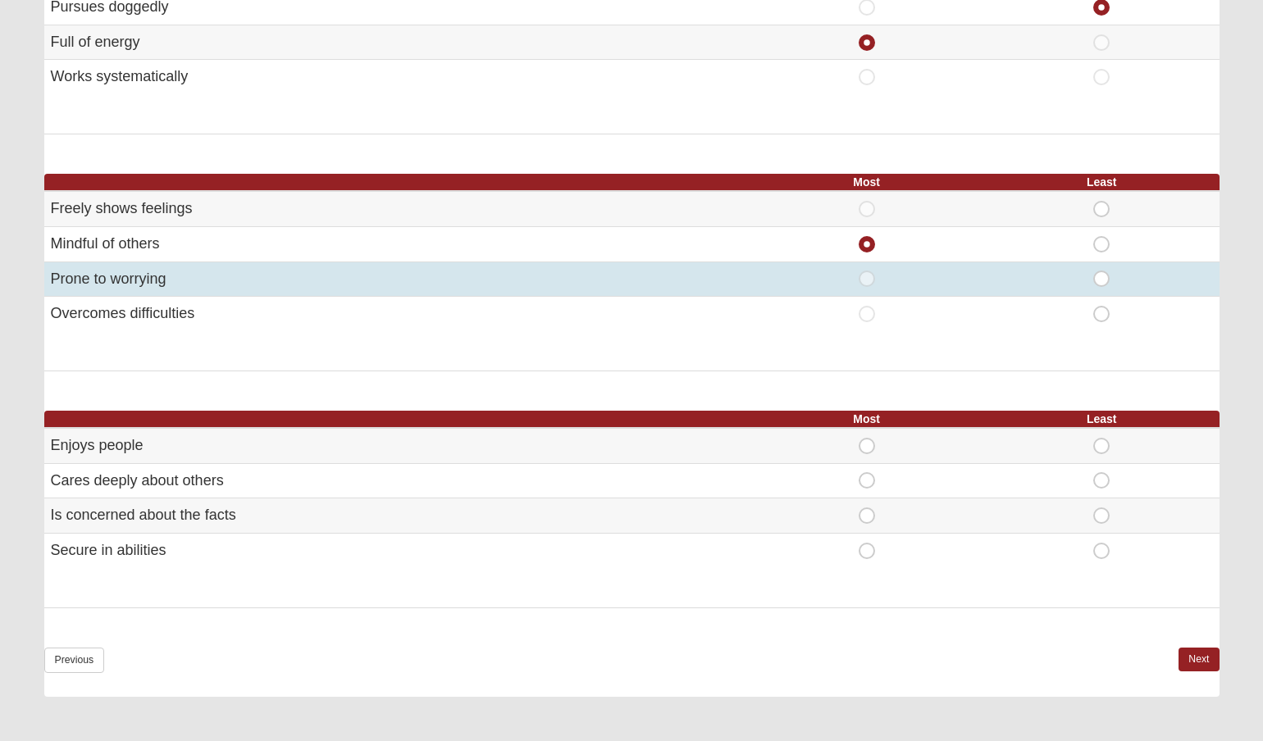
click at [1102, 271] on span "Least" at bounding box center [1102, 271] width 0 height 0
click at [1102, 271] on input "Least" at bounding box center [1107, 279] width 11 height 16
radio input "true"
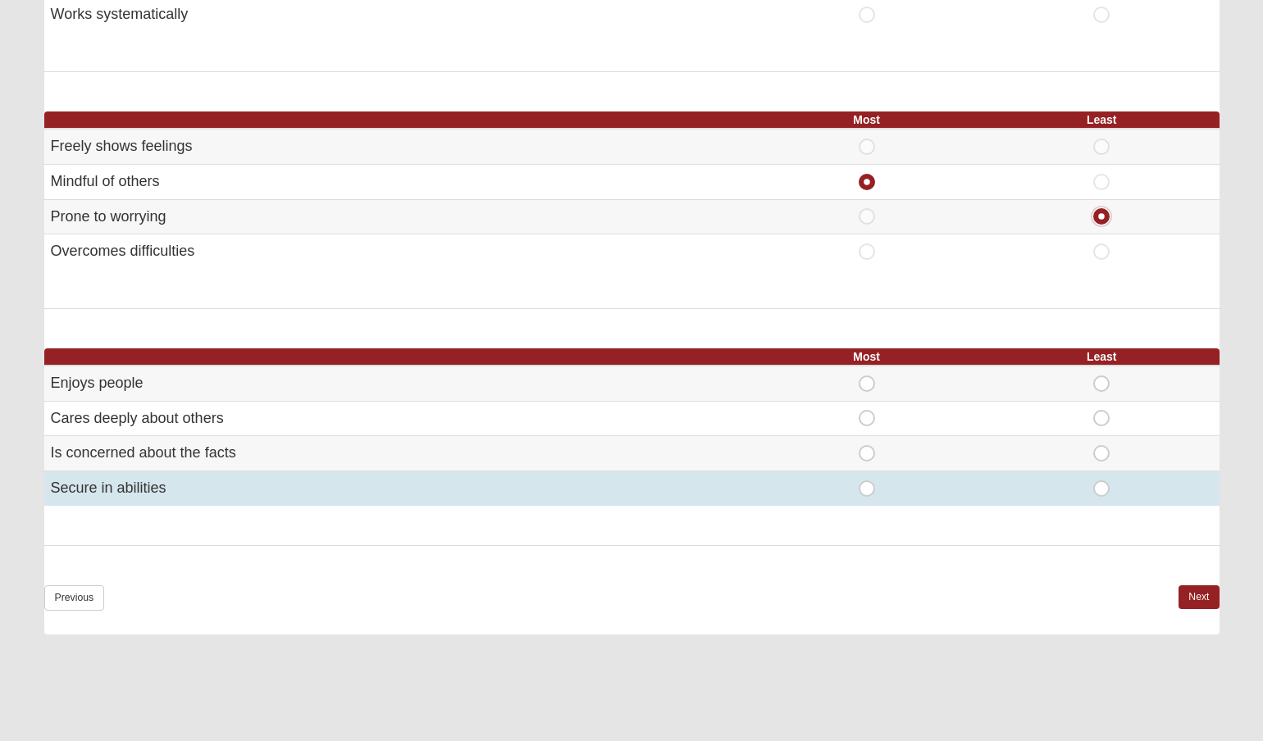
scroll to position [835, 0]
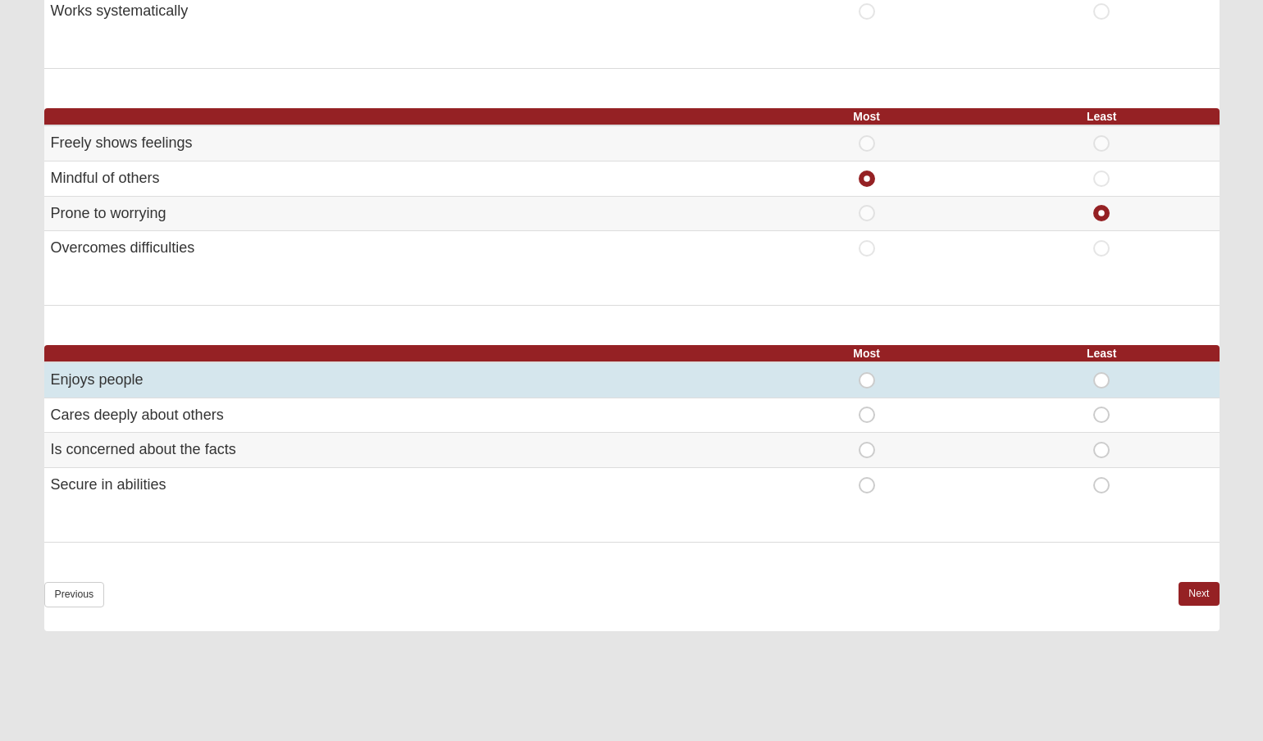
click at [867, 372] on span "Most" at bounding box center [867, 372] width 0 height 0
click at [872, 375] on input "Most" at bounding box center [872, 380] width 11 height 16
radio input "true"
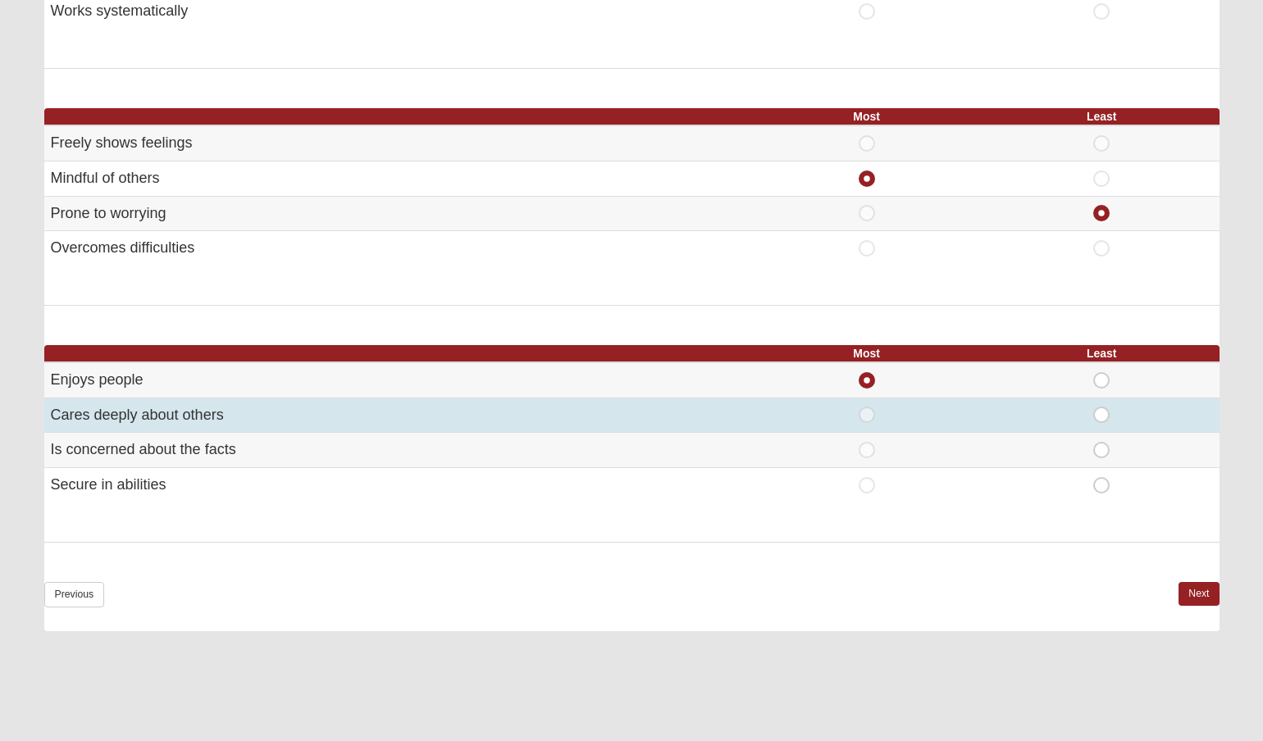
click at [1102, 407] on span "Least" at bounding box center [1102, 407] width 0 height 0
click at [1102, 407] on input "Least" at bounding box center [1107, 415] width 11 height 16
radio input "true"
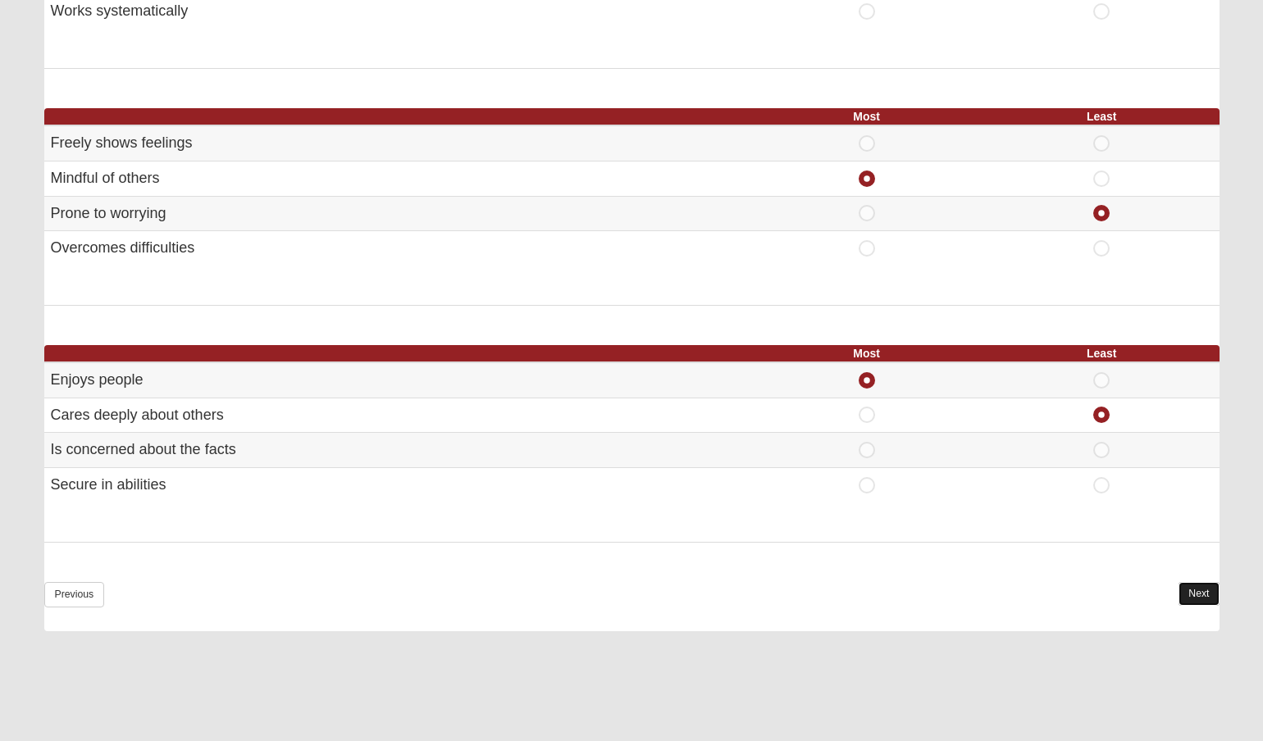
click at [1188, 583] on link "Next" at bounding box center [1199, 594] width 40 height 24
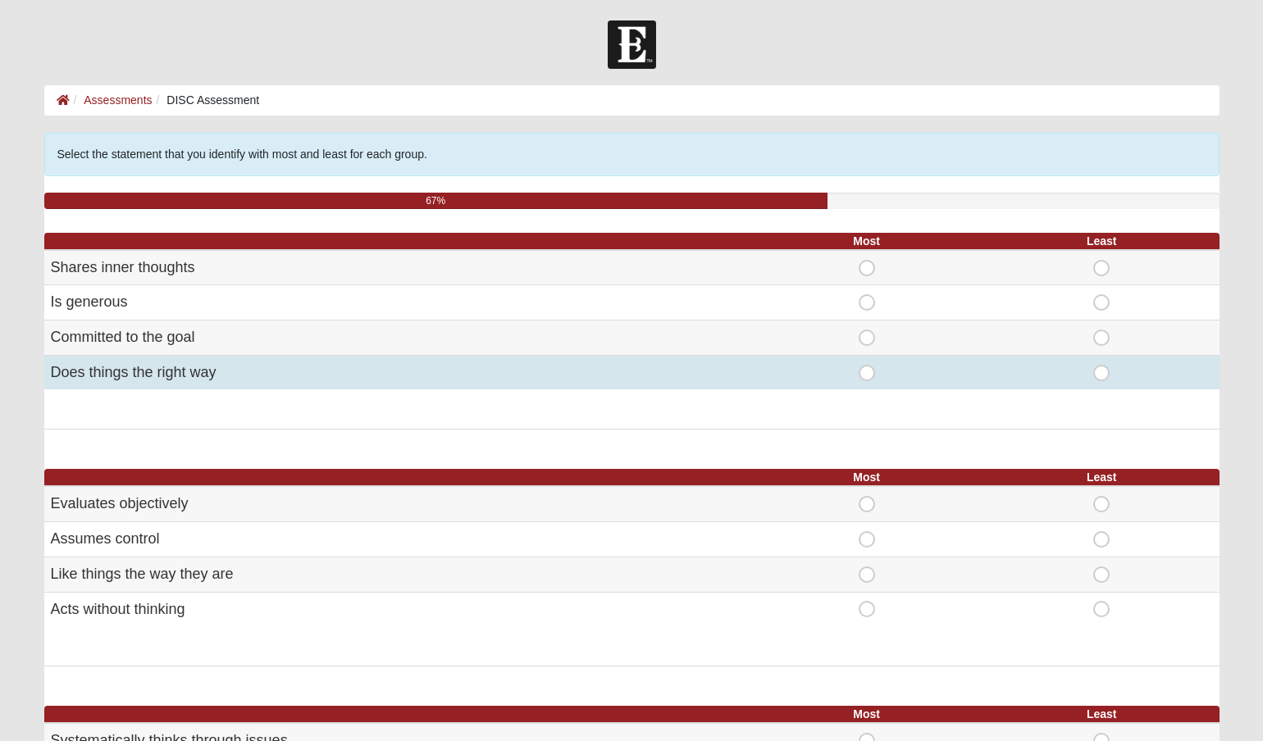
click at [867, 365] on span "Most" at bounding box center [867, 365] width 0 height 0
click at [871, 368] on input "Most" at bounding box center [872, 373] width 11 height 16
radio input "true"
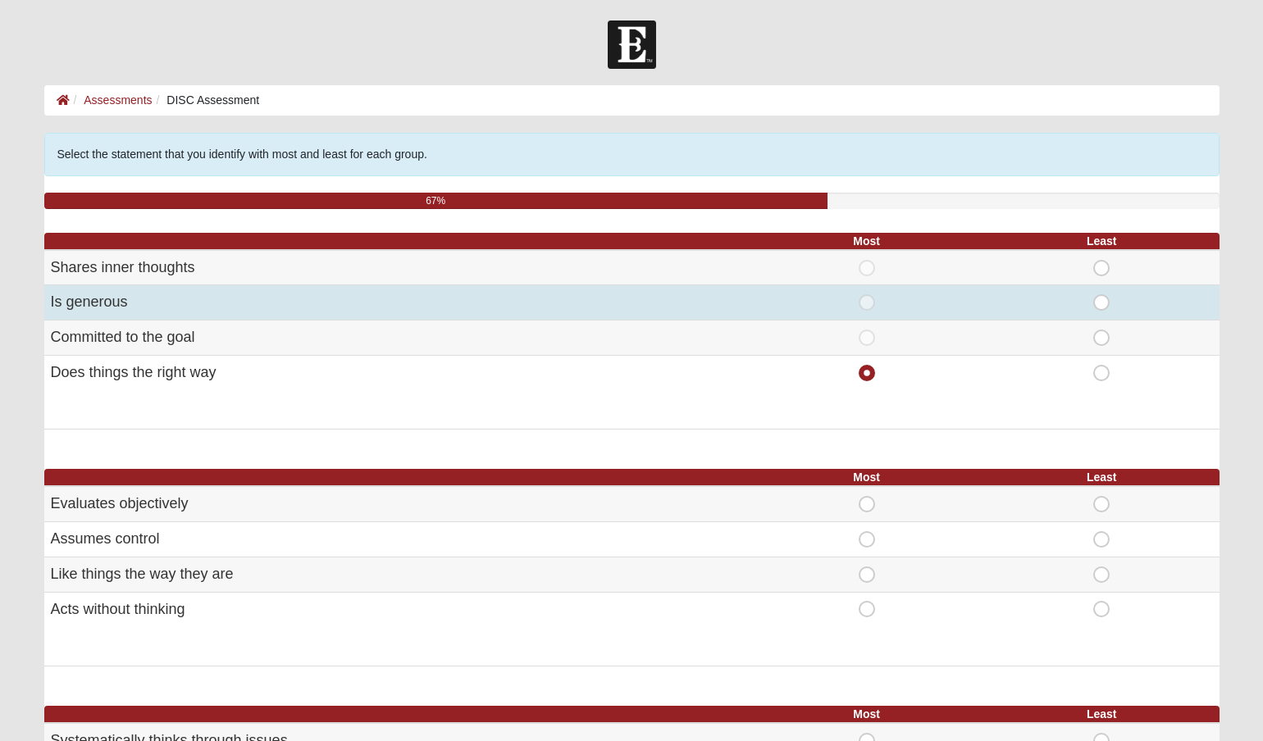
click at [1102, 294] on span "Least" at bounding box center [1102, 294] width 0 height 0
click at [1102, 303] on input "Least" at bounding box center [1107, 302] width 11 height 16
radio input "true"
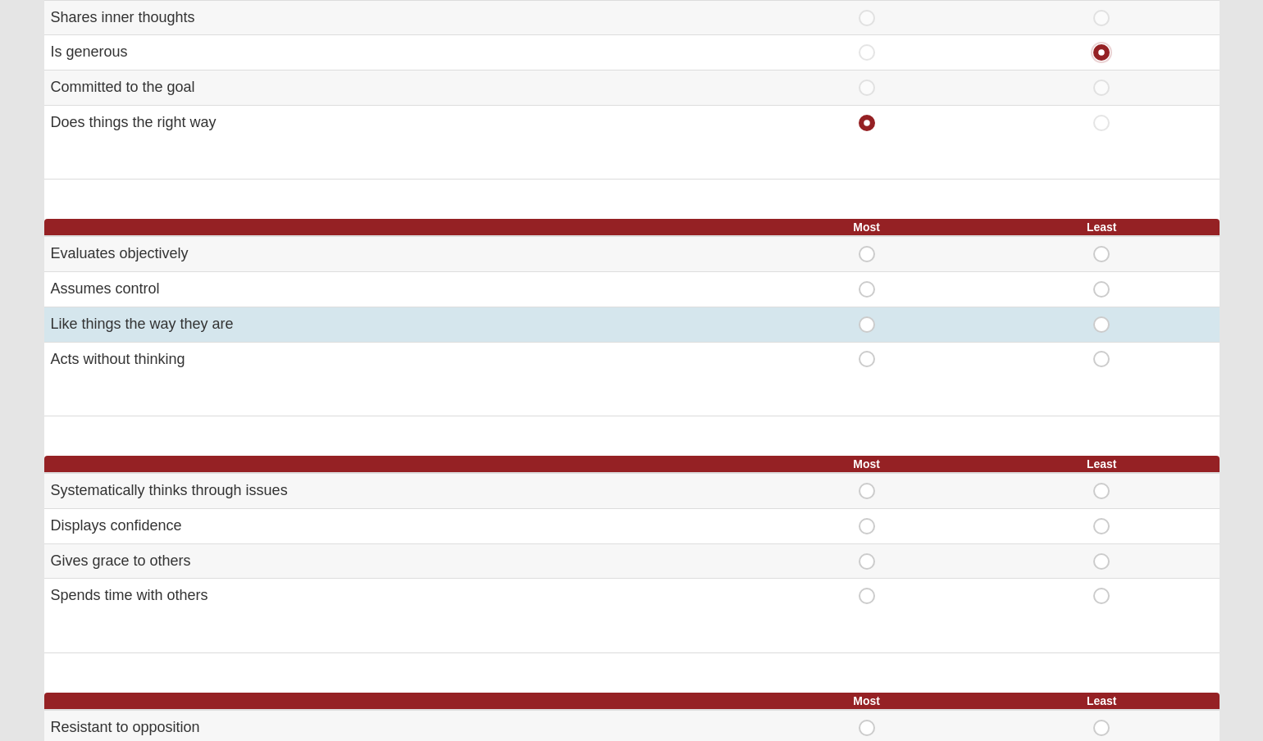
scroll to position [259, 0]
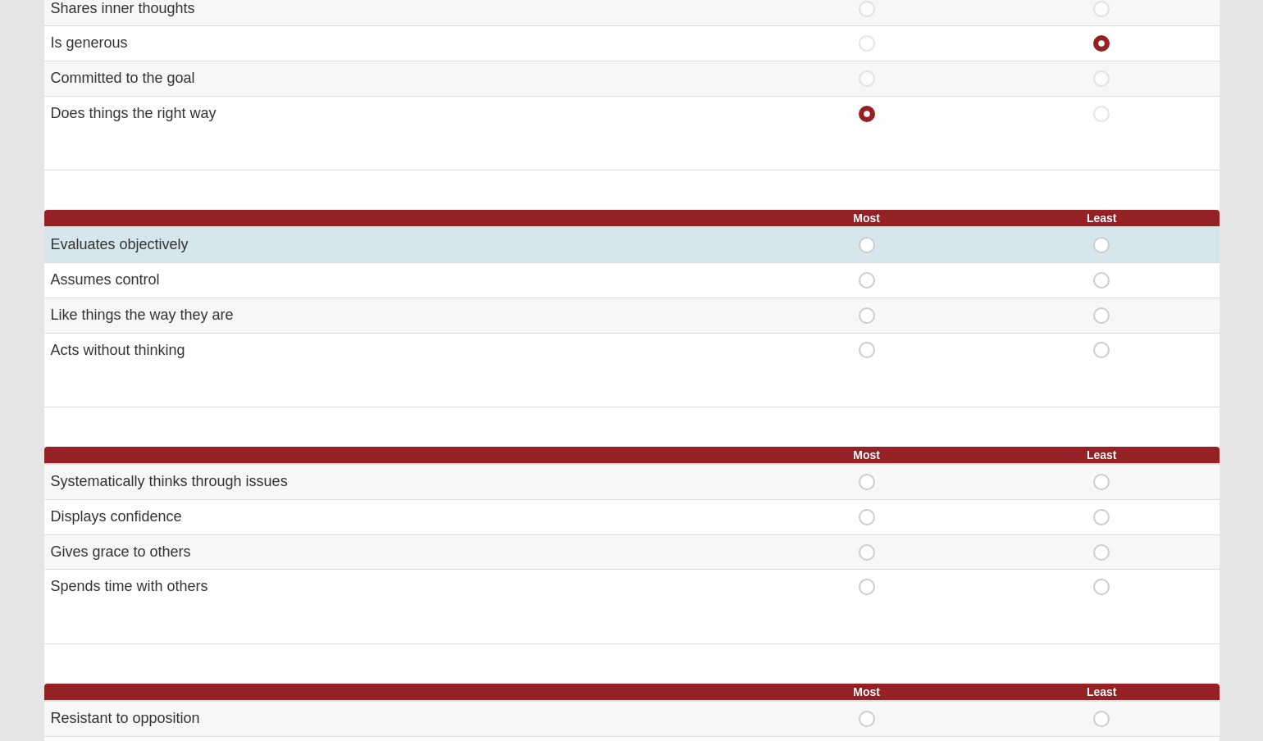
click at [867, 237] on span "Most" at bounding box center [867, 237] width 0 height 0
click at [869, 238] on input "Most" at bounding box center [872, 245] width 11 height 16
radio input "true"
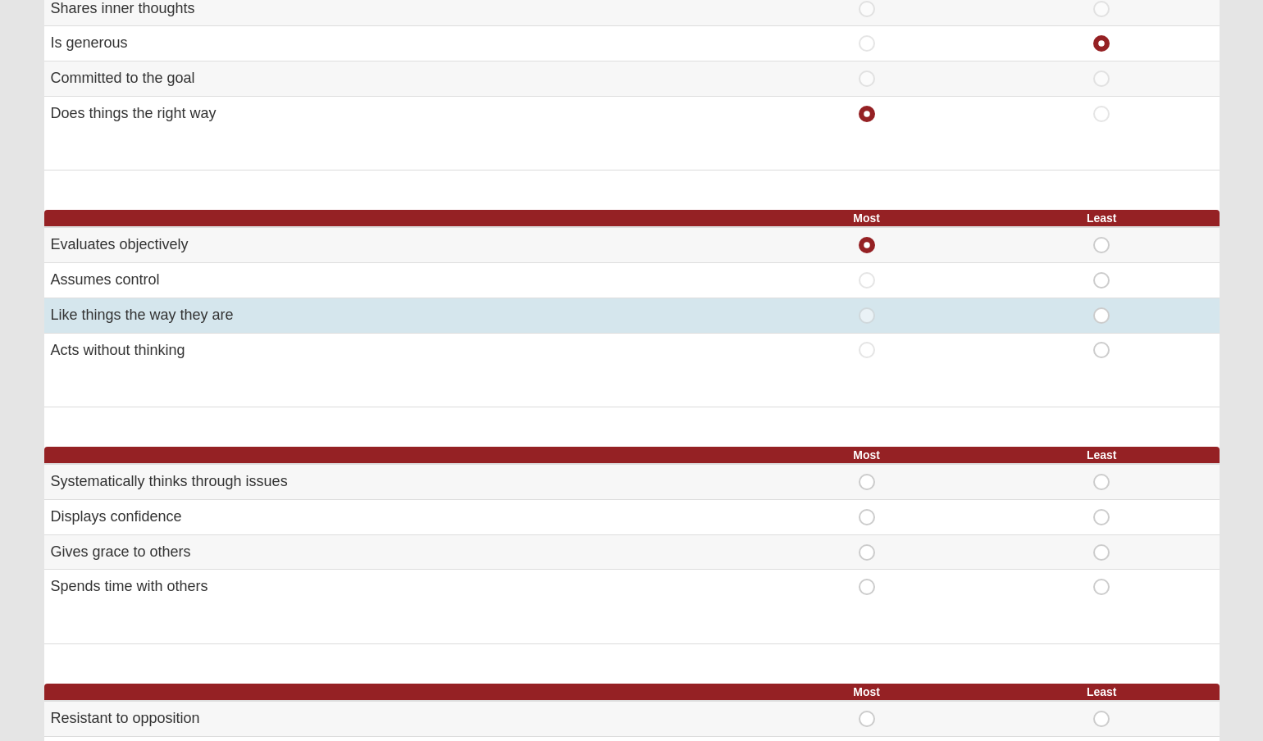
click at [1112, 313] on div "Least" at bounding box center [1102, 316] width 216 height 16
click at [1102, 308] on span "Least" at bounding box center [1102, 308] width 0 height 0
click at [1102, 313] on input "Least" at bounding box center [1107, 316] width 11 height 16
radio input "true"
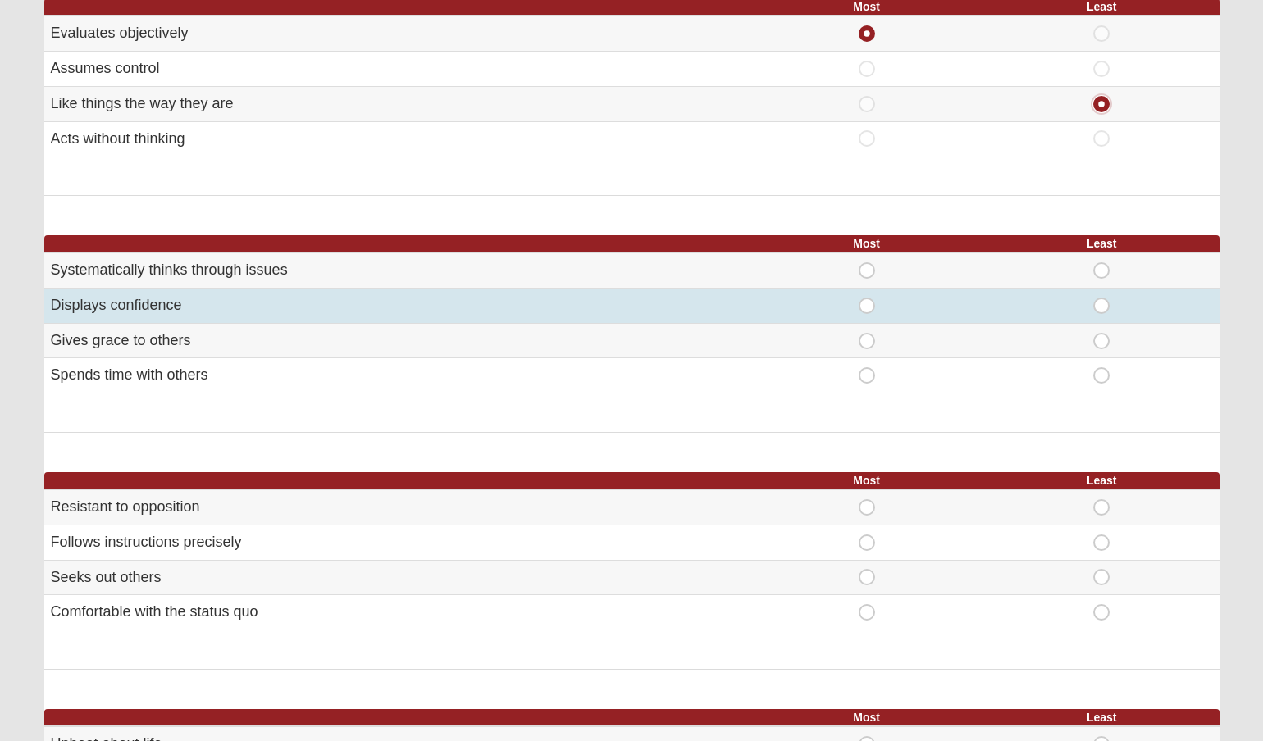
scroll to position [479, 0]
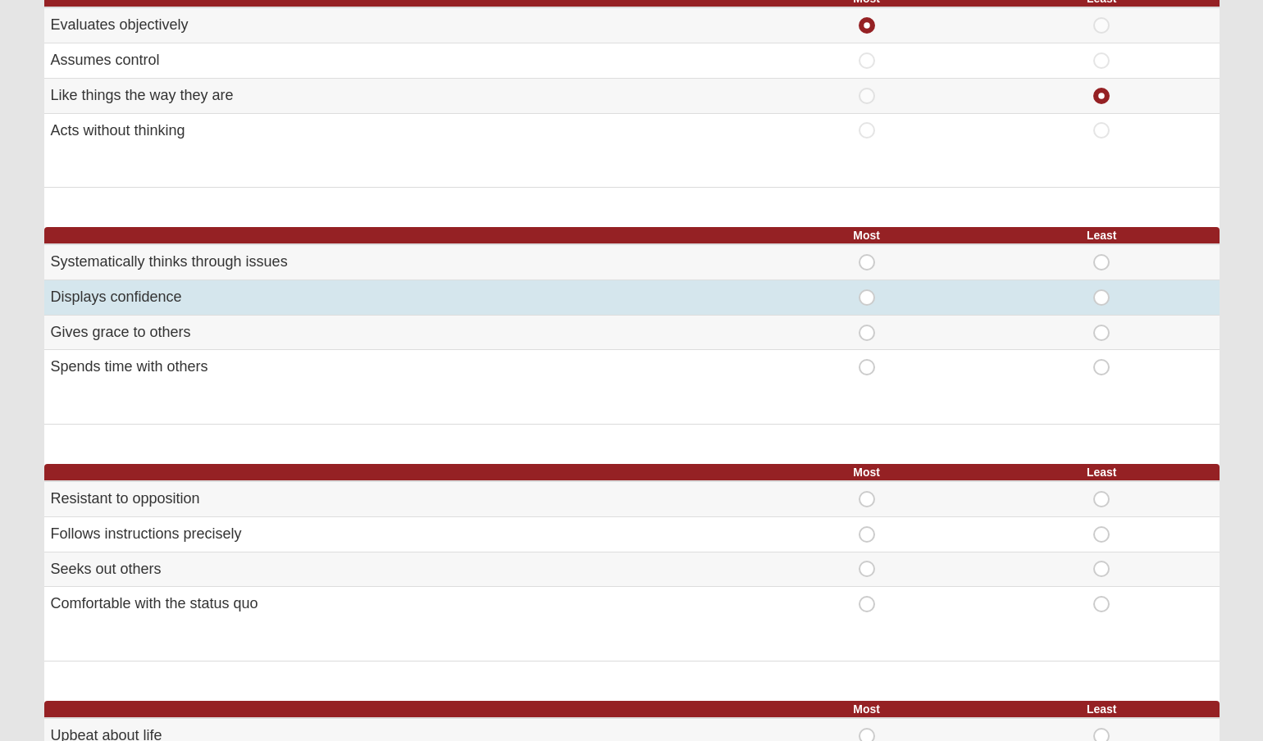
click at [875, 285] on td "Most" at bounding box center [866, 297] width 235 height 35
click at [867, 290] on span "Most" at bounding box center [867, 290] width 0 height 0
click at [867, 290] on input "Most" at bounding box center [872, 298] width 11 height 16
radio input "true"
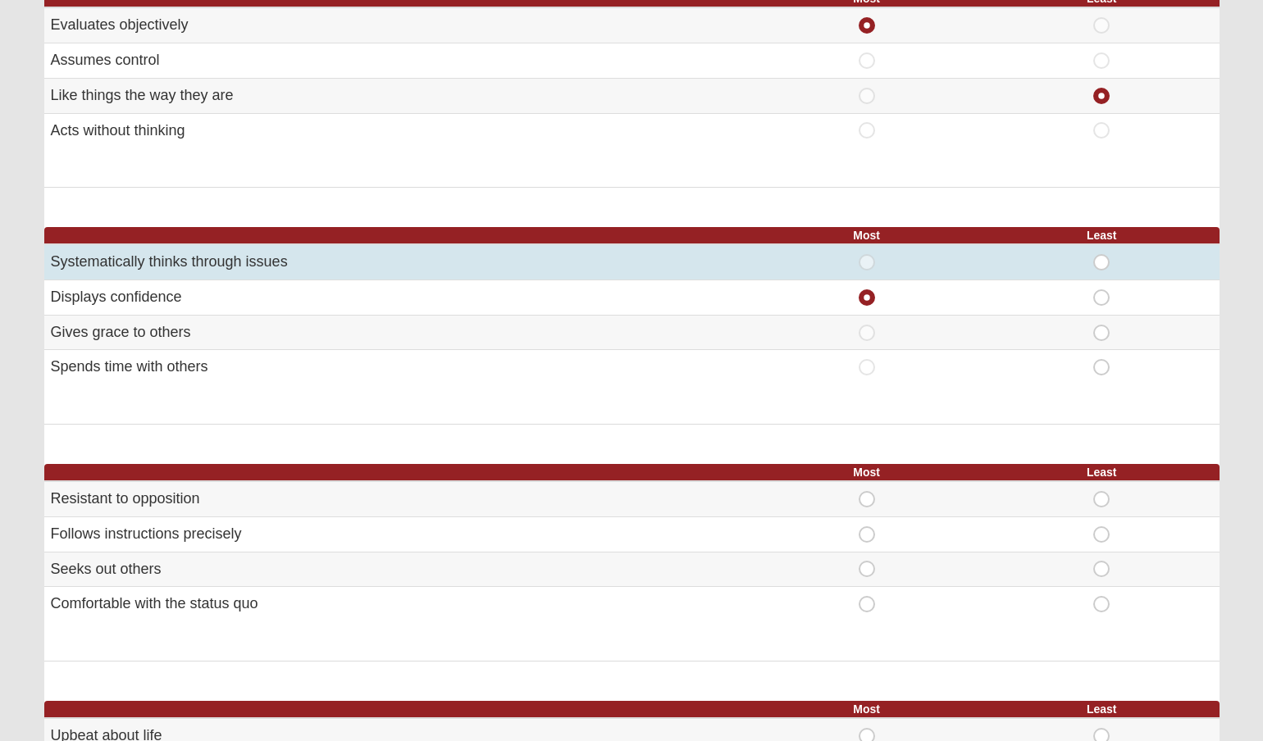
click at [857, 267] on div "Most" at bounding box center [867, 262] width 216 height 16
click at [867, 254] on span "Most" at bounding box center [867, 254] width 0 height 0
click at [867, 264] on input "Most" at bounding box center [872, 262] width 11 height 16
radio input "true"
radio input "false"
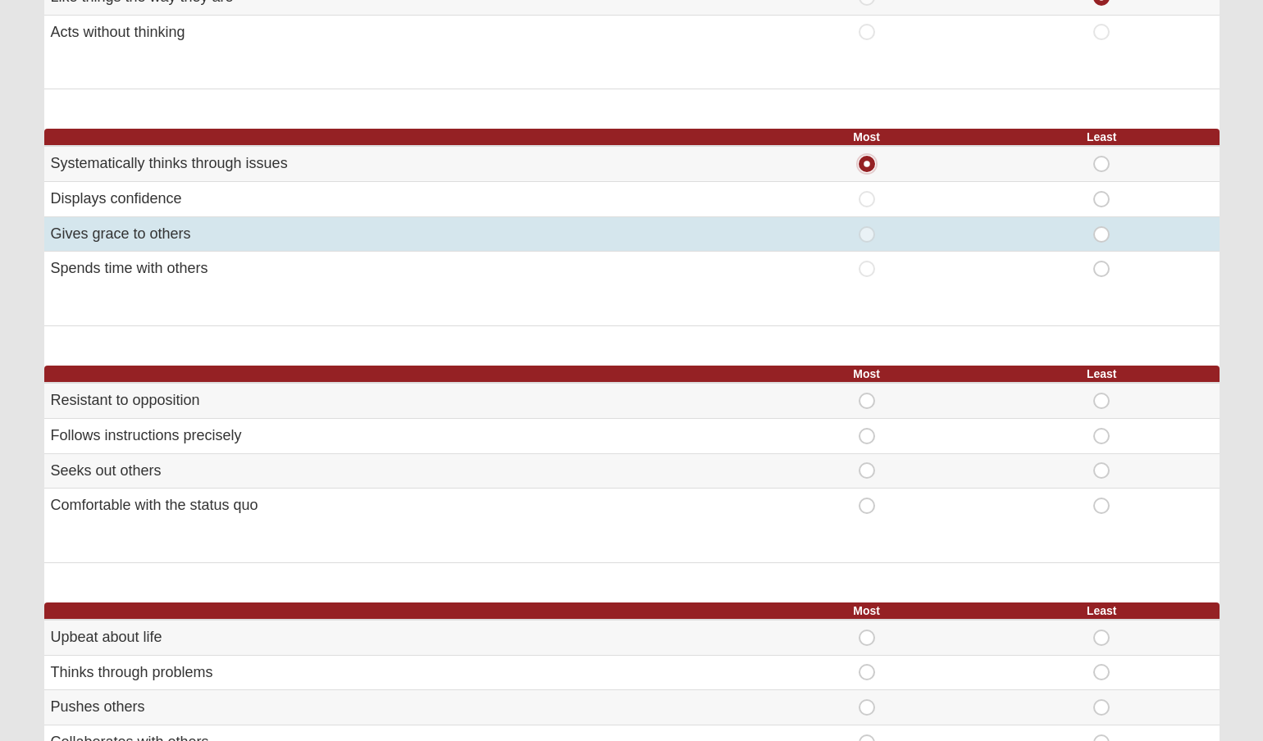
scroll to position [561, 0]
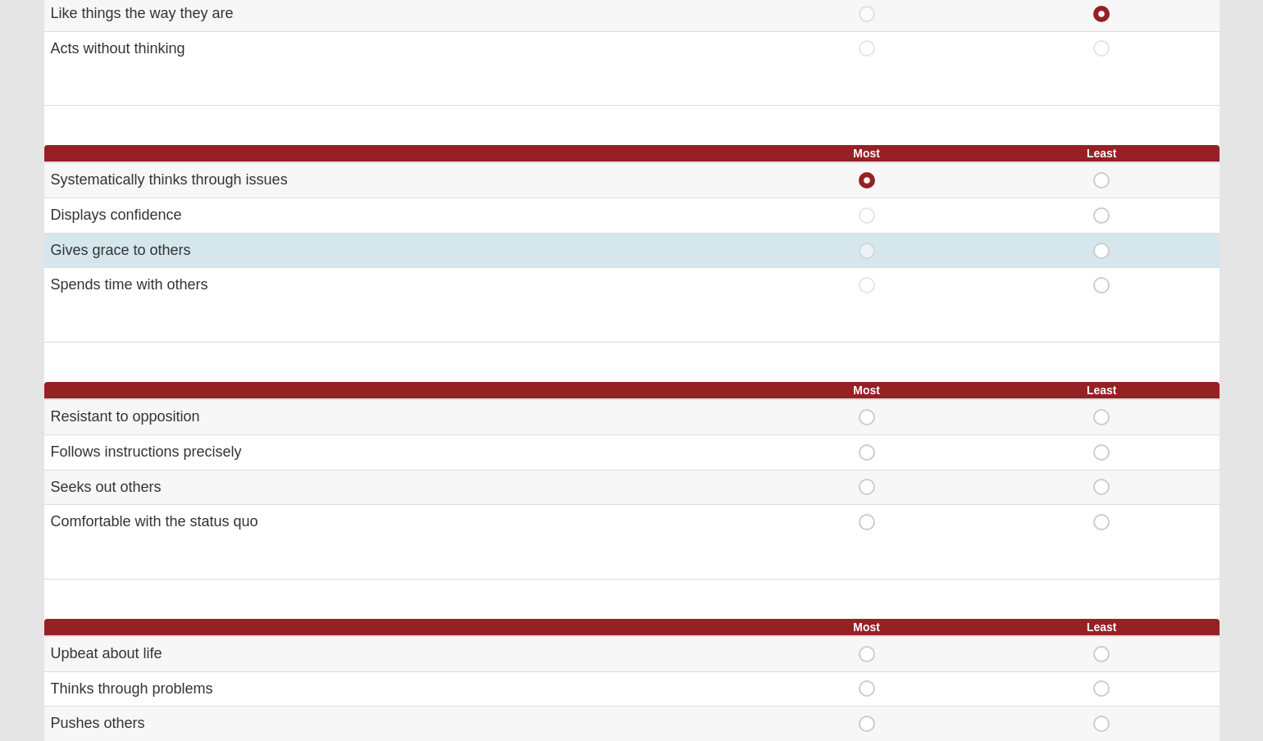
click at [1102, 243] on span "Least" at bounding box center [1102, 243] width 0 height 0
click at [1102, 243] on input "Least" at bounding box center [1107, 251] width 11 height 16
radio input "true"
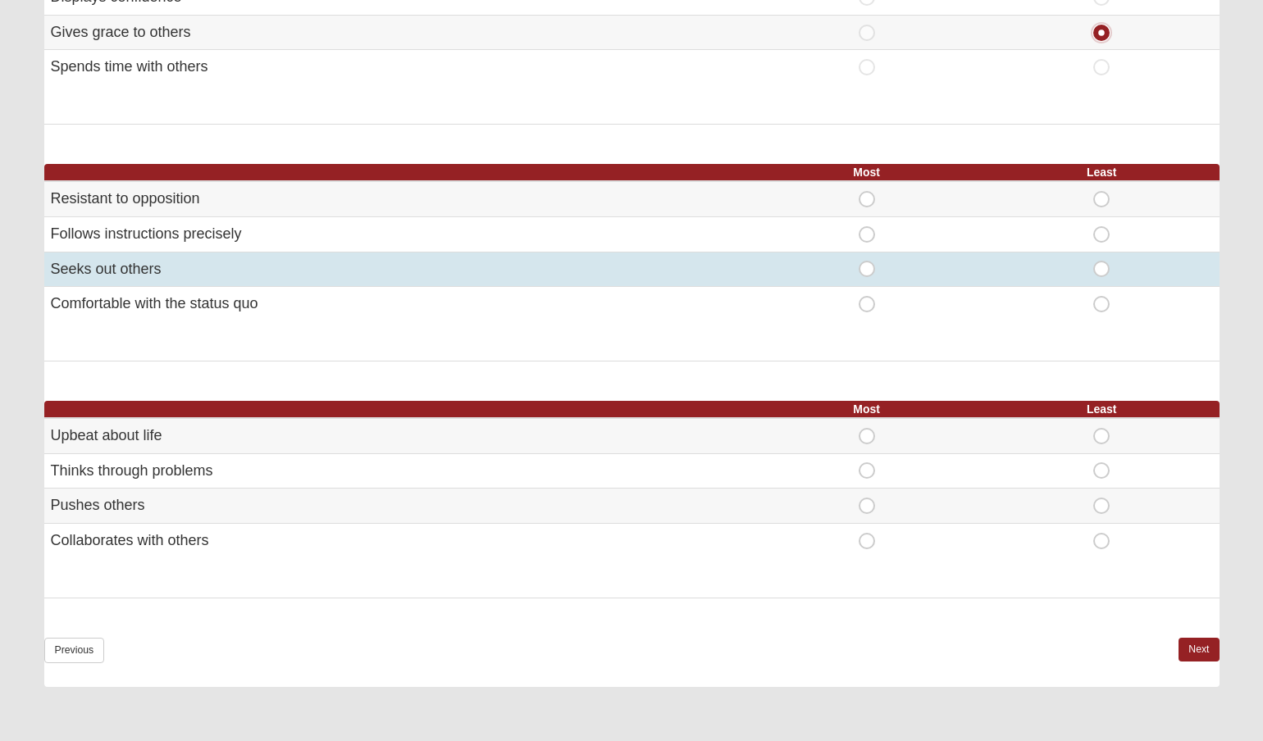
scroll to position [780, 0]
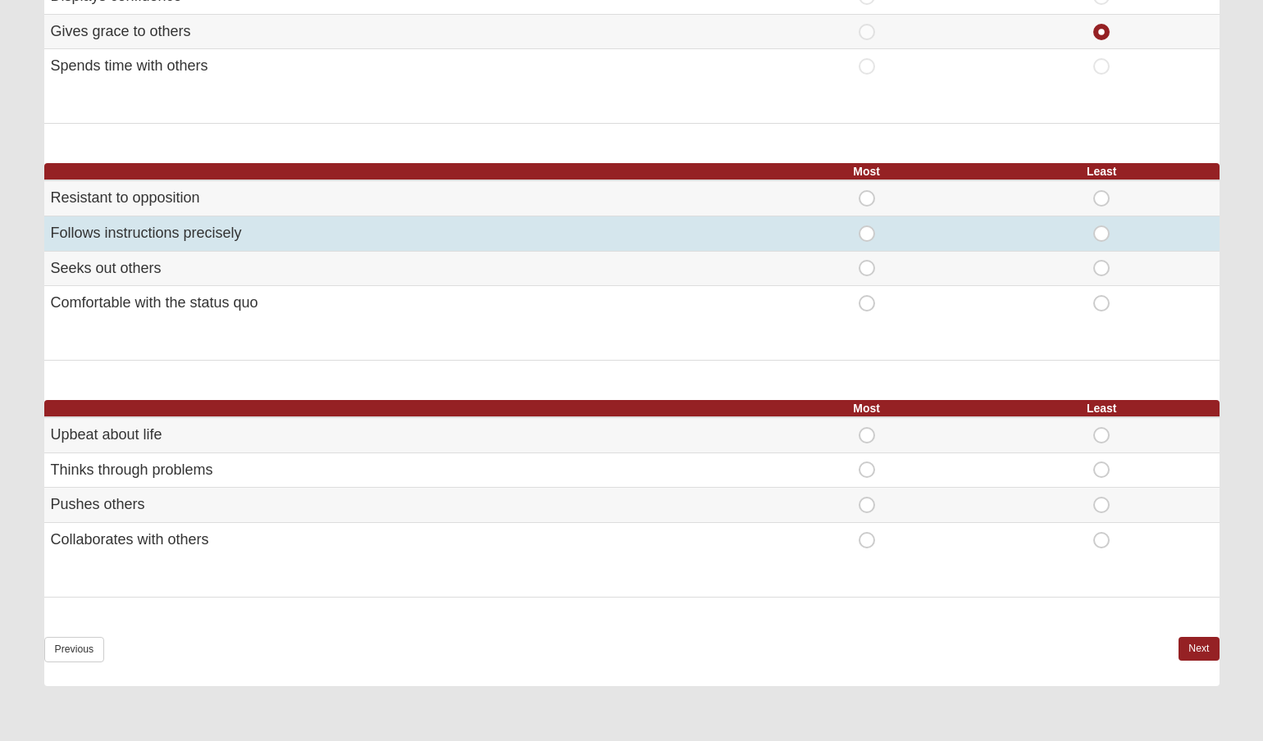
click at [867, 226] on span "Most" at bounding box center [867, 226] width 0 height 0
click at [867, 231] on input "Most" at bounding box center [872, 234] width 11 height 16
radio input "true"
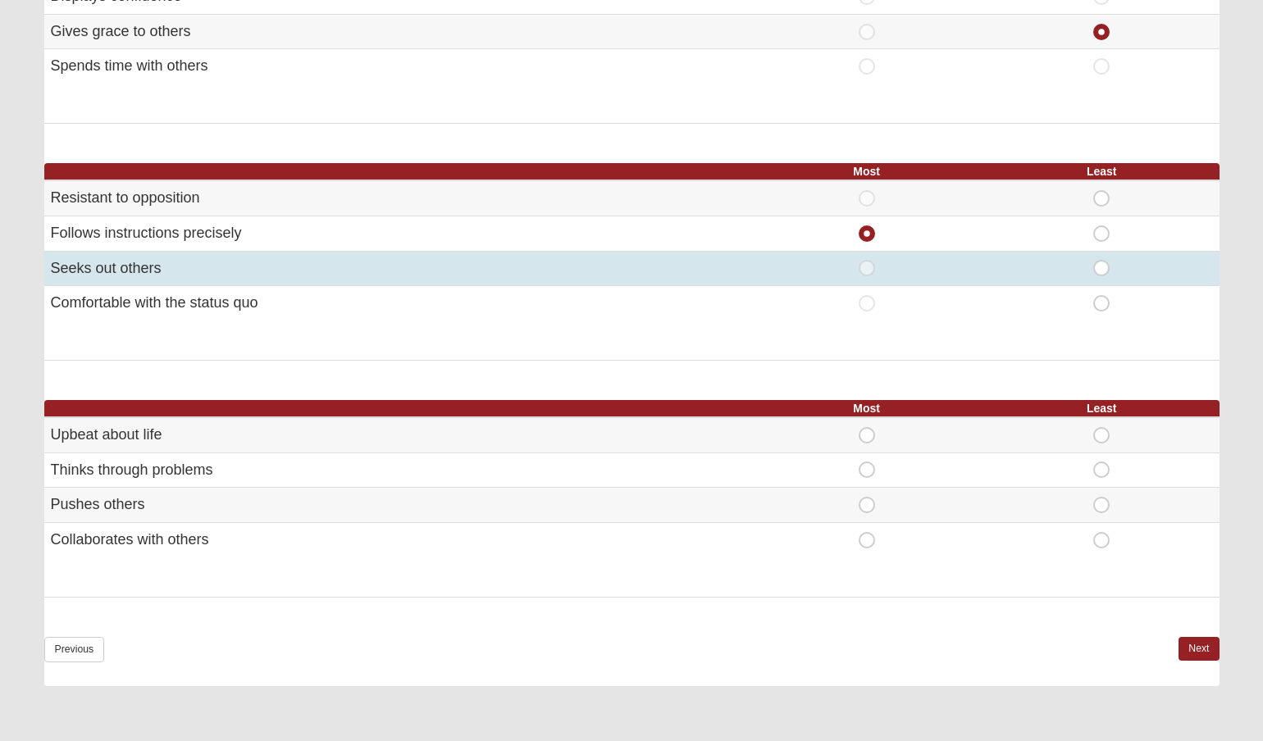
click at [1102, 260] on span "Least" at bounding box center [1102, 260] width 0 height 0
click at [1102, 263] on input "Least" at bounding box center [1107, 268] width 11 height 16
radio input "true"
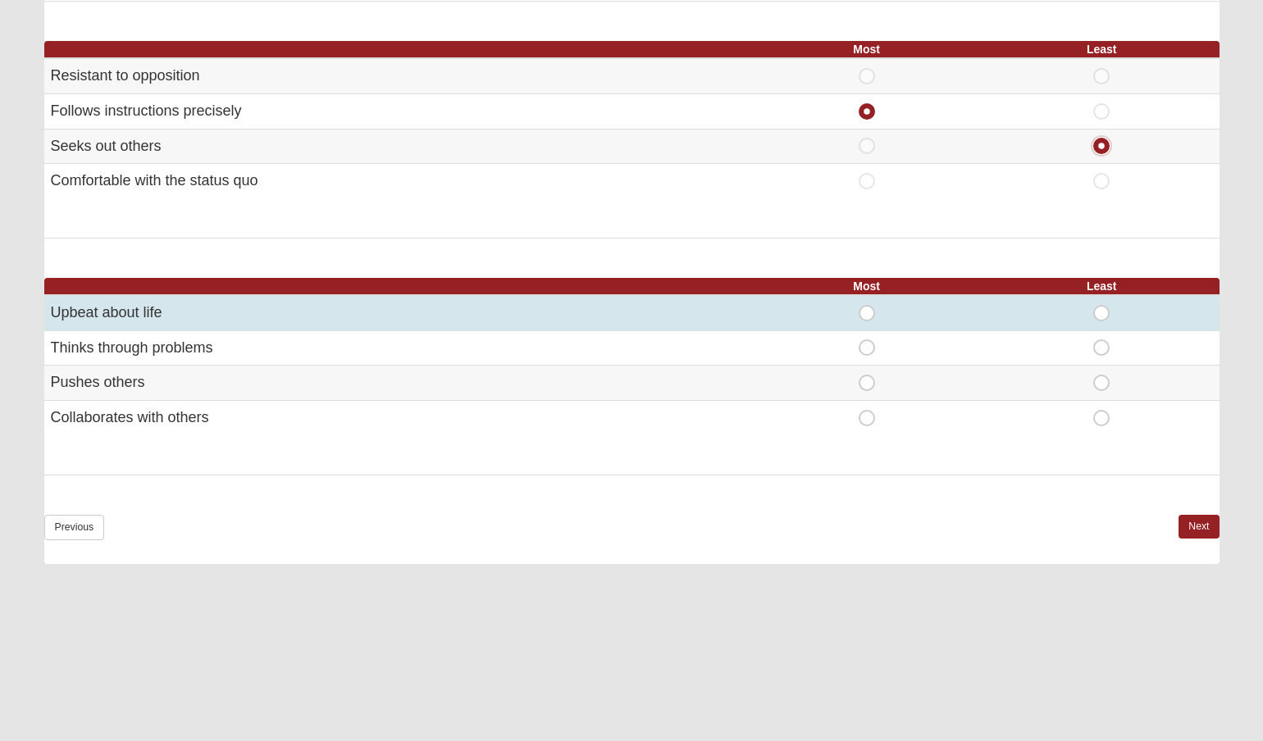
scroll to position [942, 0]
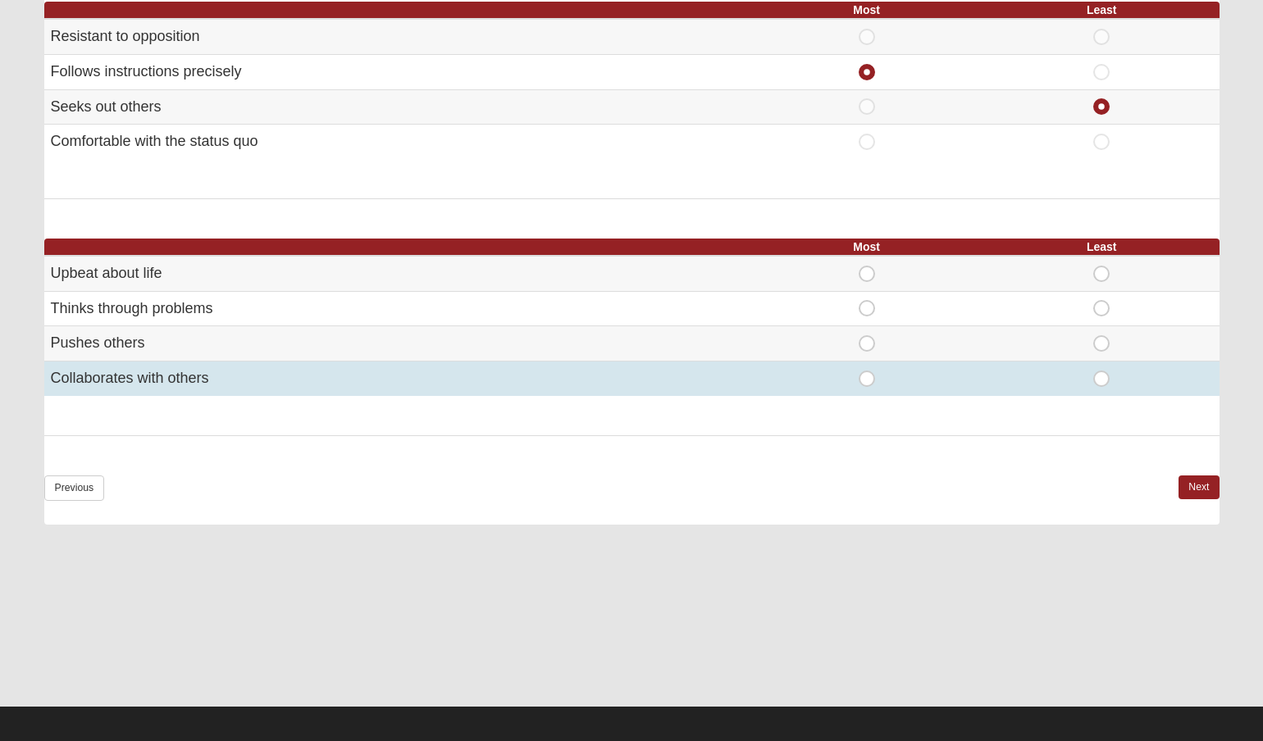
click at [867, 371] on span "Most" at bounding box center [867, 371] width 0 height 0
click at [868, 380] on input "Most" at bounding box center [872, 379] width 11 height 16
radio input "true"
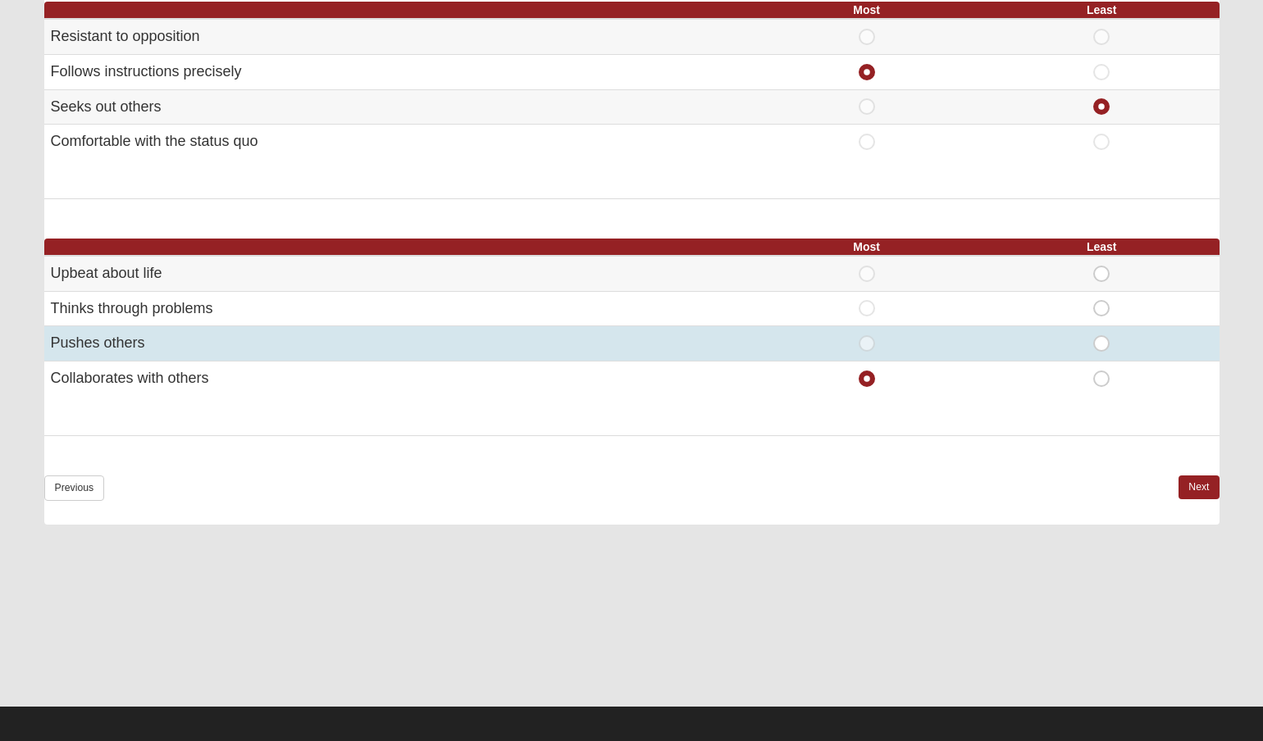
click at [1102, 335] on span "Least" at bounding box center [1102, 335] width 0 height 0
click at [1102, 335] on input "Least" at bounding box center [1107, 343] width 11 height 16
radio input "true"
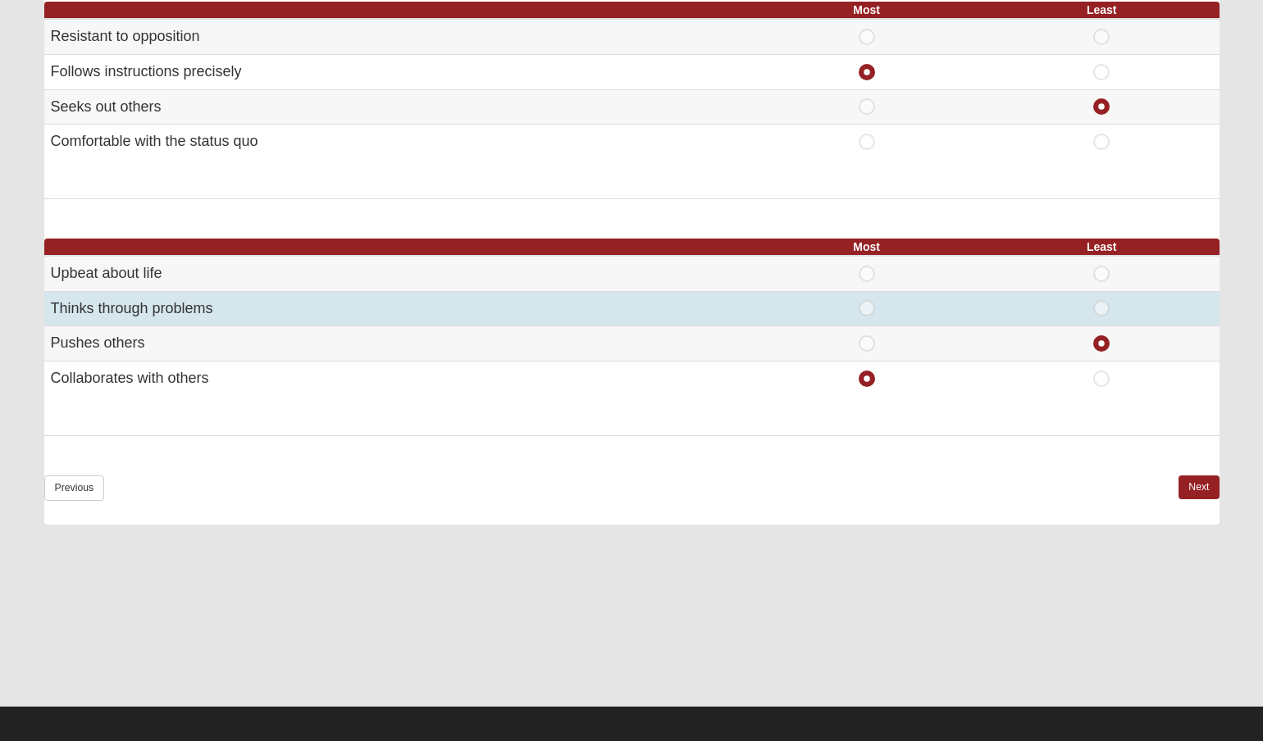
click at [1102, 300] on span "Least" at bounding box center [1102, 300] width 0 height 0
click at [1102, 300] on input "Least" at bounding box center [1107, 308] width 11 height 16
radio input "true"
radio input "false"
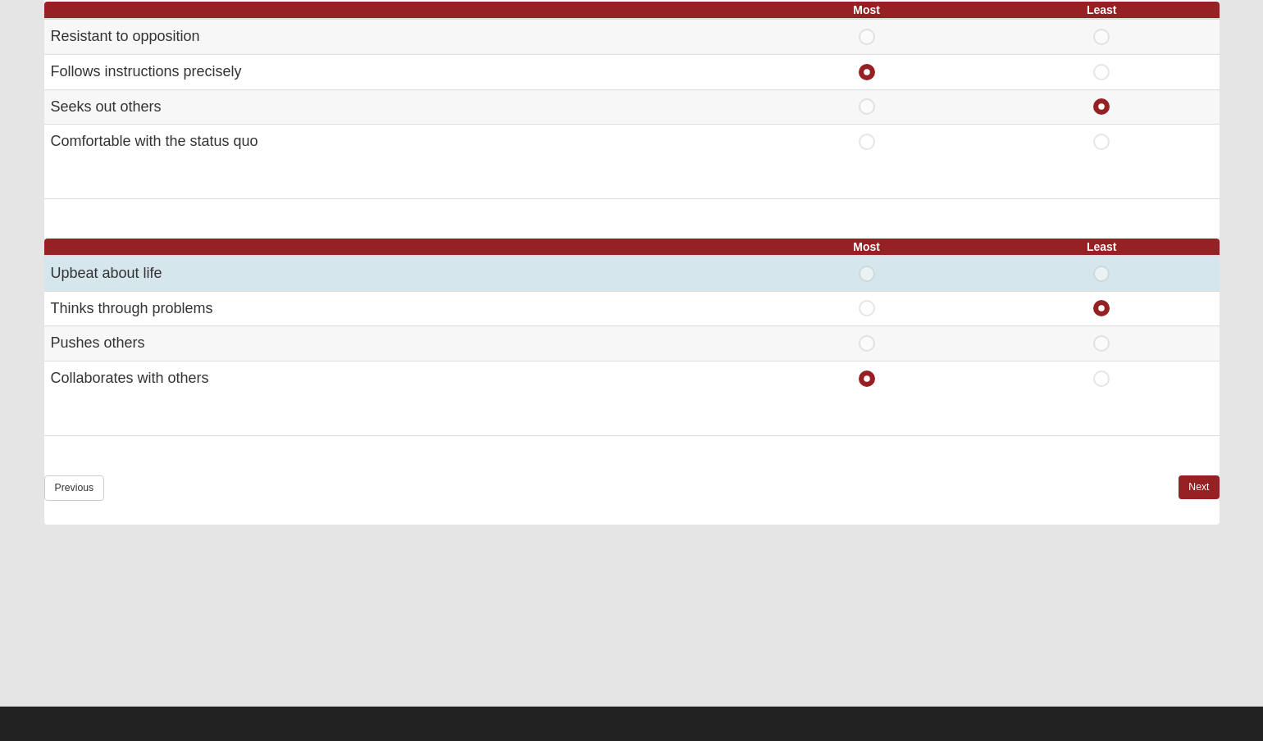
click at [1102, 266] on span "Least" at bounding box center [1102, 266] width 0 height 0
click at [1102, 274] on input "Least" at bounding box center [1107, 274] width 11 height 16
radio input "true"
radio input "false"
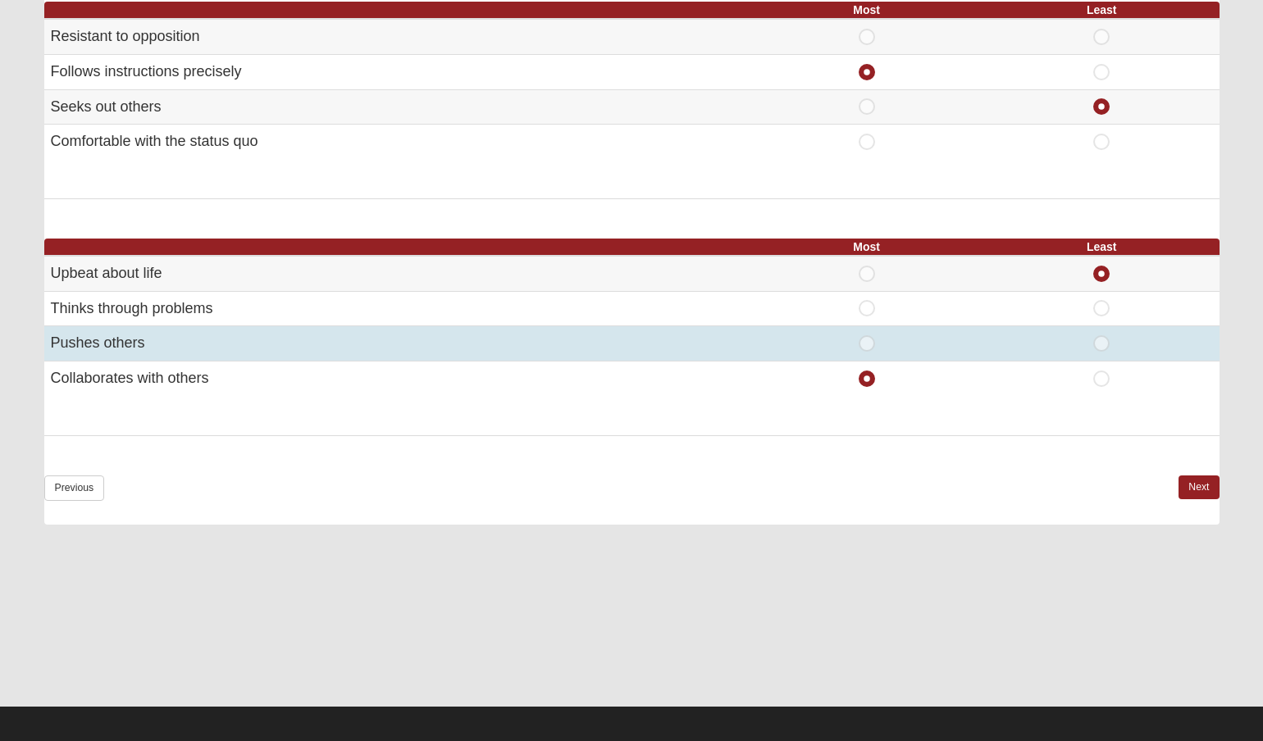
click at [1102, 335] on span "Least" at bounding box center [1102, 335] width 0 height 0
click at [1102, 343] on input "Least" at bounding box center [1107, 343] width 11 height 16
radio input "true"
radio input "false"
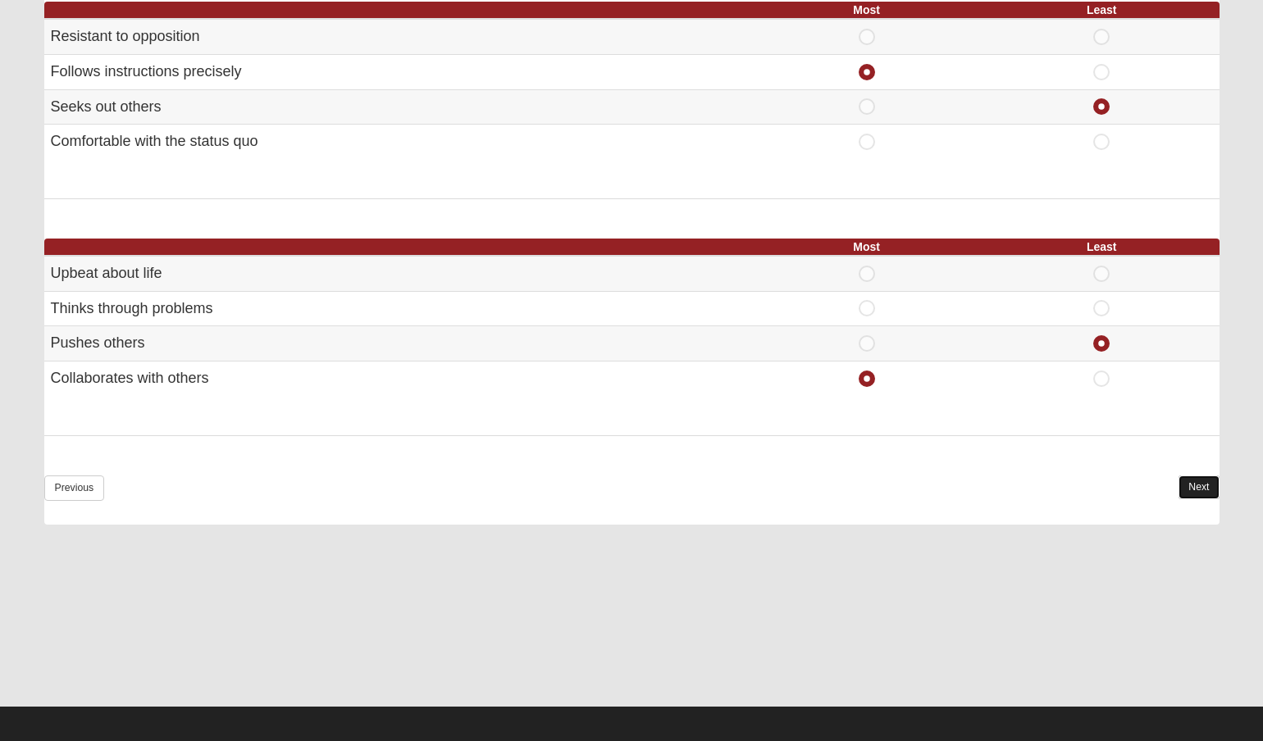
click at [1184, 489] on link "Next" at bounding box center [1199, 488] width 40 height 24
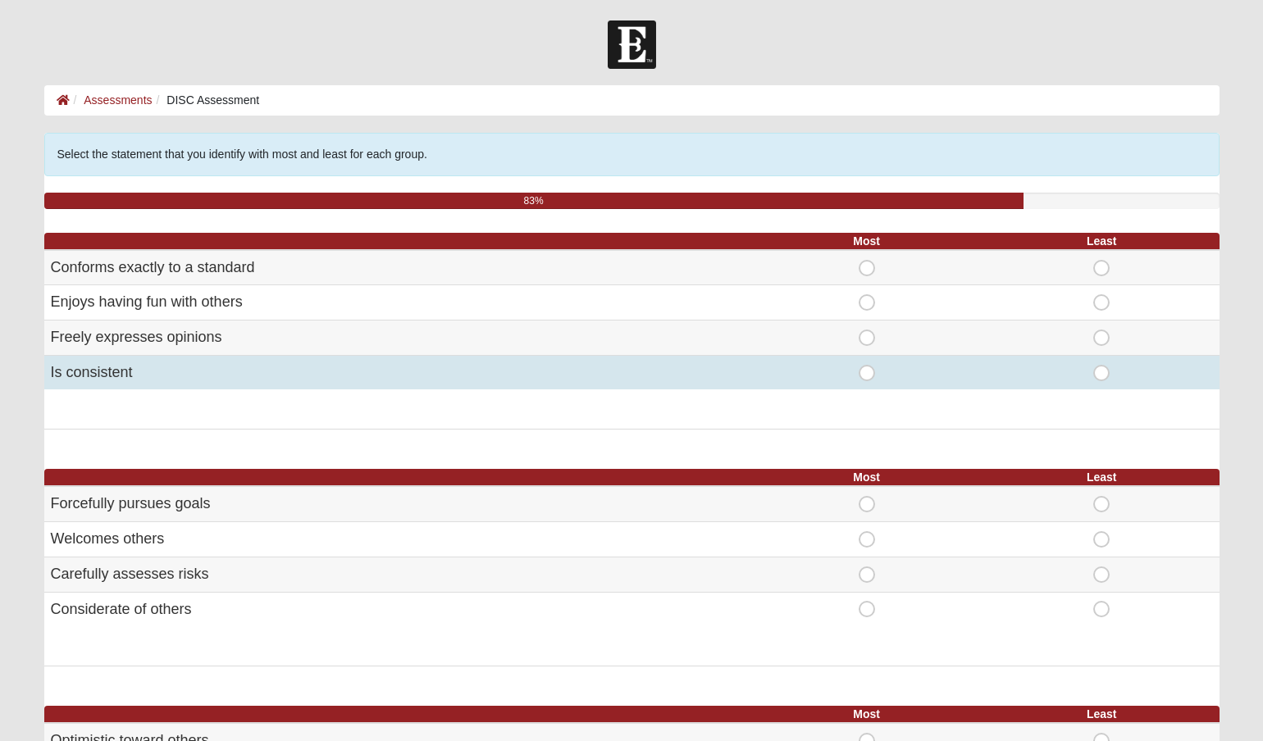
click at [867, 365] on span "Most" at bounding box center [867, 365] width 0 height 0
click at [867, 377] on input "Most" at bounding box center [872, 373] width 11 height 16
radio input "true"
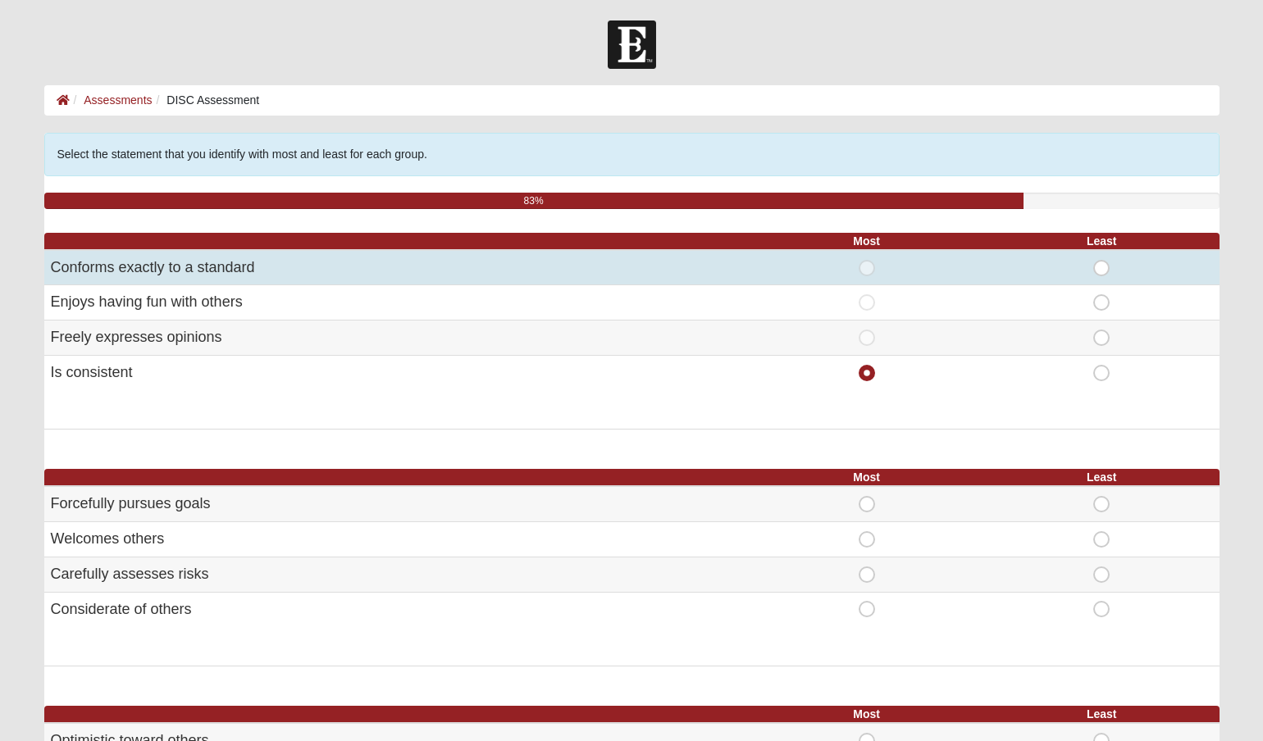
click at [1102, 260] on span "Least" at bounding box center [1102, 260] width 0 height 0
click at [1102, 266] on input "Least" at bounding box center [1107, 268] width 11 height 16
radio input "true"
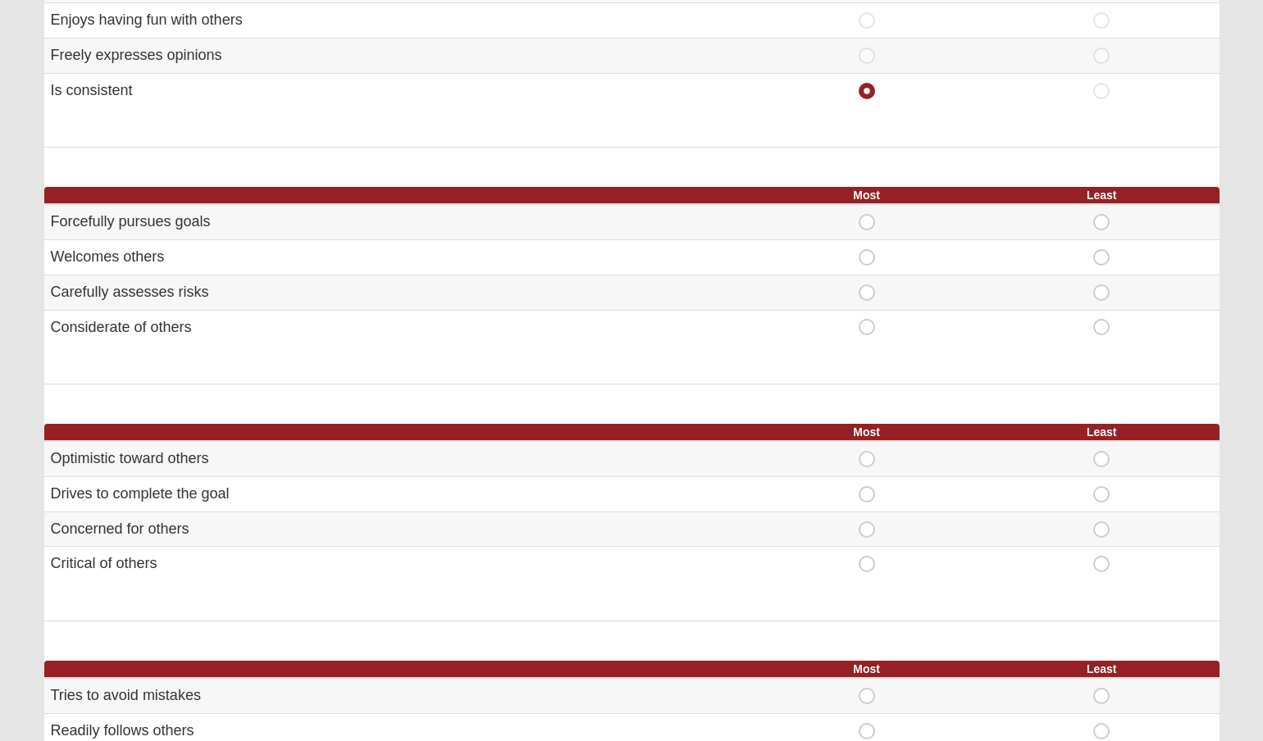
scroll to position [295, 0]
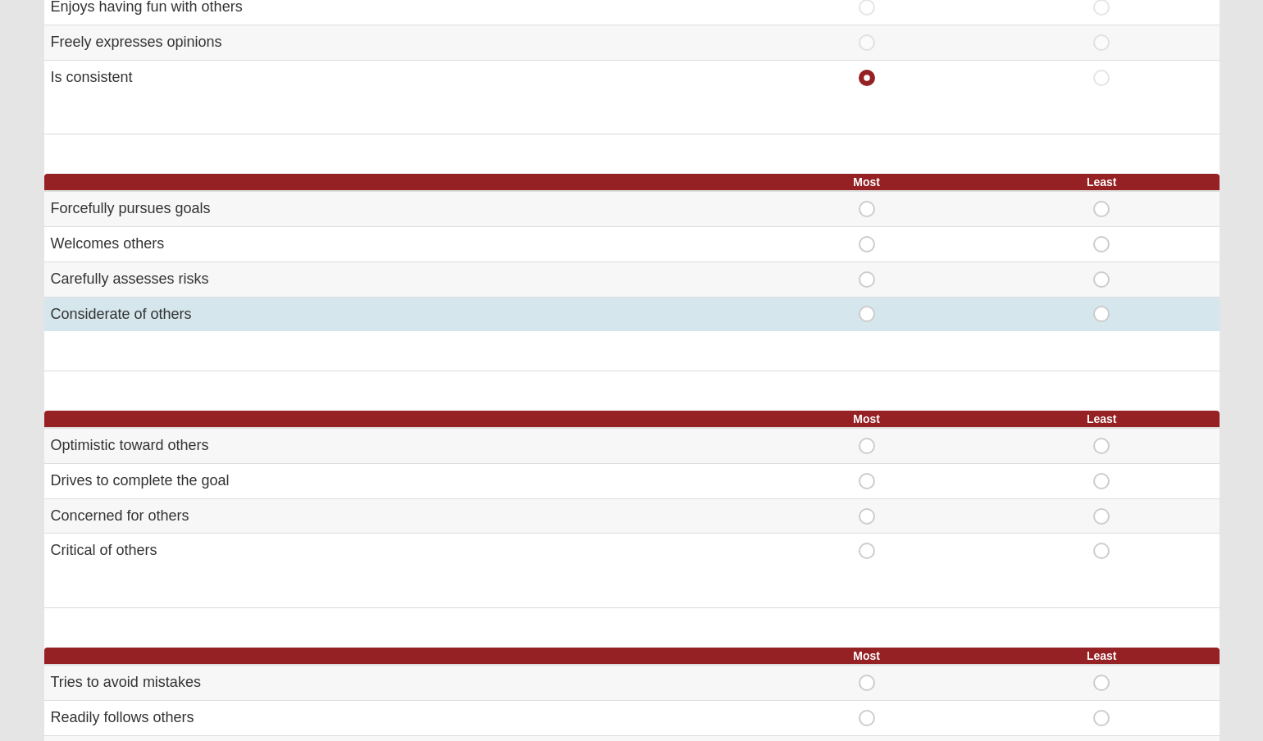
click at [867, 306] on span "Most" at bounding box center [867, 306] width 0 height 0
click at [867, 315] on input "Most" at bounding box center [872, 314] width 11 height 16
radio input "true"
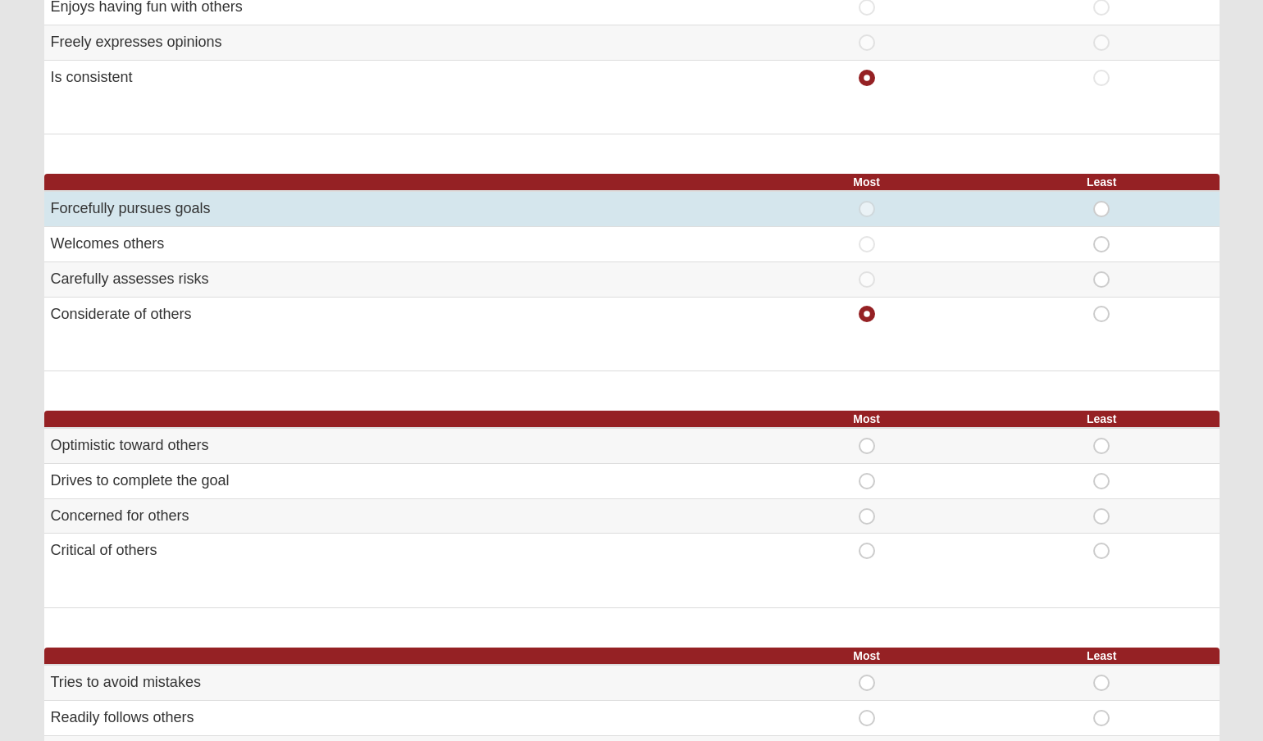
click at [1102, 201] on span "Least" at bounding box center [1102, 201] width 0 height 0
click at [1102, 204] on input "Least" at bounding box center [1107, 209] width 11 height 16
radio input "true"
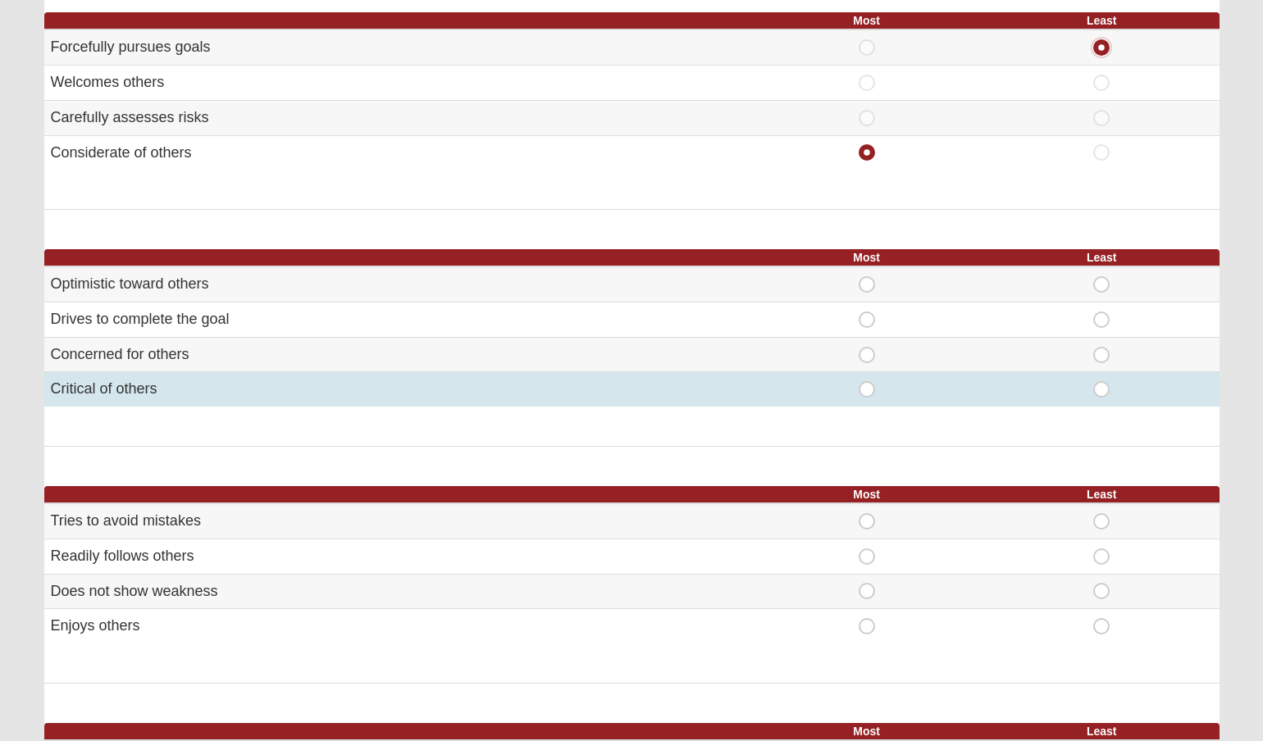
scroll to position [503, 0]
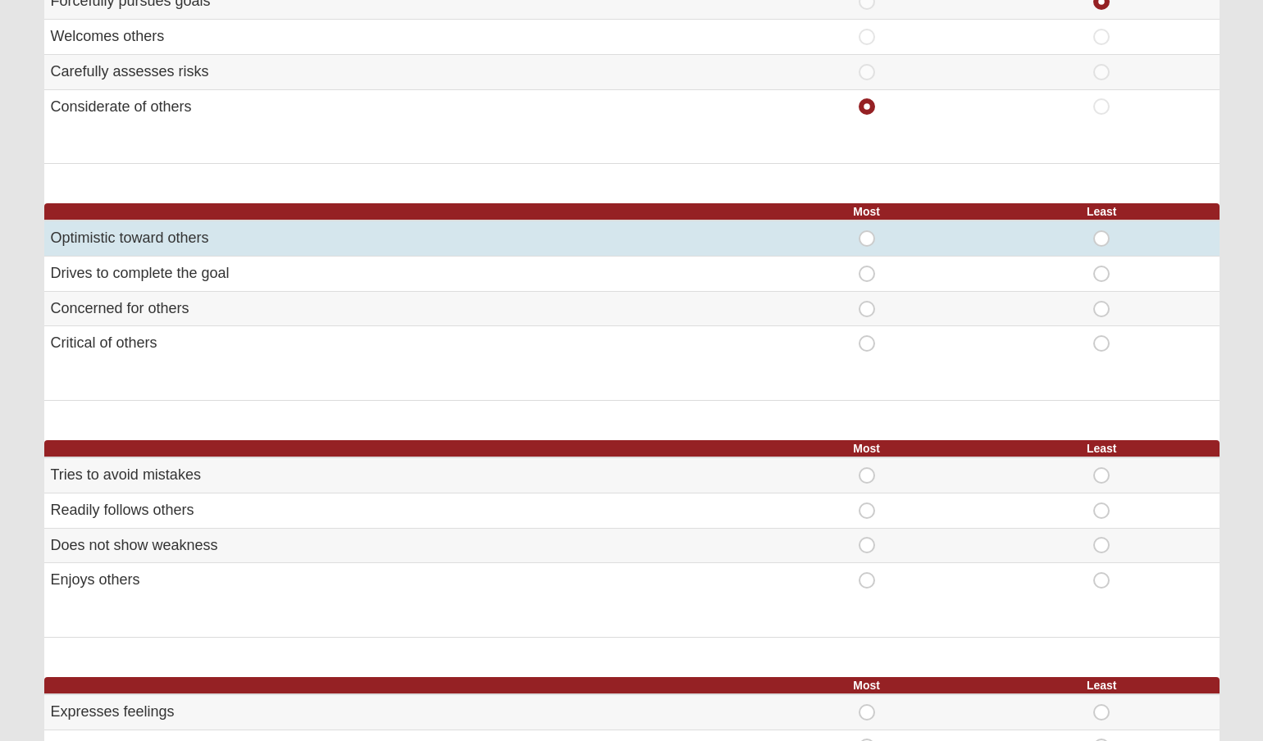
click at [867, 230] on span "Most" at bounding box center [867, 230] width 0 height 0
click at [867, 237] on input "Most" at bounding box center [872, 238] width 11 height 16
radio input "true"
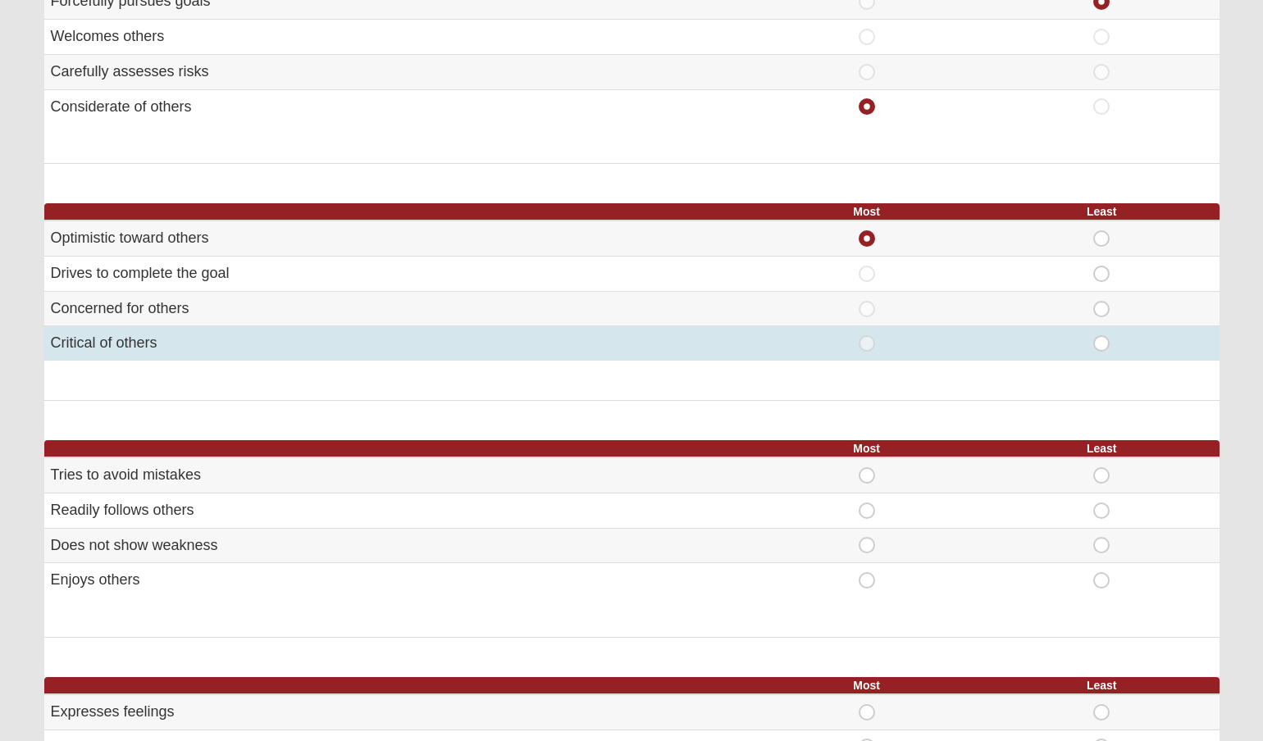
click at [1102, 335] on span "Least" at bounding box center [1102, 335] width 0 height 0
click at [1102, 335] on input "Least" at bounding box center [1107, 343] width 11 height 16
radio input "true"
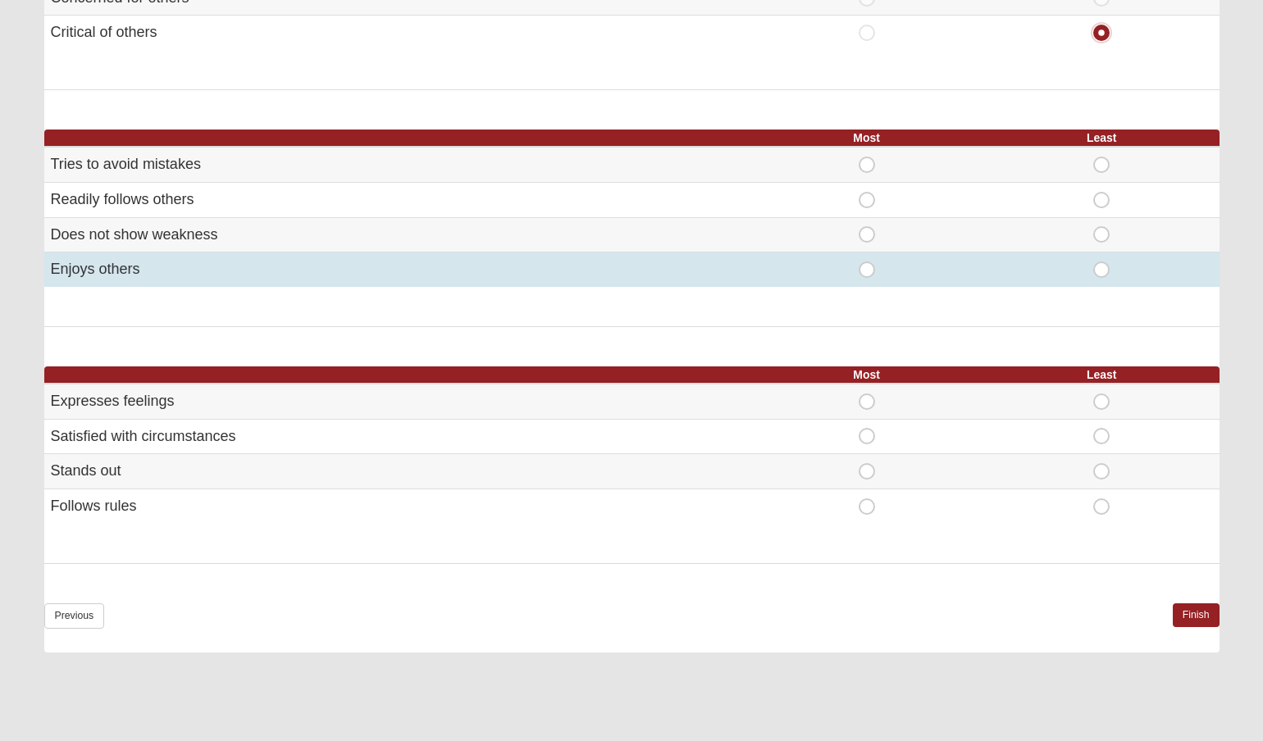
scroll to position [811, 0]
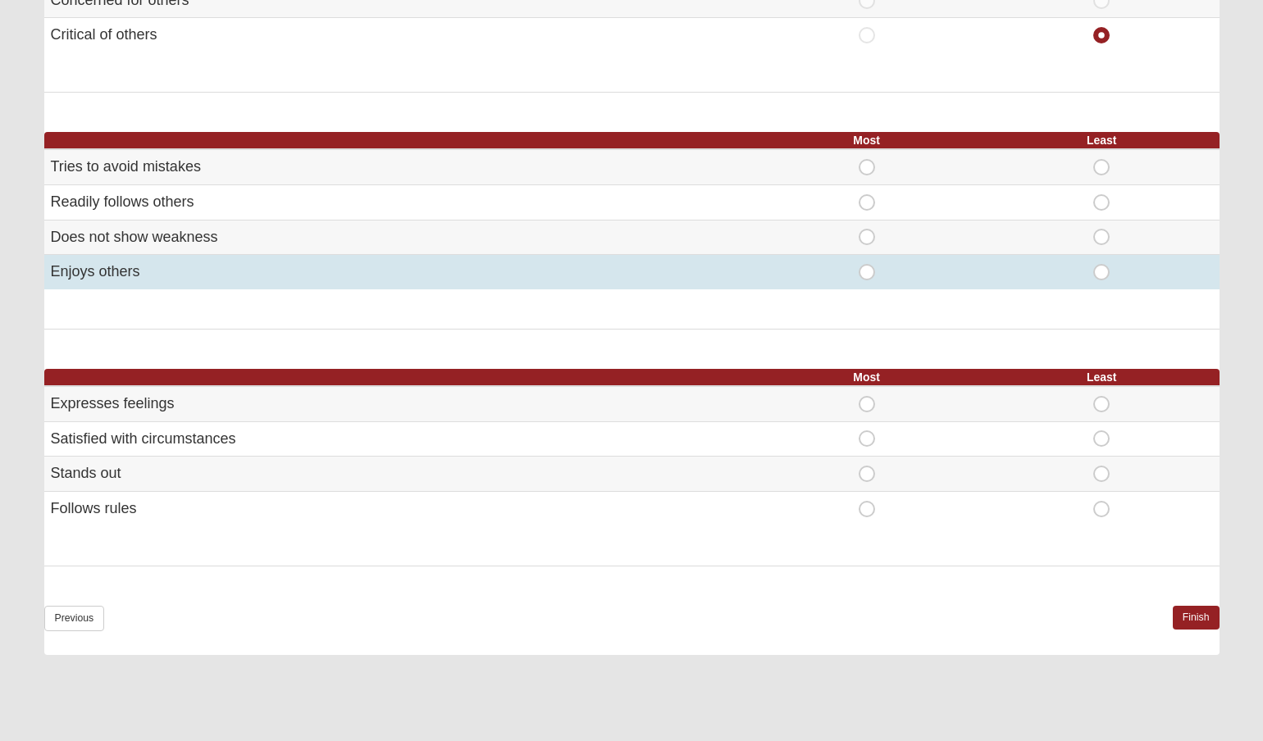
click at [867, 264] on span "Most" at bounding box center [867, 264] width 0 height 0
click at [867, 273] on input "Most" at bounding box center [872, 272] width 11 height 16
radio input "true"
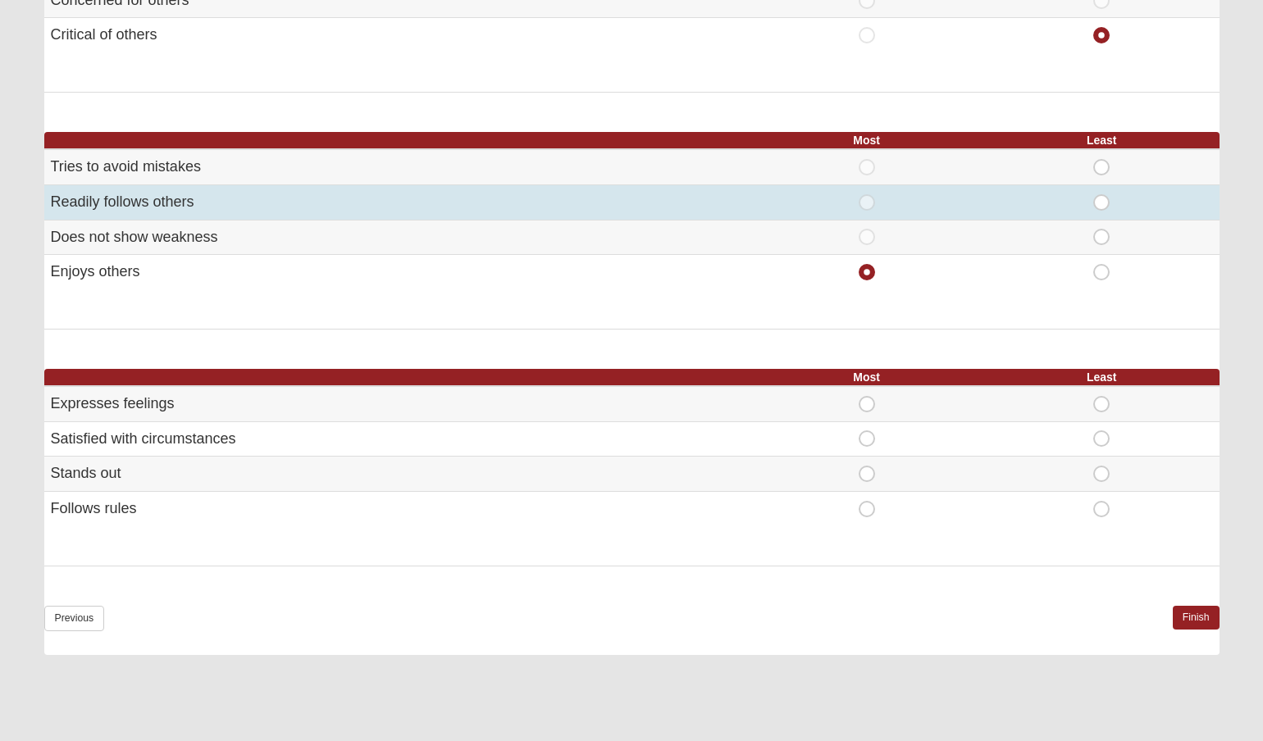
click at [855, 185] on td "Most" at bounding box center [866, 202] width 235 height 35
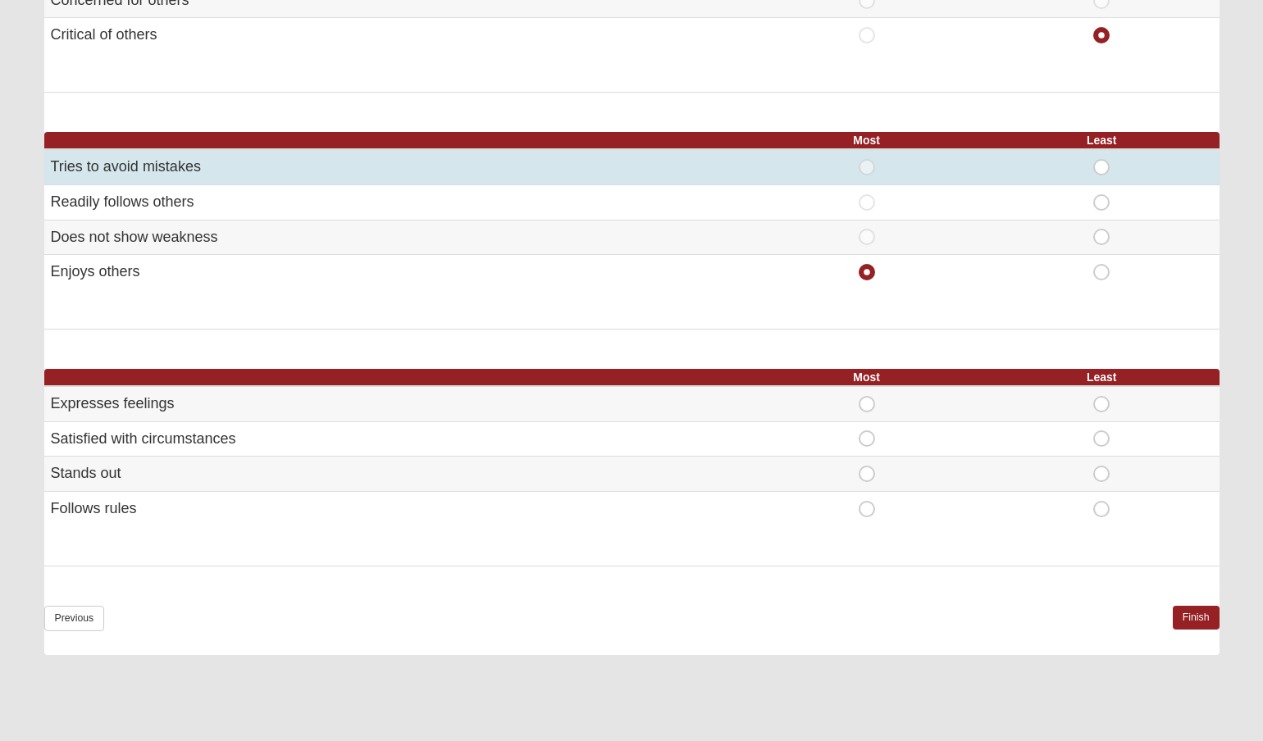
click at [867, 159] on span "Most" at bounding box center [867, 159] width 0 height 0
click at [867, 162] on input "Most" at bounding box center [872, 167] width 11 height 16
radio input "true"
radio input "false"
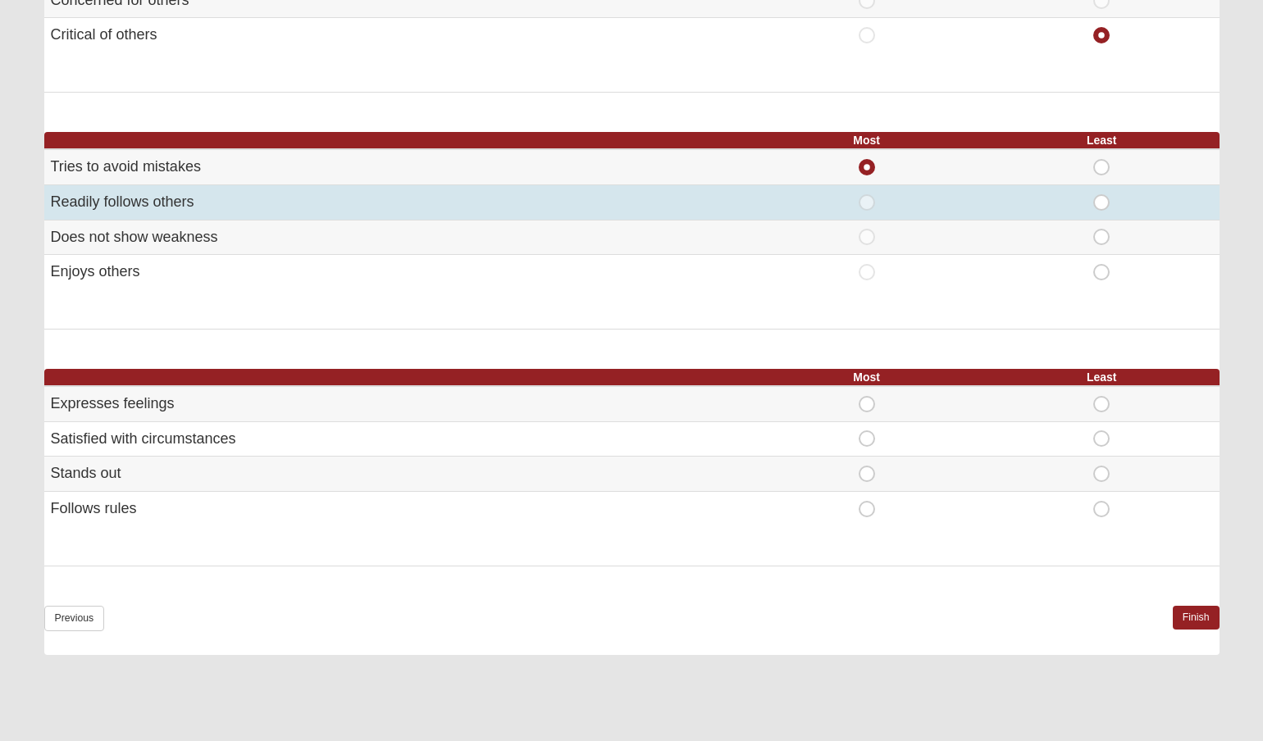
click at [1102, 194] on span "Least" at bounding box center [1102, 194] width 0 height 0
click at [1102, 197] on input "Least" at bounding box center [1107, 202] width 11 height 16
radio input "true"
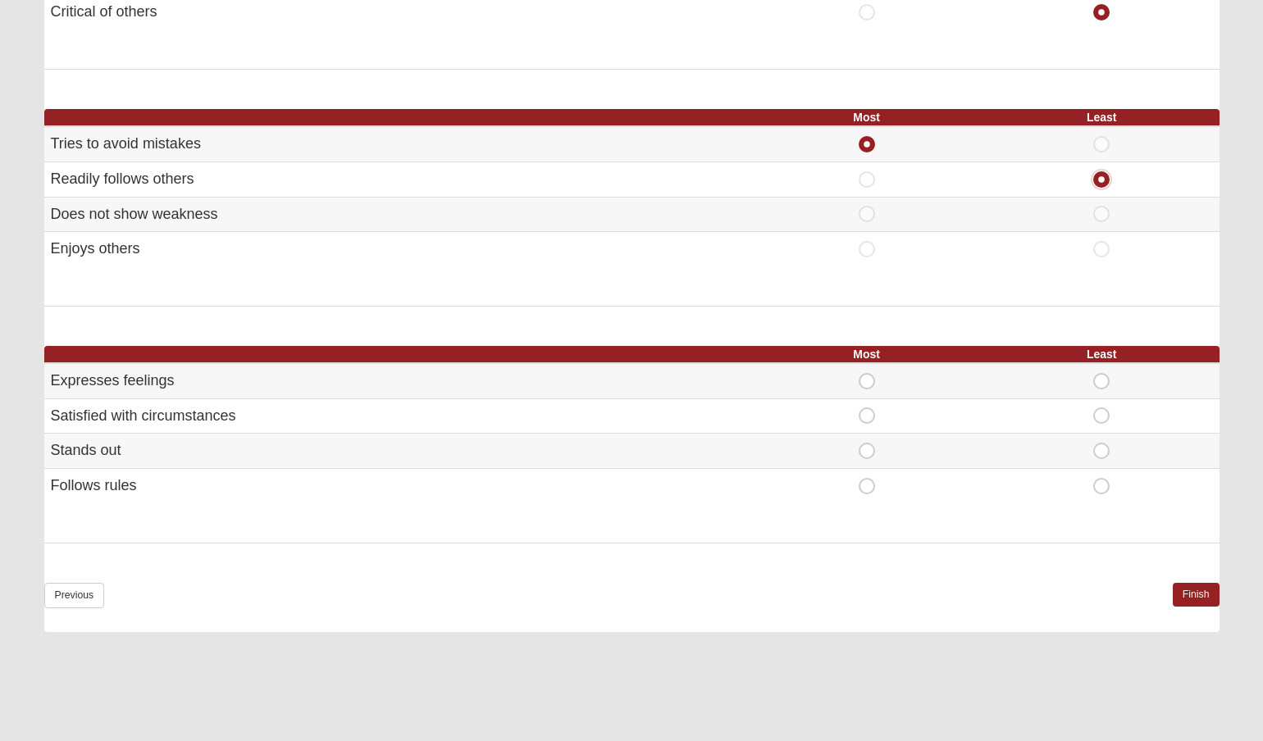
scroll to position [835, 0]
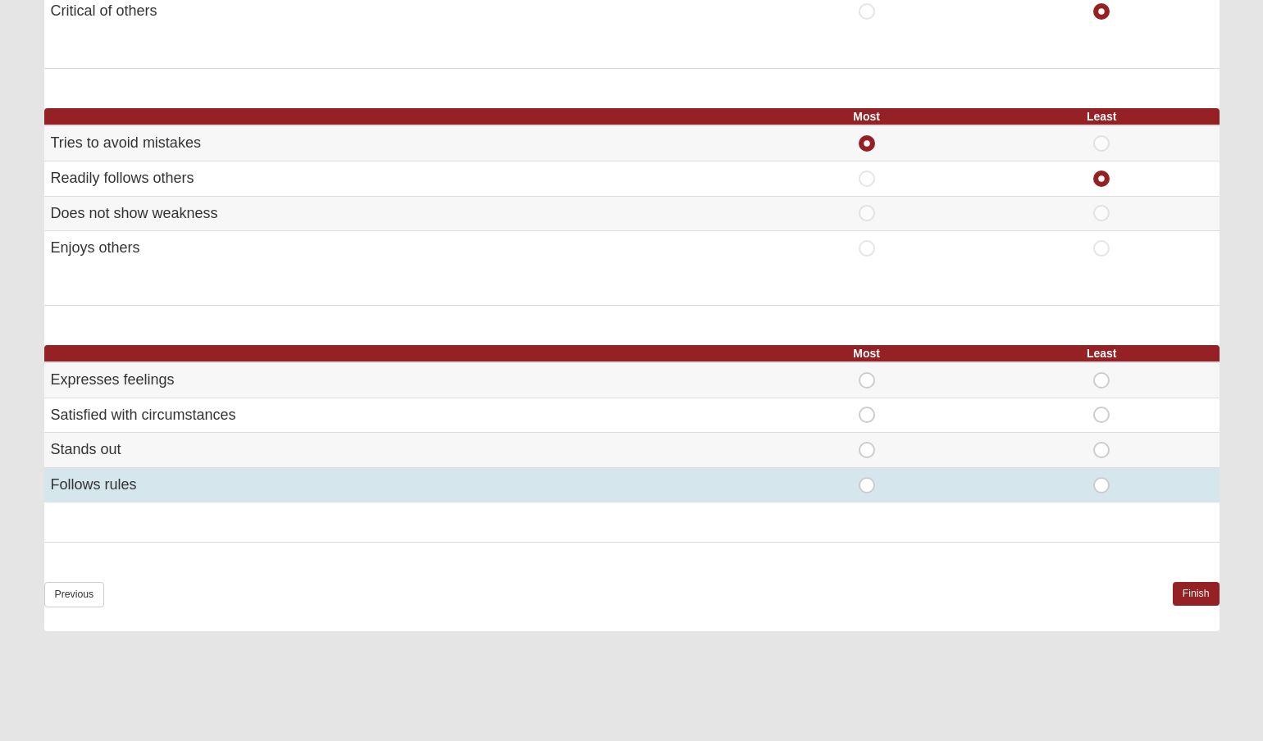
click at [857, 482] on div "Most" at bounding box center [867, 485] width 216 height 16
click at [867, 477] on span "Most" at bounding box center [867, 477] width 0 height 0
click at [867, 484] on input "Most" at bounding box center [872, 485] width 11 height 16
radio input "true"
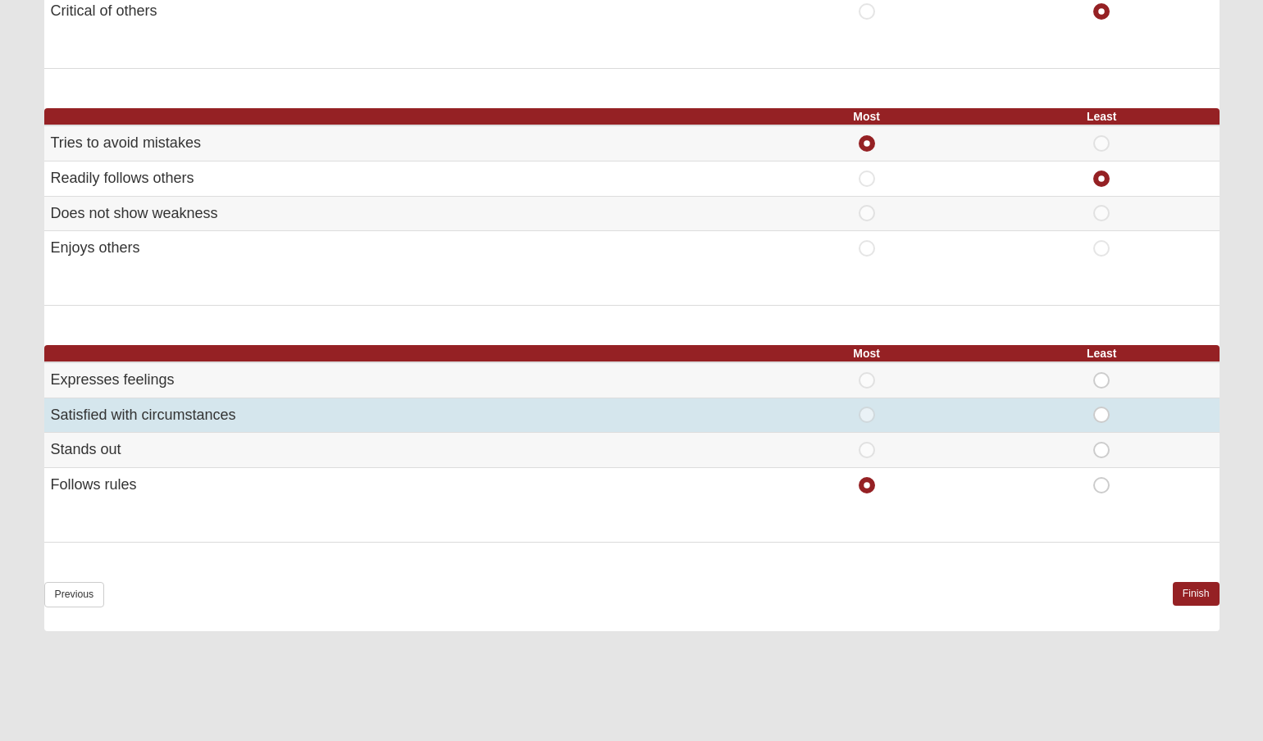
click at [1098, 421] on td "Least" at bounding box center [1101, 415] width 235 height 35
click at [1102, 407] on span "Least" at bounding box center [1102, 407] width 0 height 0
click at [1102, 407] on input "Least" at bounding box center [1107, 415] width 11 height 16
radio input "true"
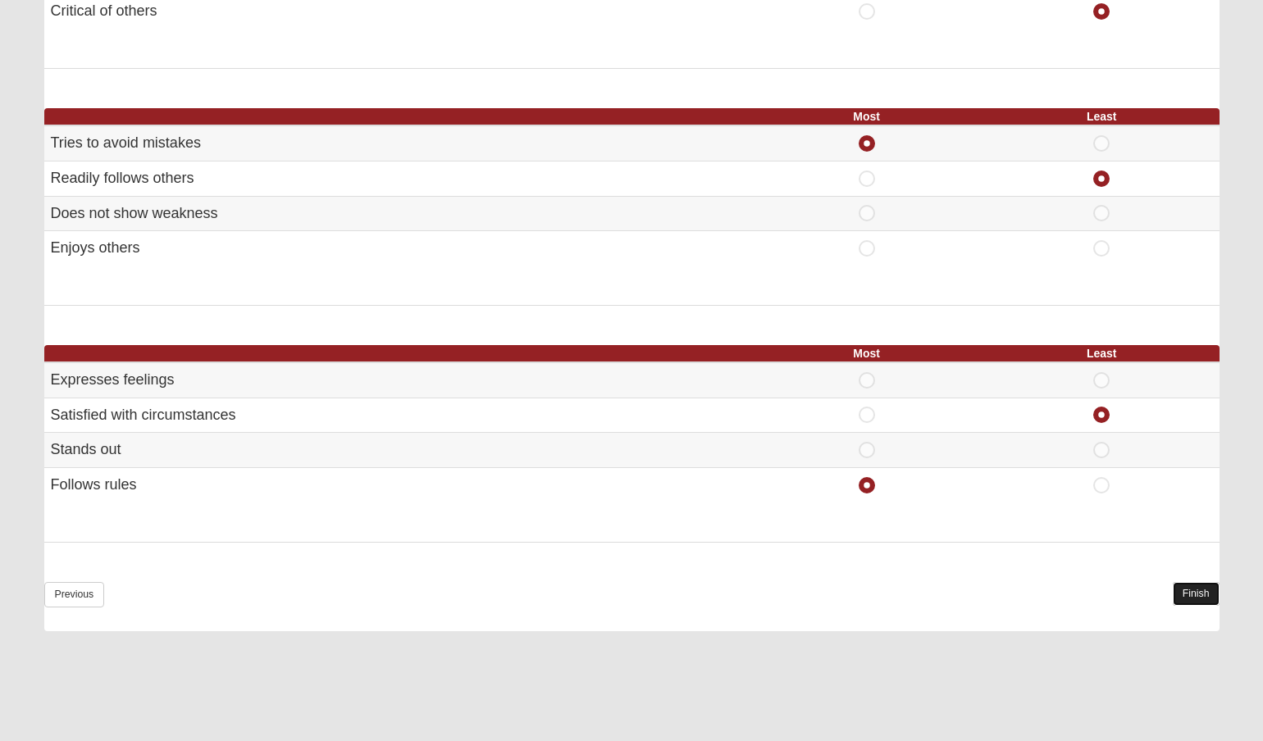
click at [1184, 594] on link "Finish" at bounding box center [1196, 594] width 47 height 24
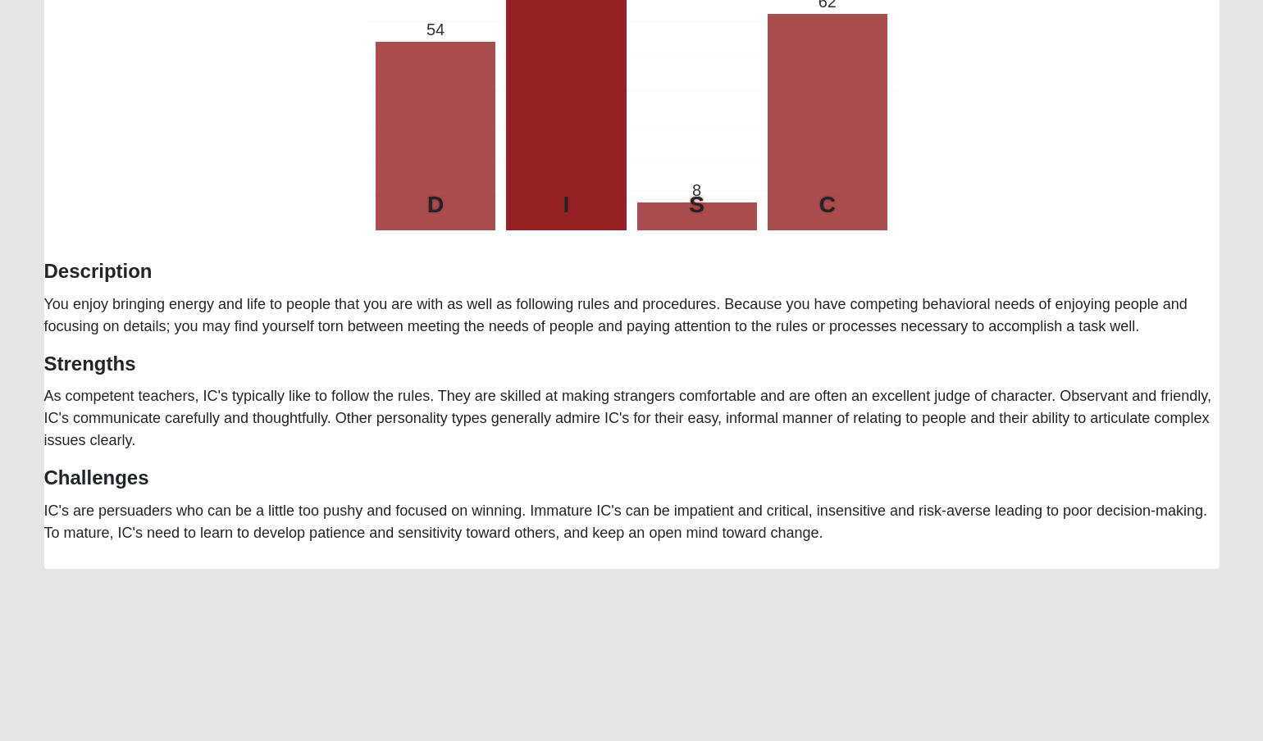
scroll to position [162, 0]
